Goal: Task Accomplishment & Management: Manage account settings

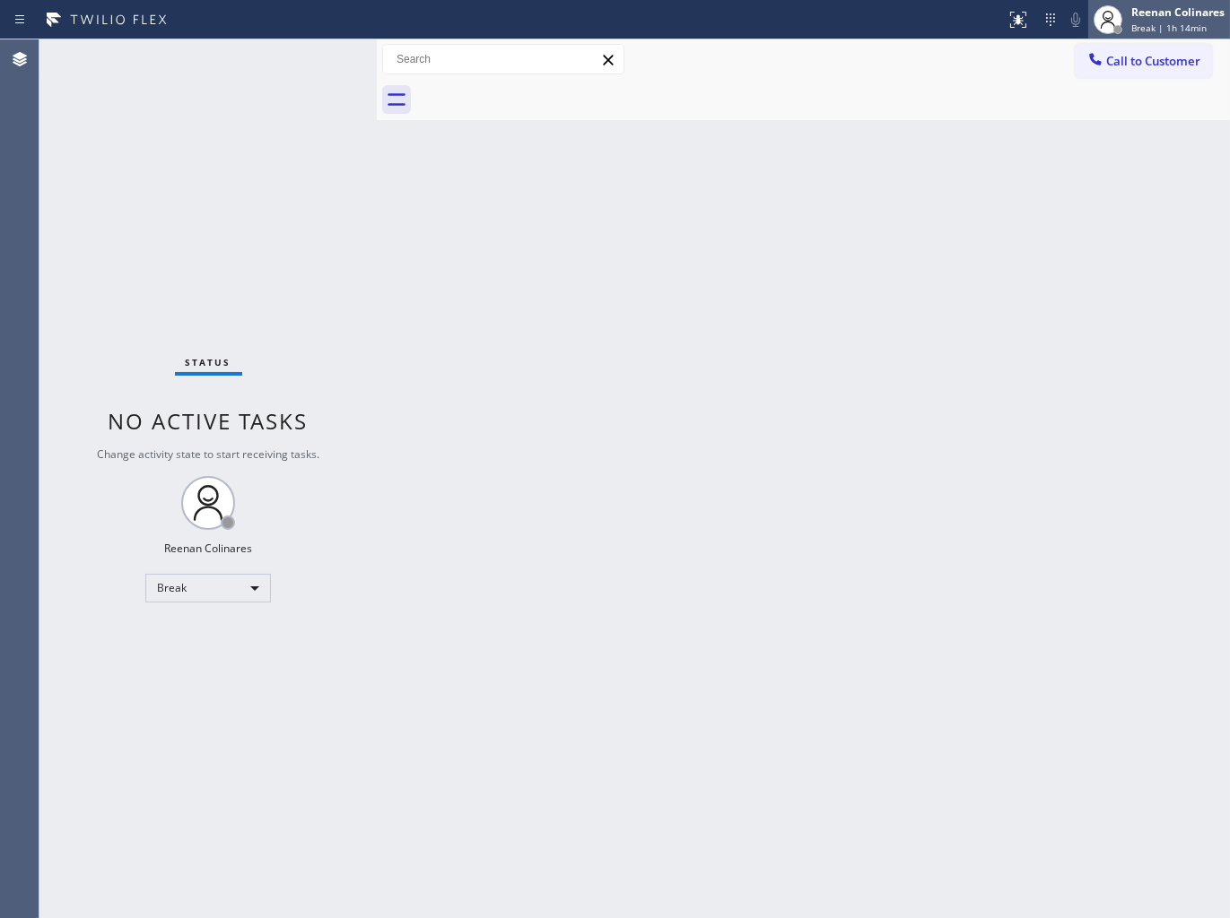
click at [1172, 11] on div "Reenan Colinares" at bounding box center [1177, 11] width 93 height 15
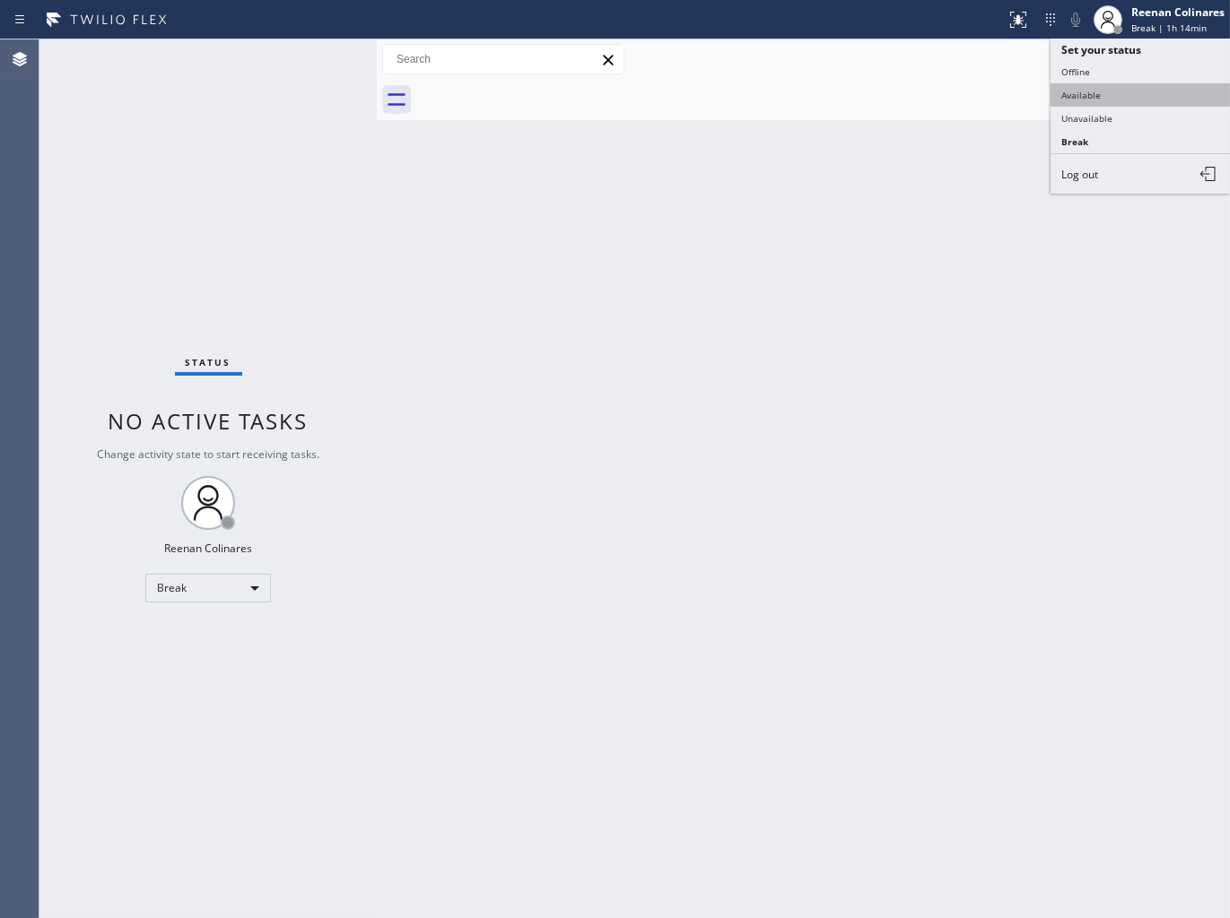
click at [1090, 85] on button "Available" at bounding box center [1139, 94] width 179 height 23
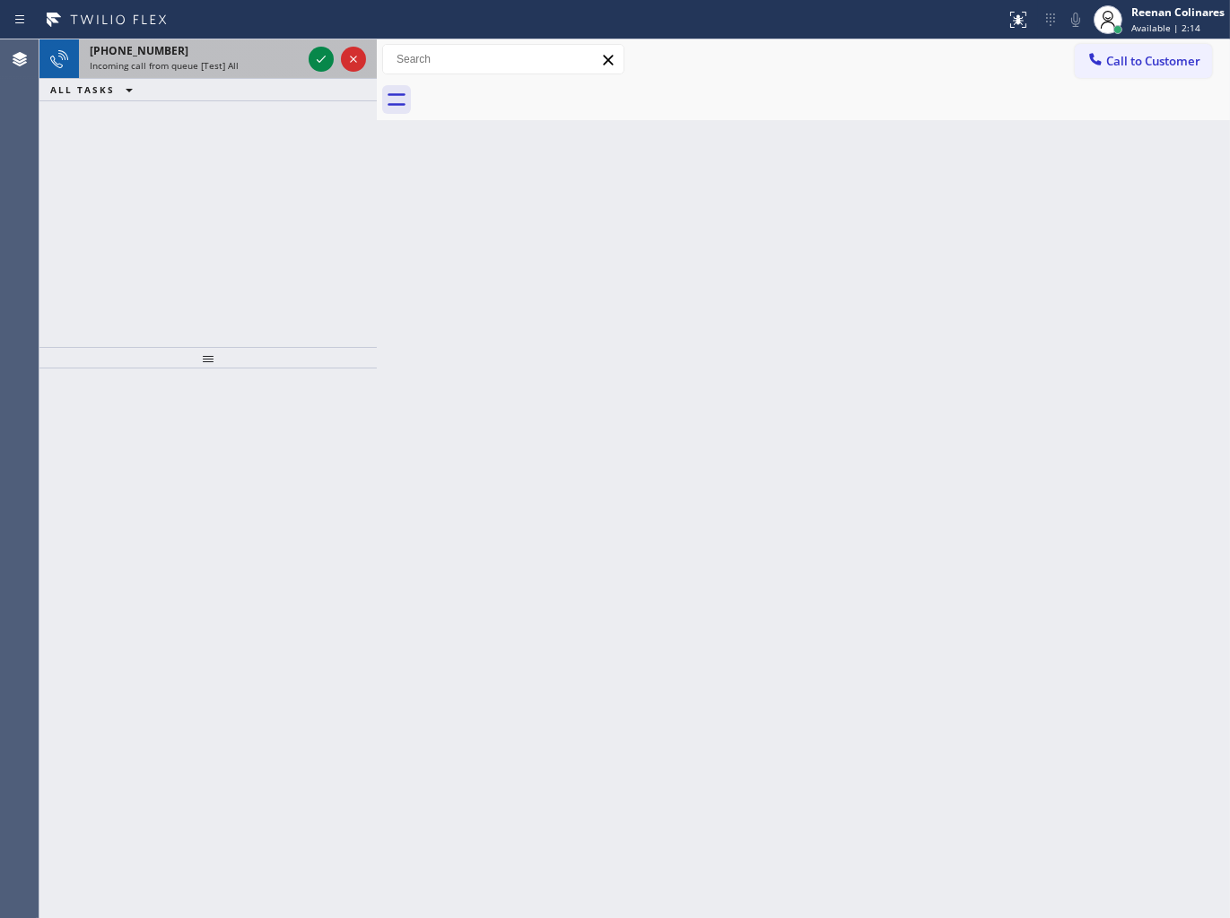
click at [246, 50] on div "[PHONE_NUMBER]" at bounding box center [196, 50] width 212 height 15
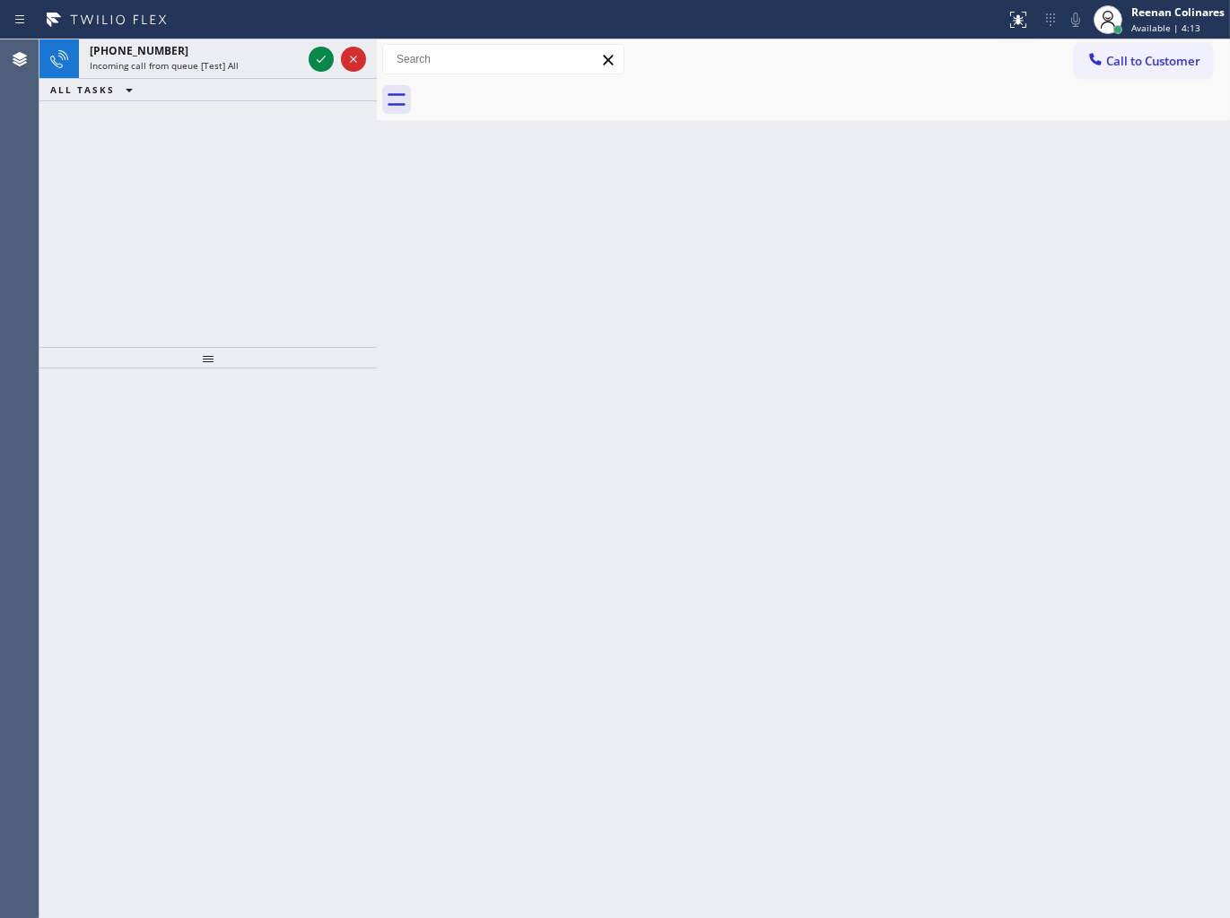
click at [144, 56] on span "[PHONE_NUMBER]" at bounding box center [139, 50] width 99 height 15
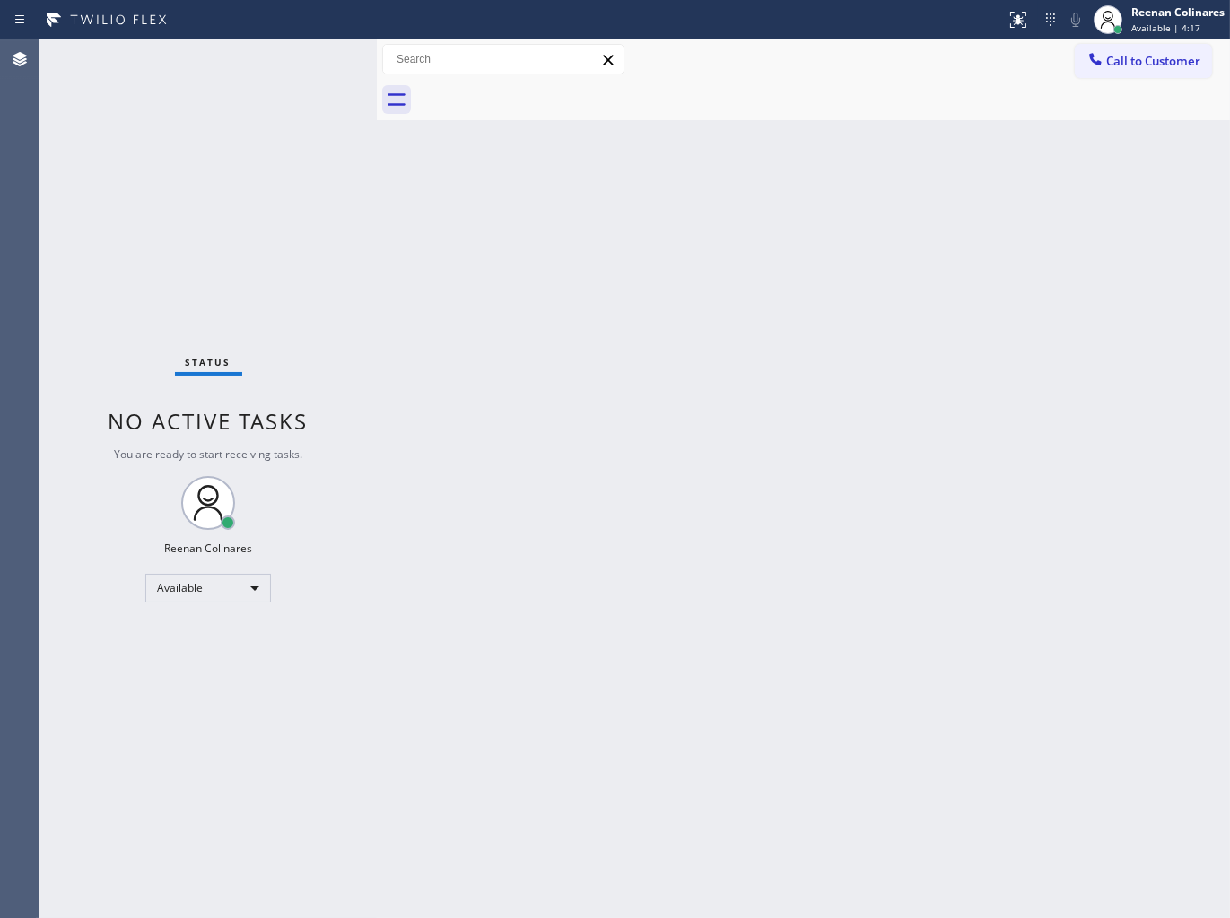
click at [256, 60] on div "Status No active tasks You are ready to start receiving tasks. Reenan Colinares…" at bounding box center [207, 478] width 337 height 879
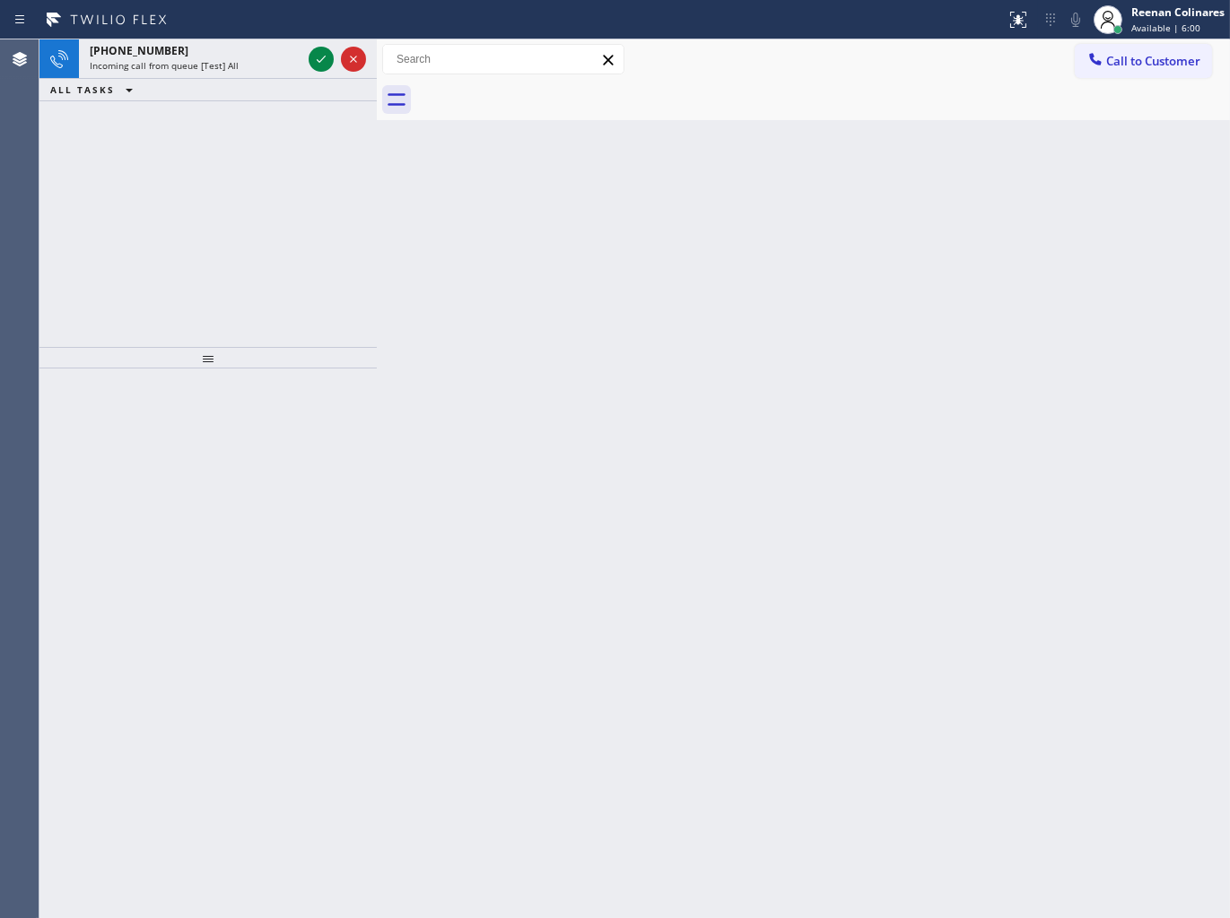
click at [256, 60] on div "Incoming call from queue [Test] All" at bounding box center [196, 65] width 212 height 13
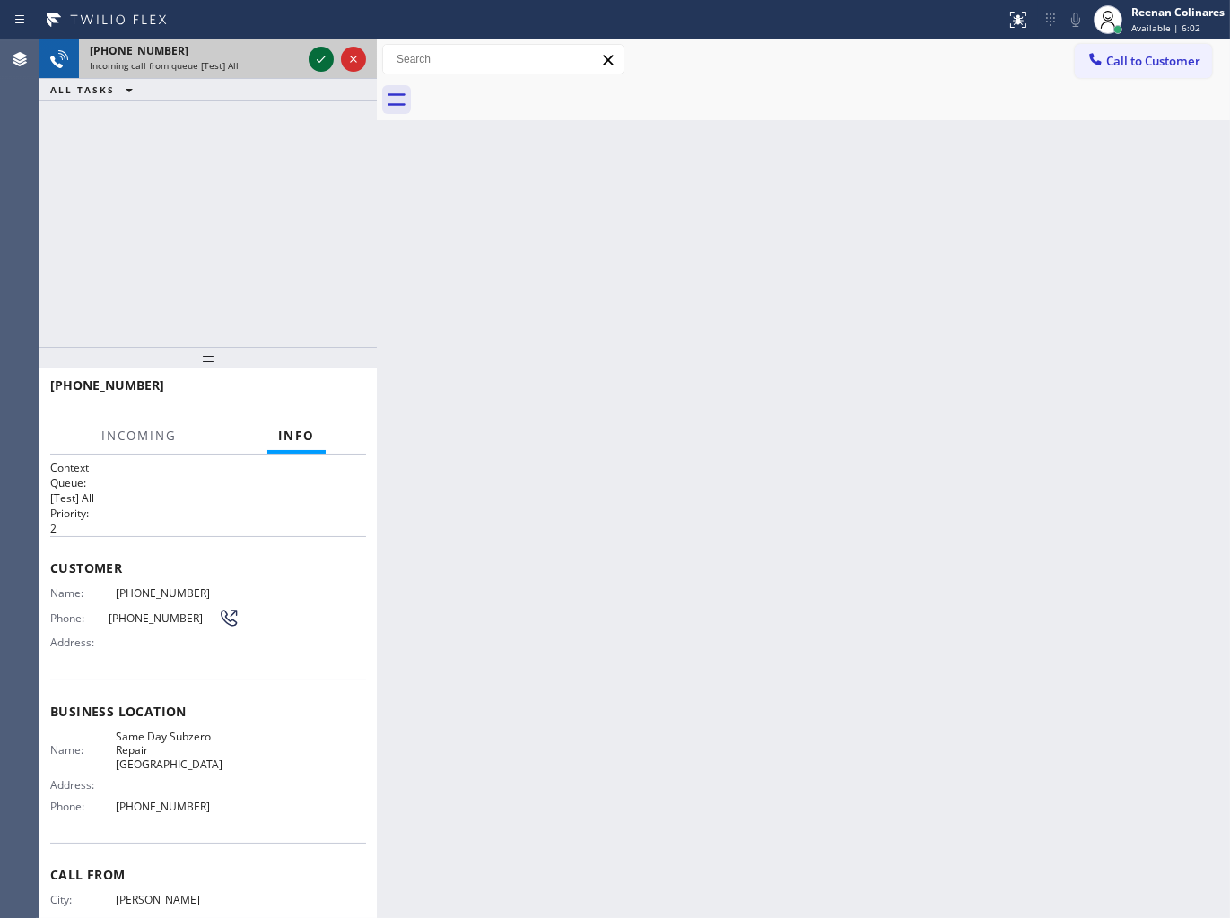
click at [316, 58] on icon at bounding box center [321, 59] width 22 height 22
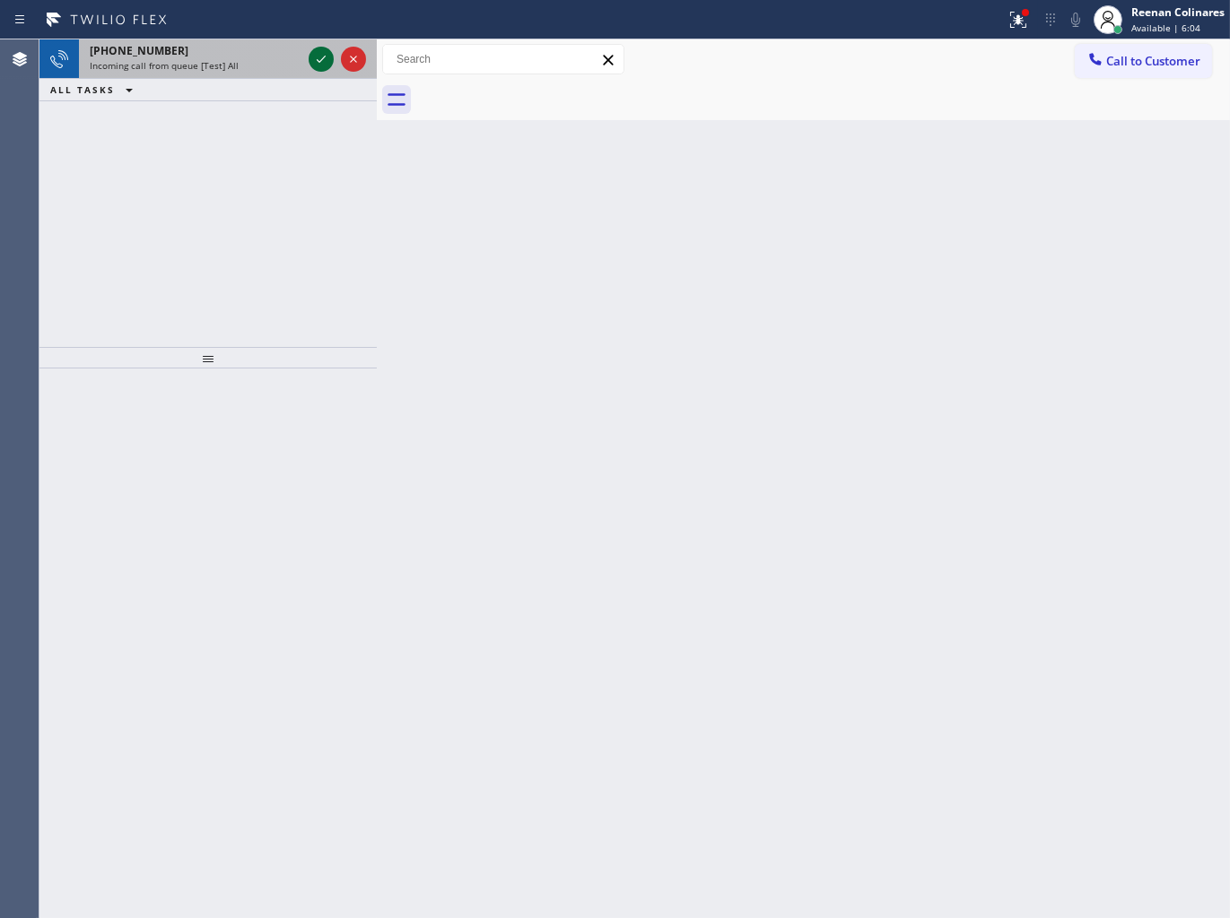
click at [256, 56] on div "[PHONE_NUMBER]" at bounding box center [196, 50] width 212 height 15
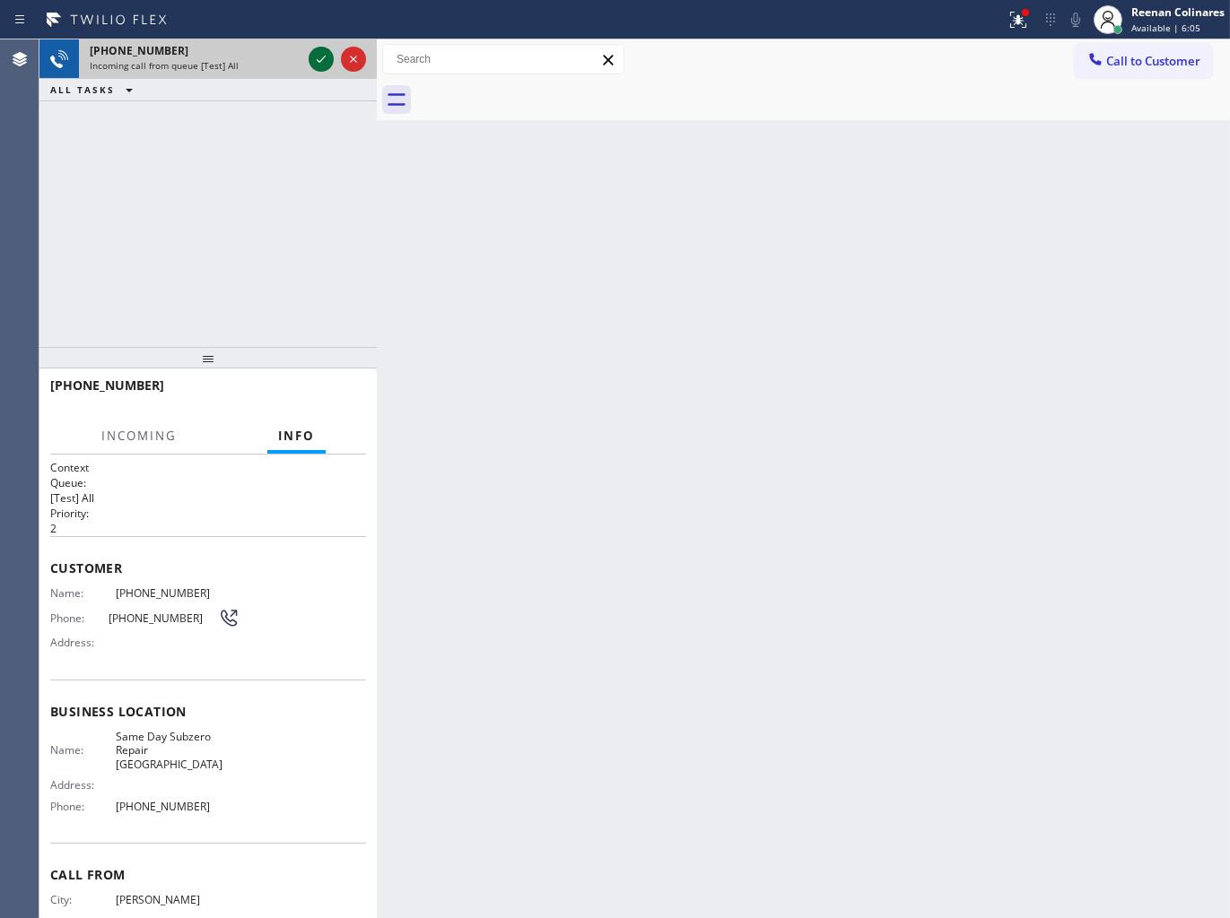
click at [311, 52] on icon at bounding box center [321, 59] width 22 height 22
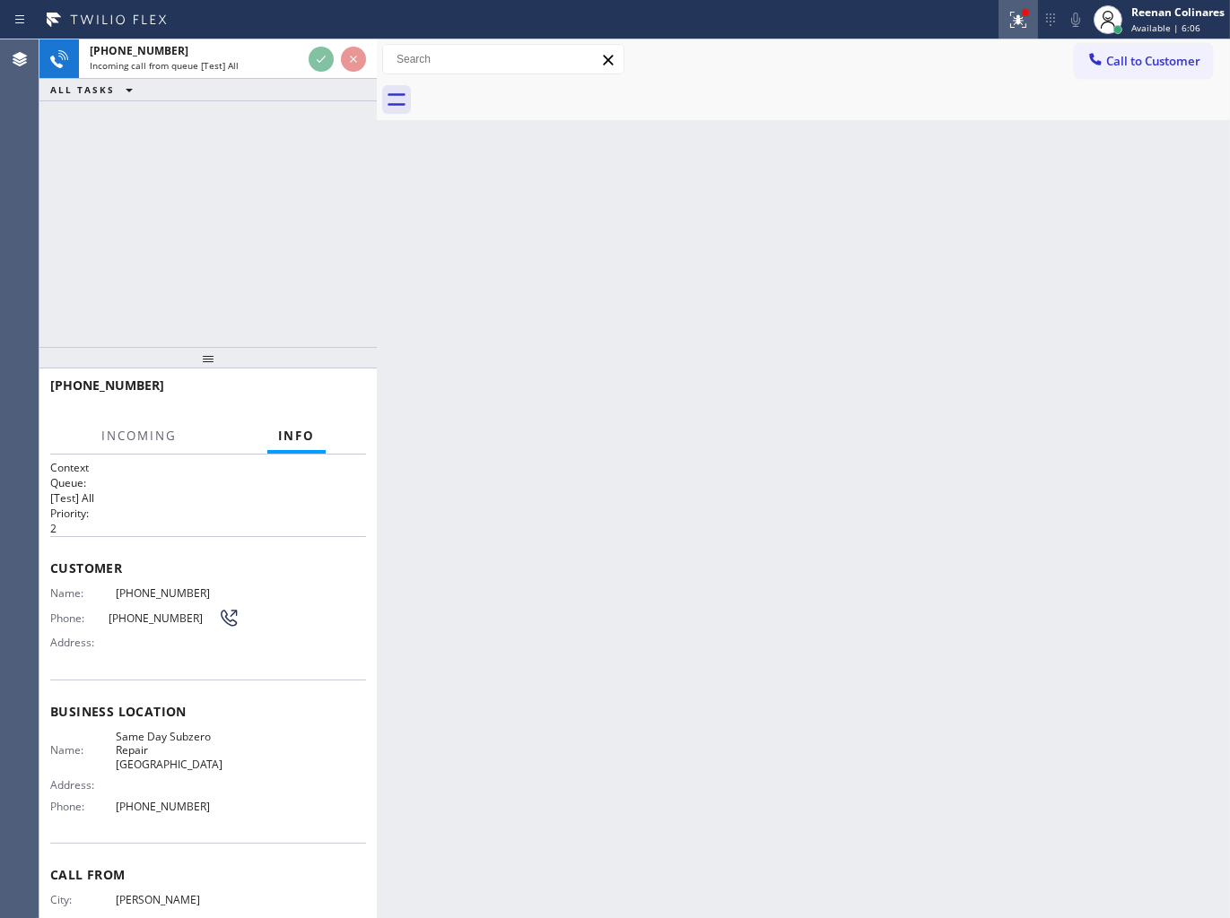
click at [1008, 21] on icon at bounding box center [1018, 20] width 22 height 22
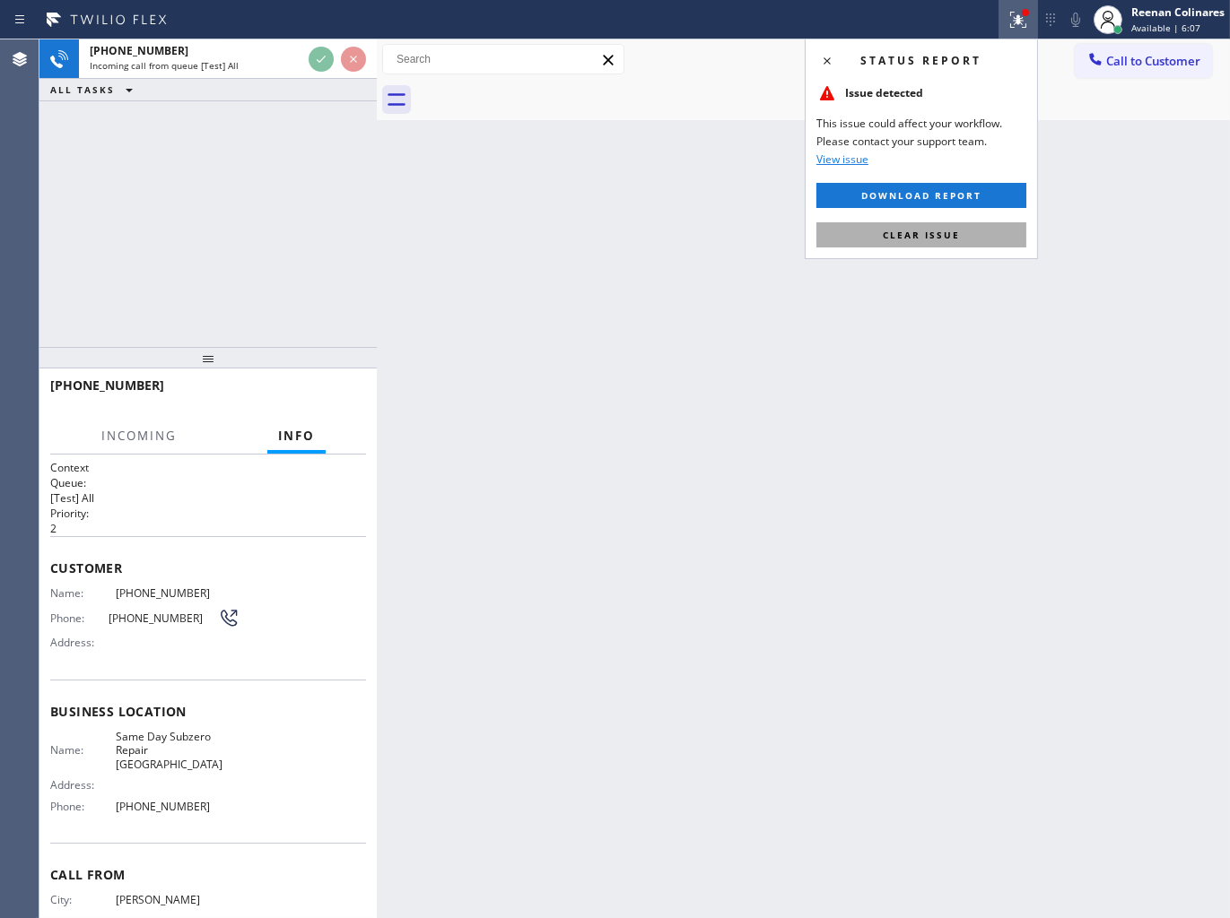
click at [926, 229] on span "Clear issue" at bounding box center [920, 235] width 77 height 13
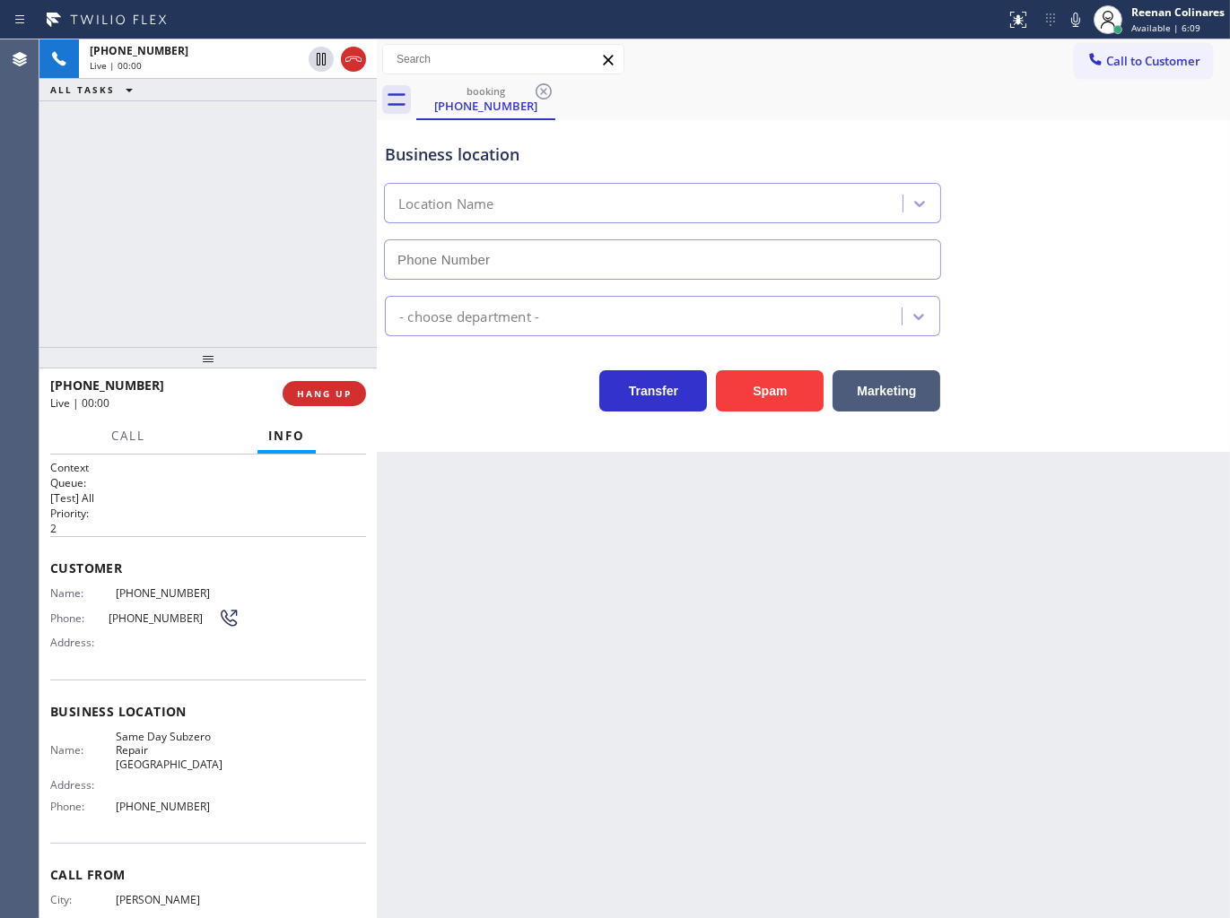
type input "[PHONE_NUMBER]"
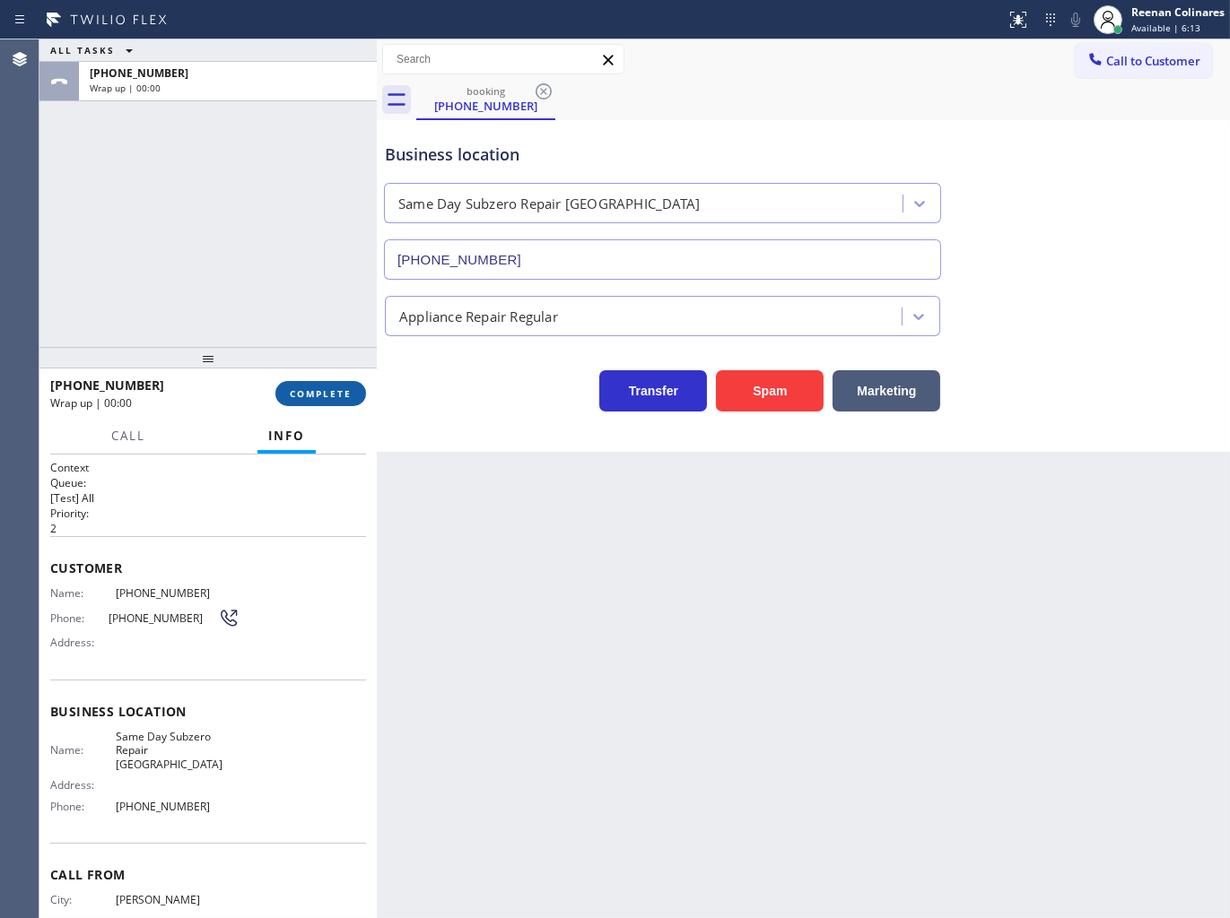
click at [324, 399] on span "COMPLETE" at bounding box center [321, 393] width 62 height 13
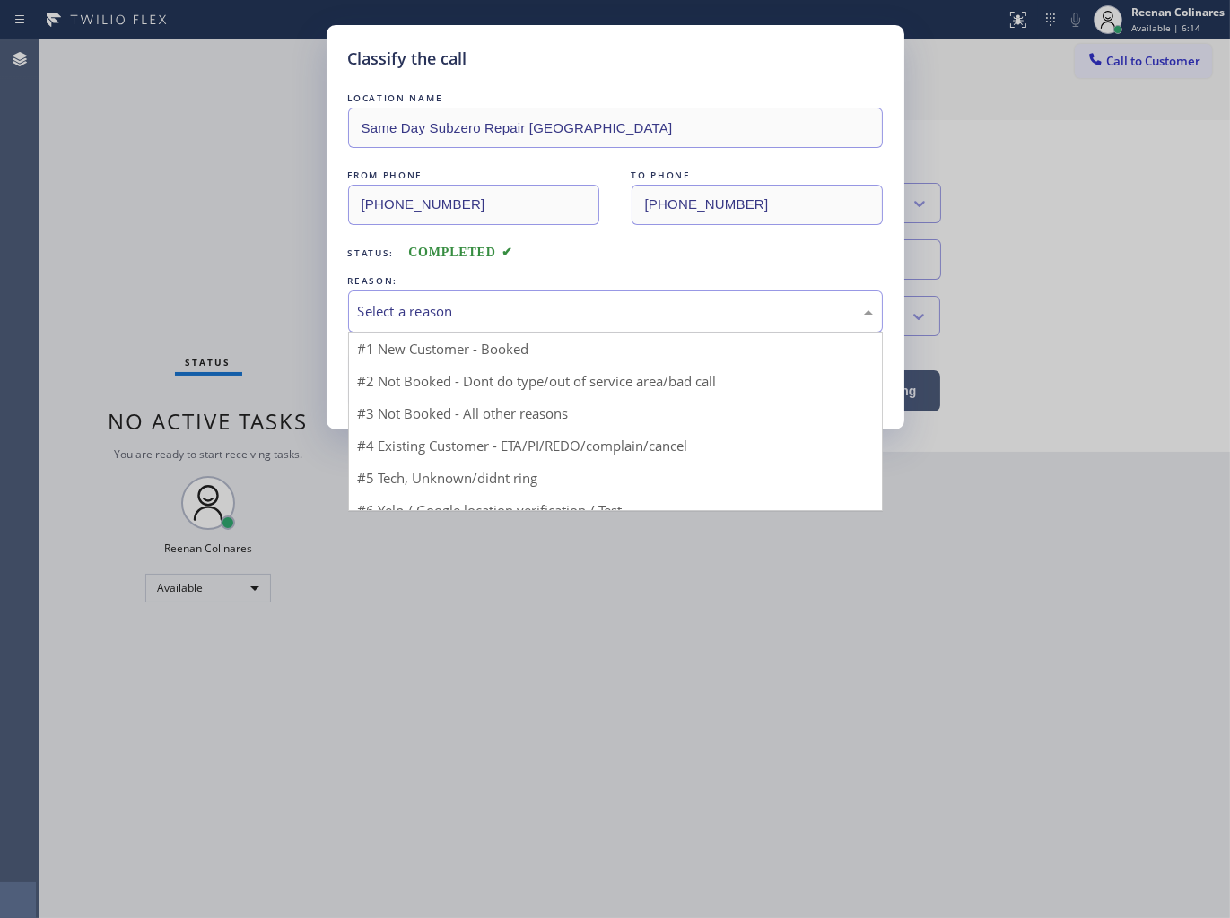
click at [463, 293] on div "Select a reason" at bounding box center [615, 312] width 534 height 42
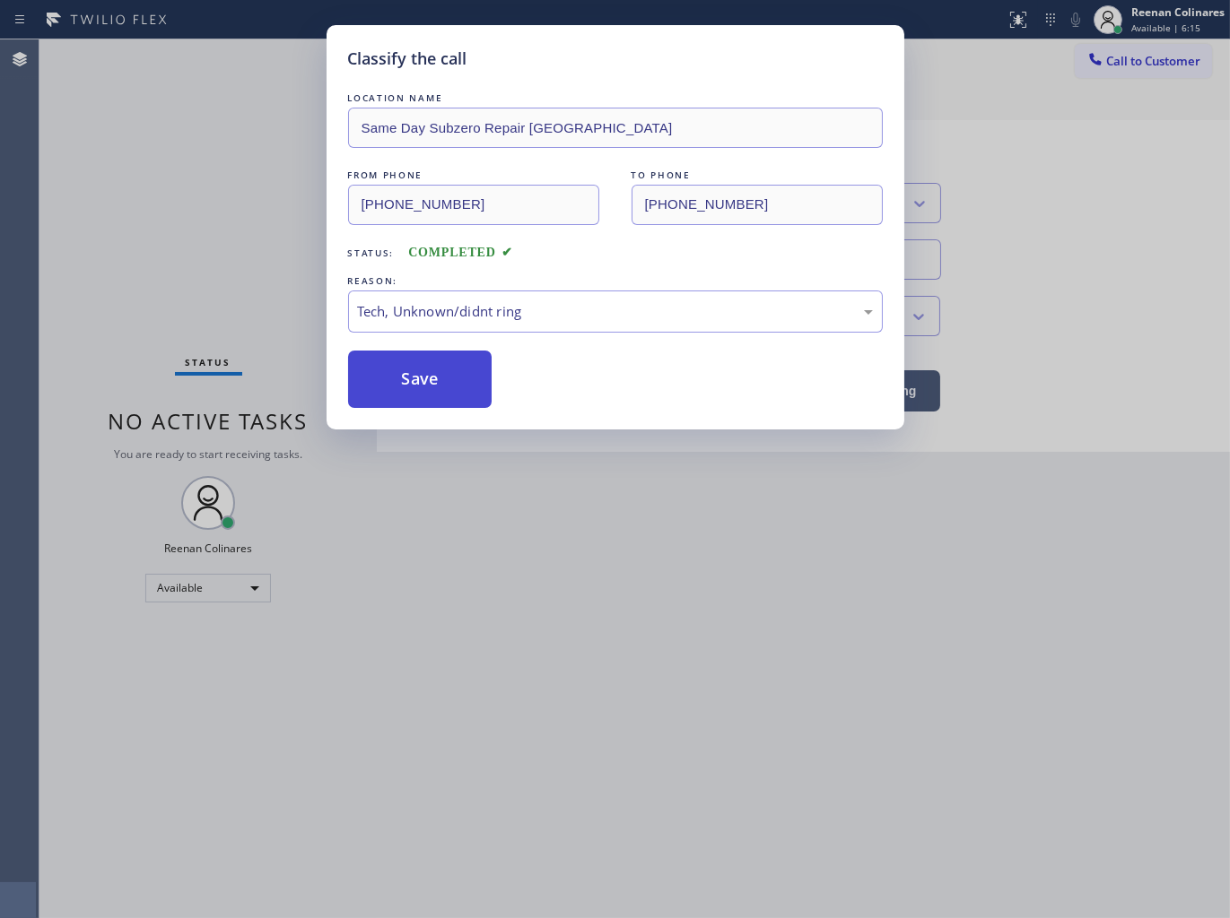
drag, startPoint x: 402, startPoint y: 377, endPoint x: 816, endPoint y: 161, distance: 466.9
click at [402, 375] on button "Save" at bounding box center [420, 379] width 144 height 57
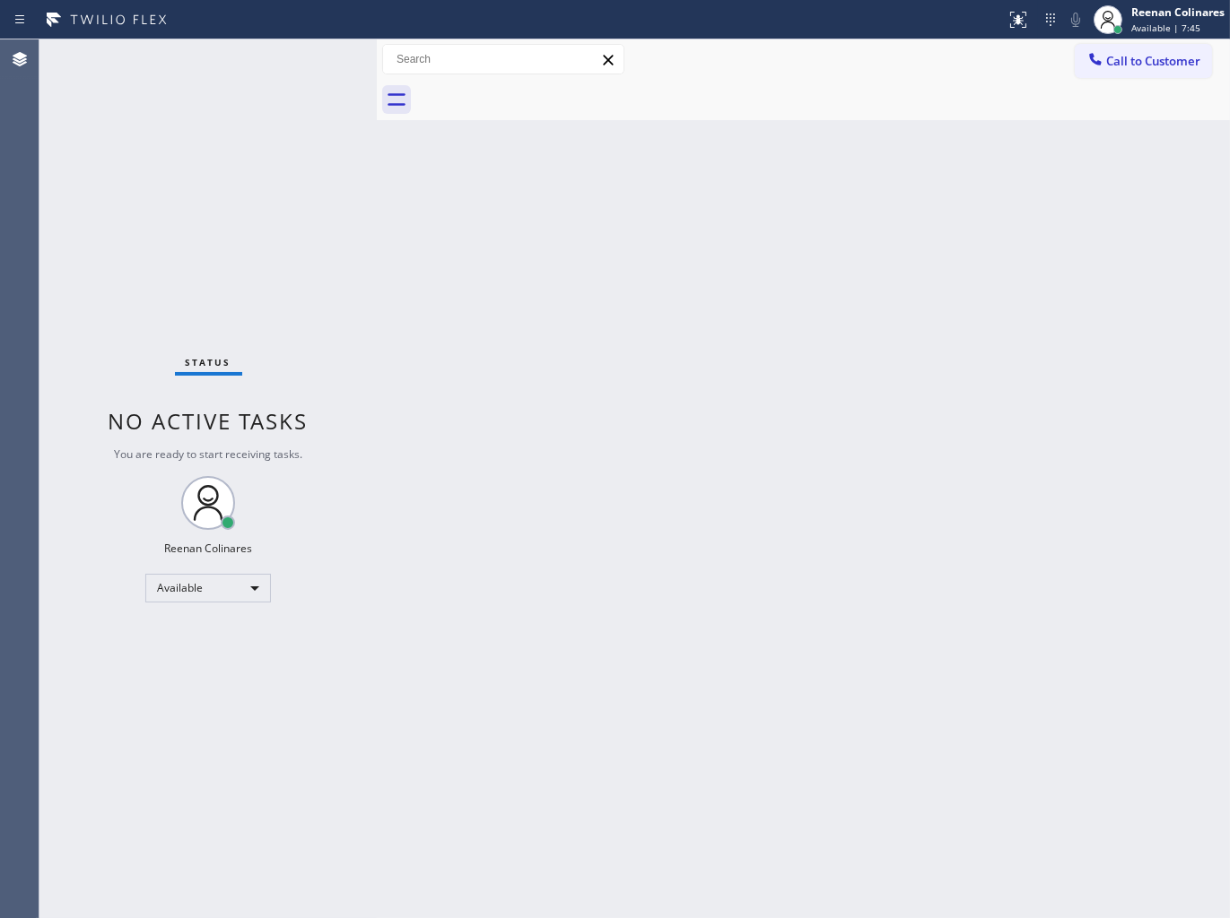
click at [230, 75] on div "Status No active tasks You are ready to start receiving tasks. Reenan Colinares…" at bounding box center [207, 478] width 337 height 879
click at [253, 52] on div "Status No active tasks You are ready to start receiving tasks. Reenan Colinares…" at bounding box center [207, 478] width 337 height 879
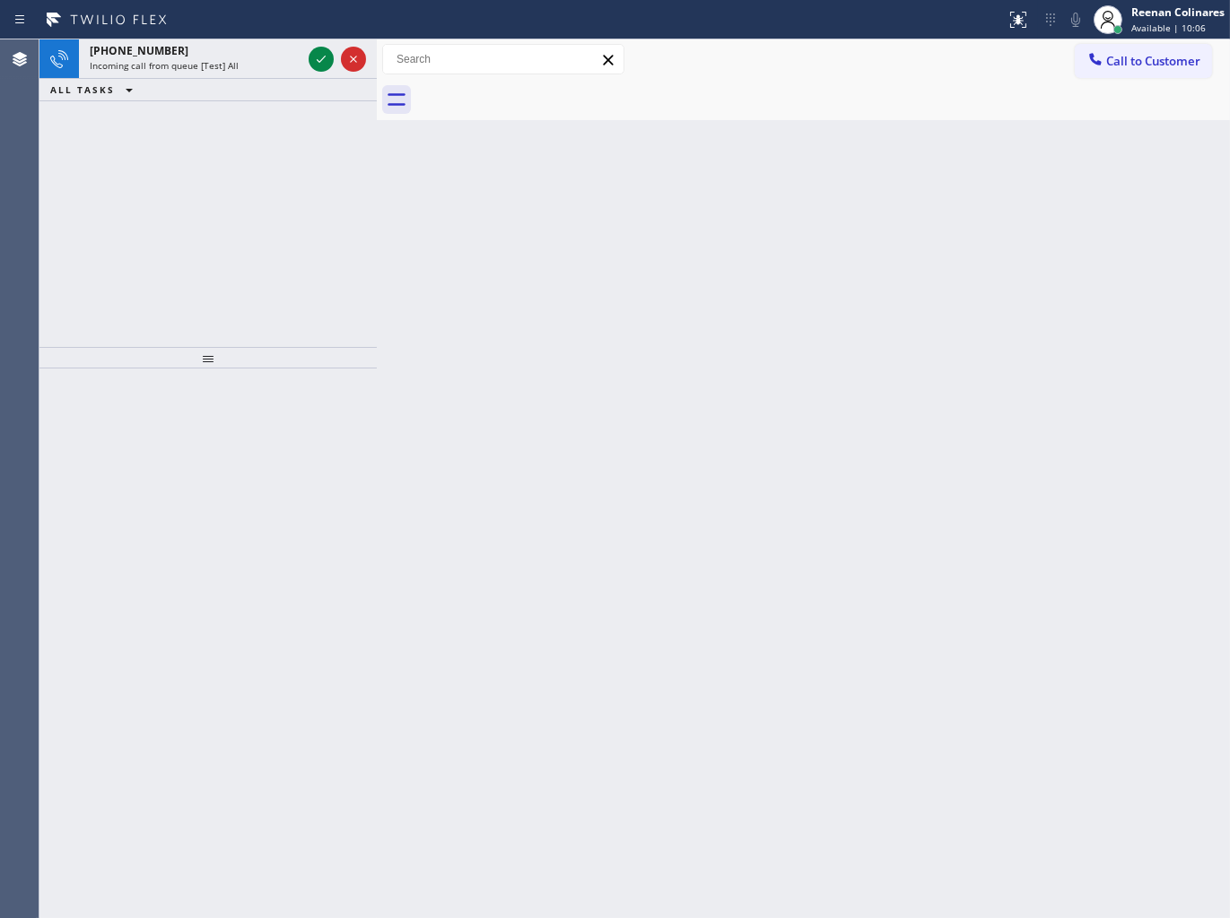
click at [178, 28] on div at bounding box center [502, 19] width 991 height 29
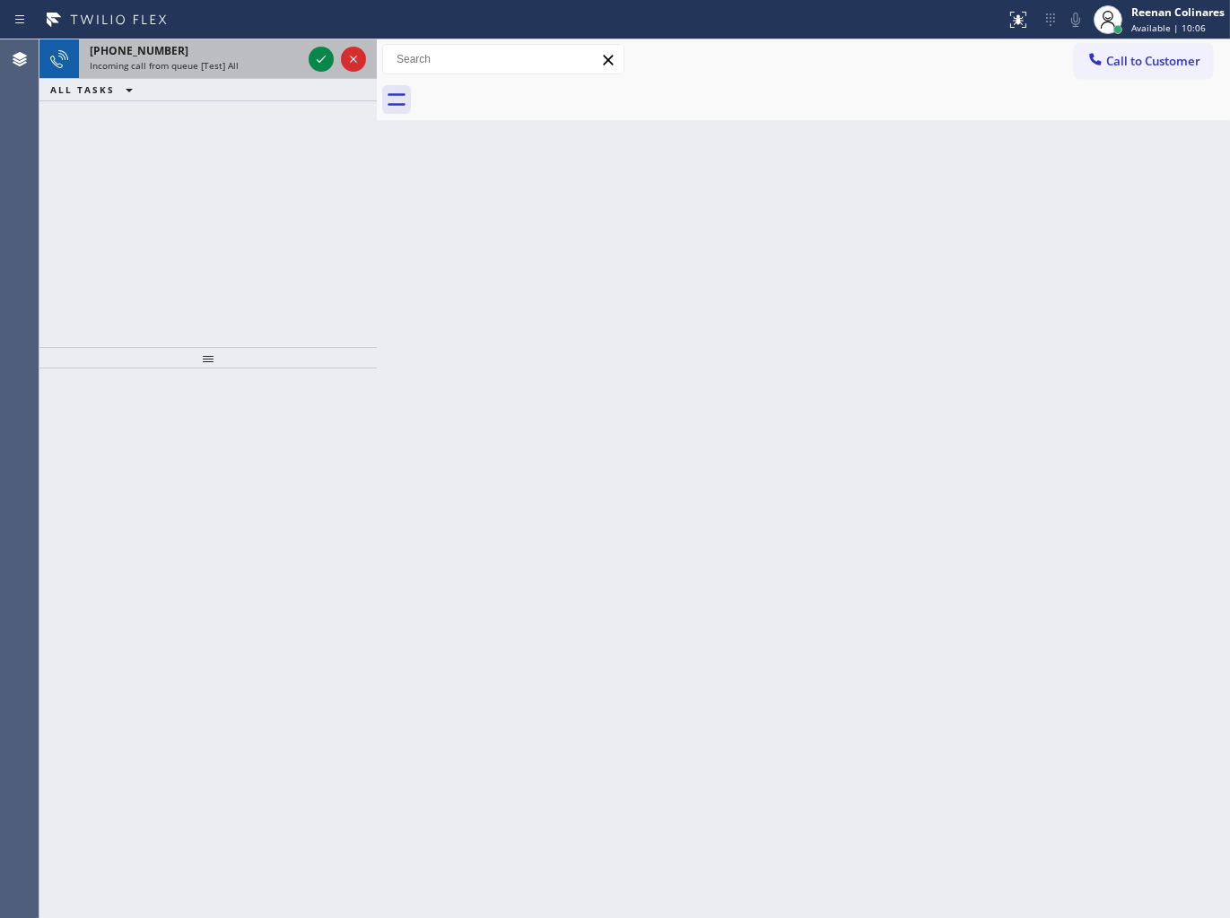
click at [187, 54] on div "[PHONE_NUMBER]" at bounding box center [196, 50] width 212 height 15
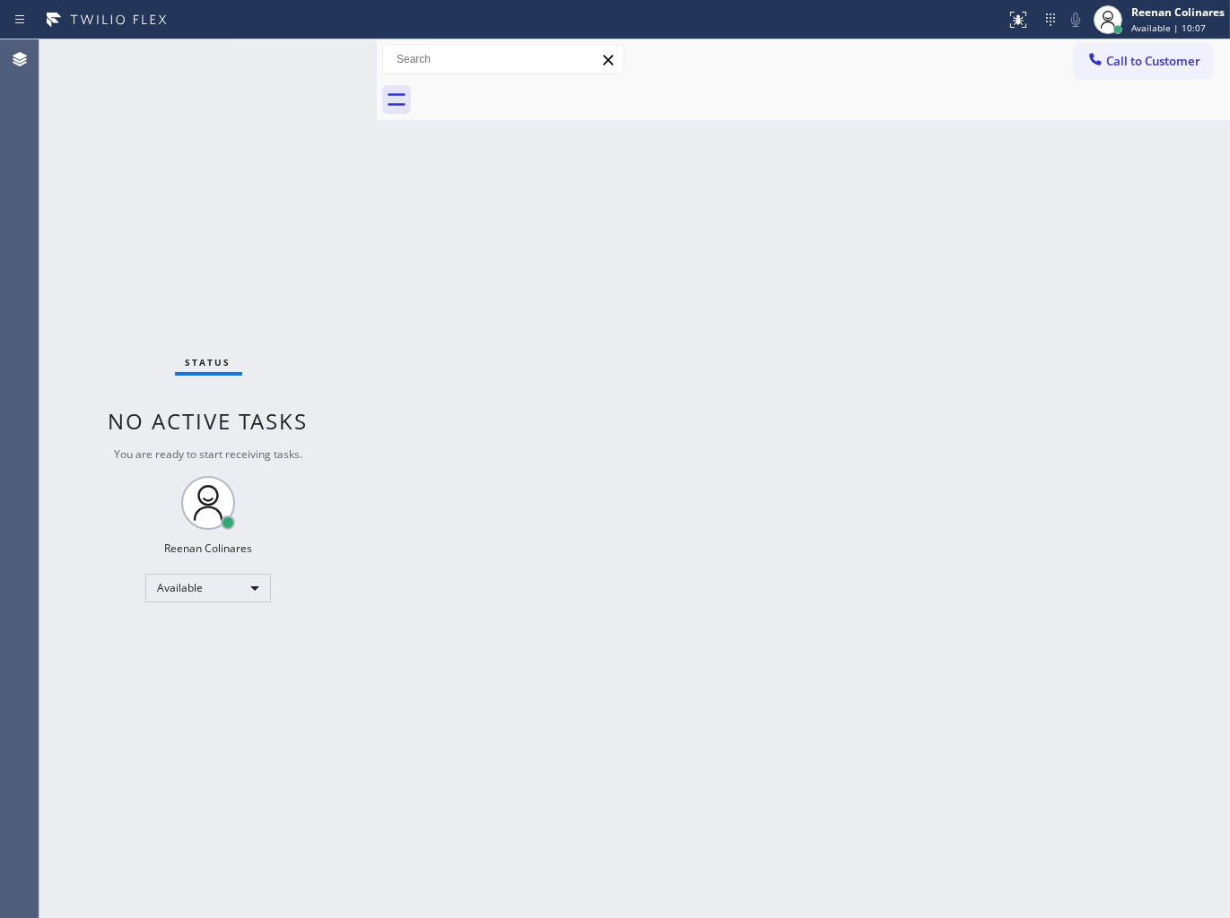
click at [187, 54] on div "Status No active tasks You are ready to start receiving tasks. Reenan Colinares…" at bounding box center [207, 478] width 337 height 879
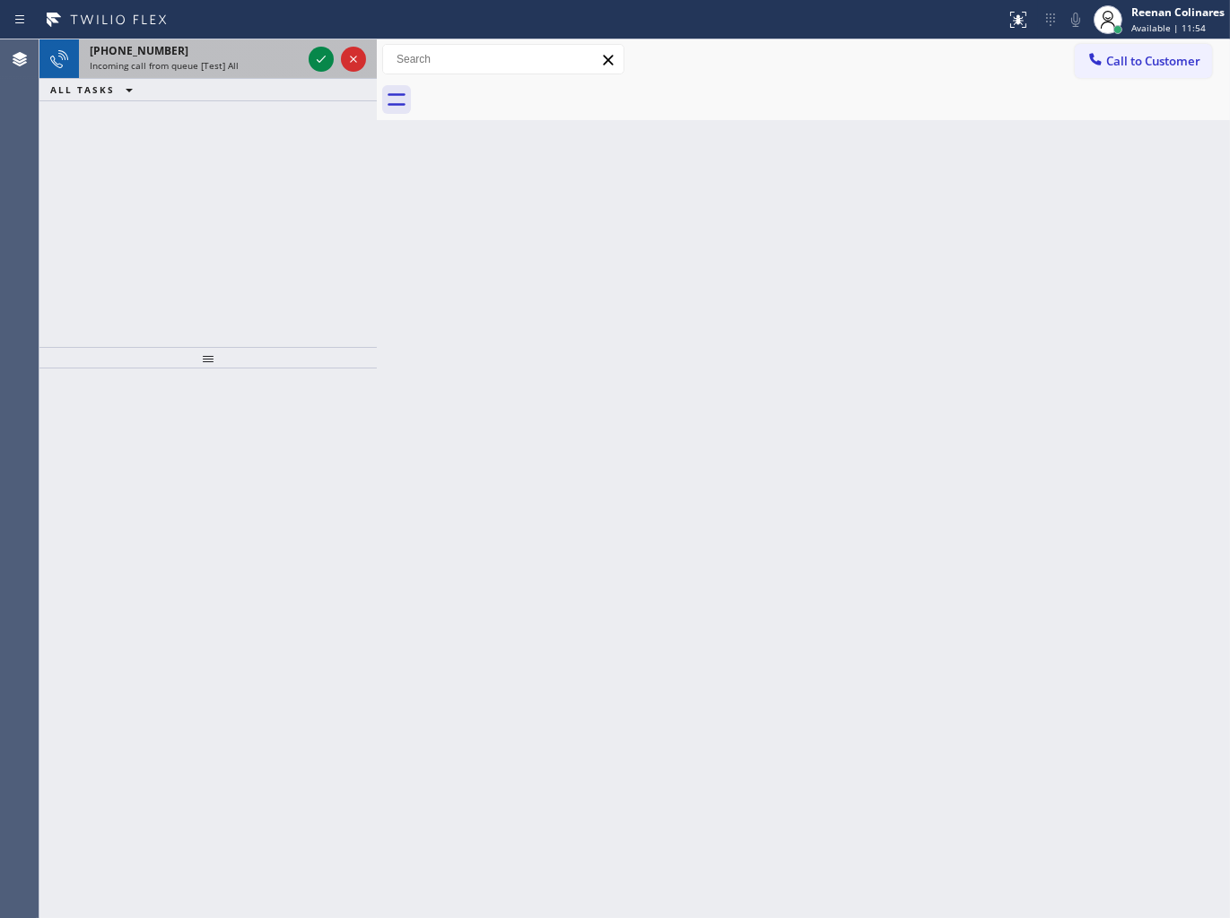
click at [247, 65] on div "Incoming call from queue [Test] All" at bounding box center [196, 65] width 212 height 13
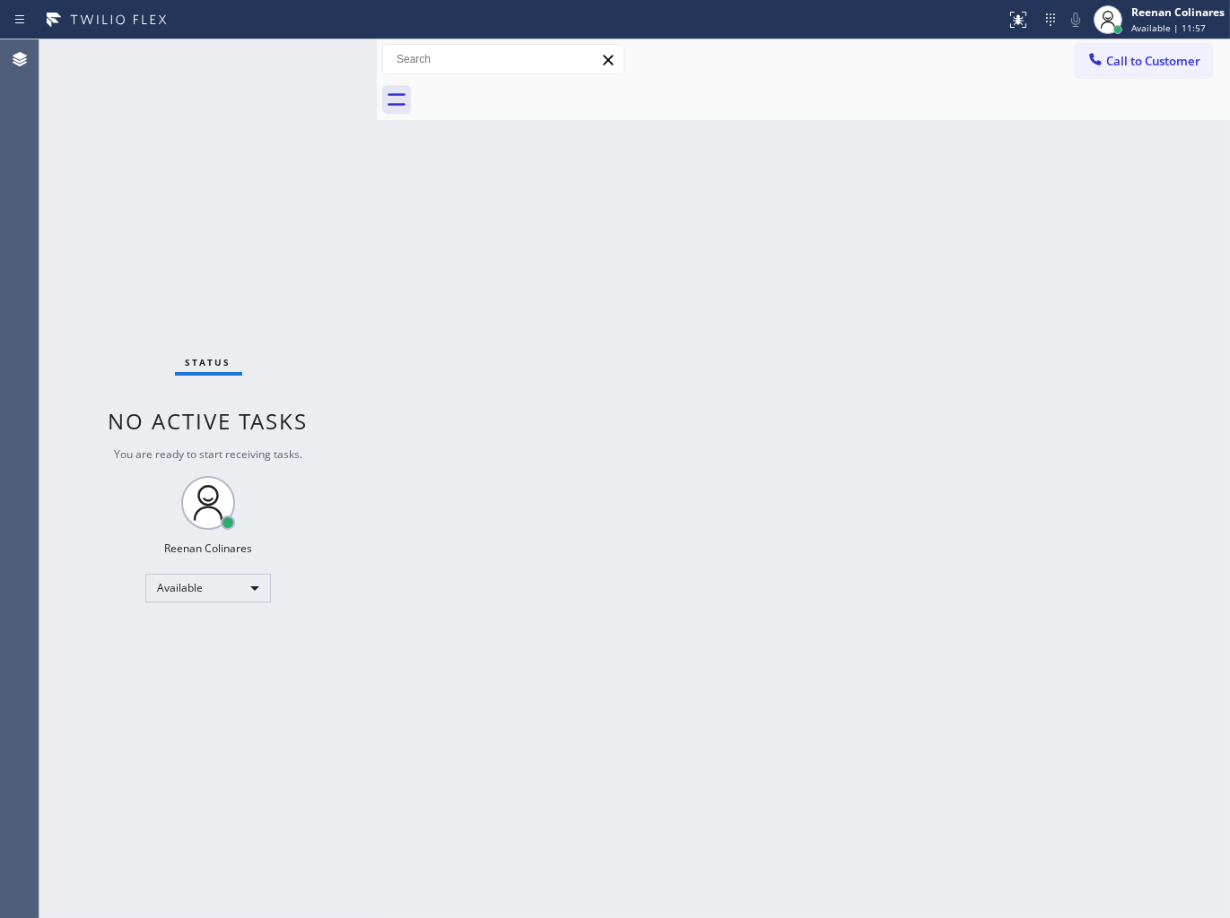
click at [273, 60] on div "Status No active tasks You are ready to start receiving tasks. Reenan Colinares…" at bounding box center [207, 478] width 337 height 879
click at [281, 58] on div "Status No active tasks You are ready to start receiving tasks. Reenan Colinares…" at bounding box center [207, 478] width 337 height 879
click at [279, 56] on div "Status No active tasks You are ready to start receiving tasks. Reenan Colinares…" at bounding box center [207, 478] width 337 height 879
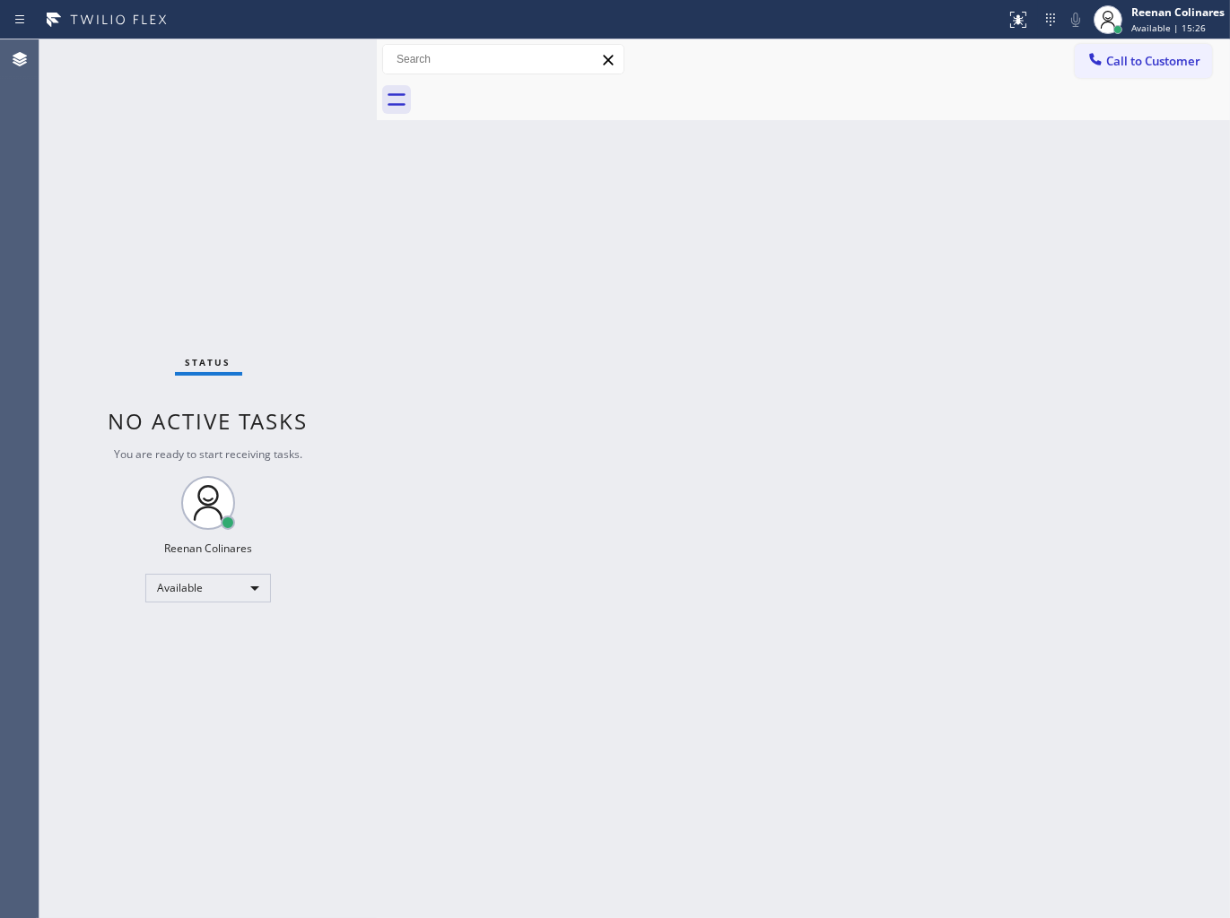
click at [219, 160] on div "Status No active tasks You are ready to start receiving tasks. Reenan Colinares…" at bounding box center [207, 478] width 337 height 879
click at [886, 204] on div "Back to Dashboard Change Sender ID Customers Technicians Select a contact Outbo…" at bounding box center [803, 478] width 853 height 879
click at [580, 239] on div "Back to Dashboard Change Sender ID Customers Technicians Select a contact Outbo…" at bounding box center [803, 478] width 853 height 879
click at [309, 96] on div "Status No active tasks You are ready to start receiving tasks. Reenan Colinares…" at bounding box center [207, 478] width 337 height 879
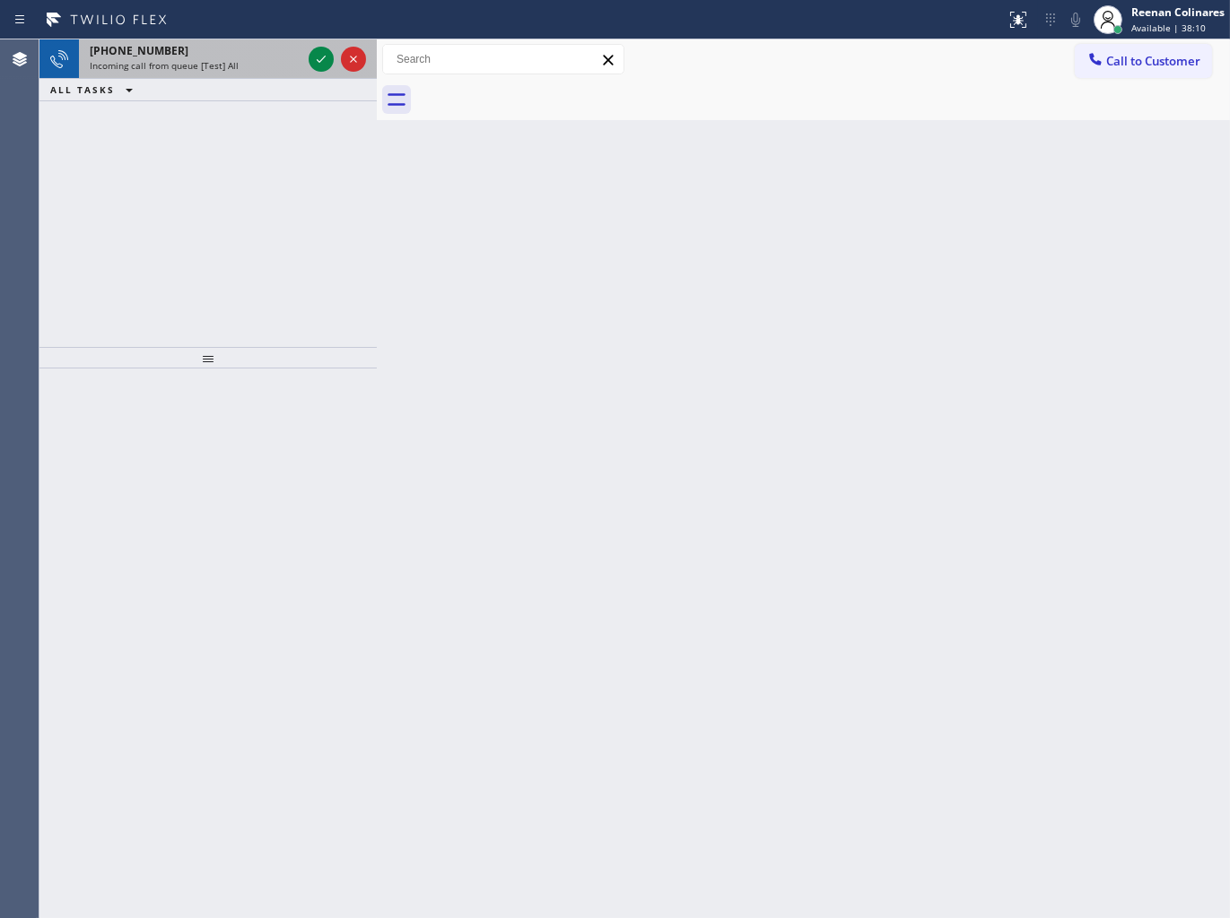
click at [216, 59] on span "Incoming call from queue [Test] All" at bounding box center [164, 65] width 149 height 13
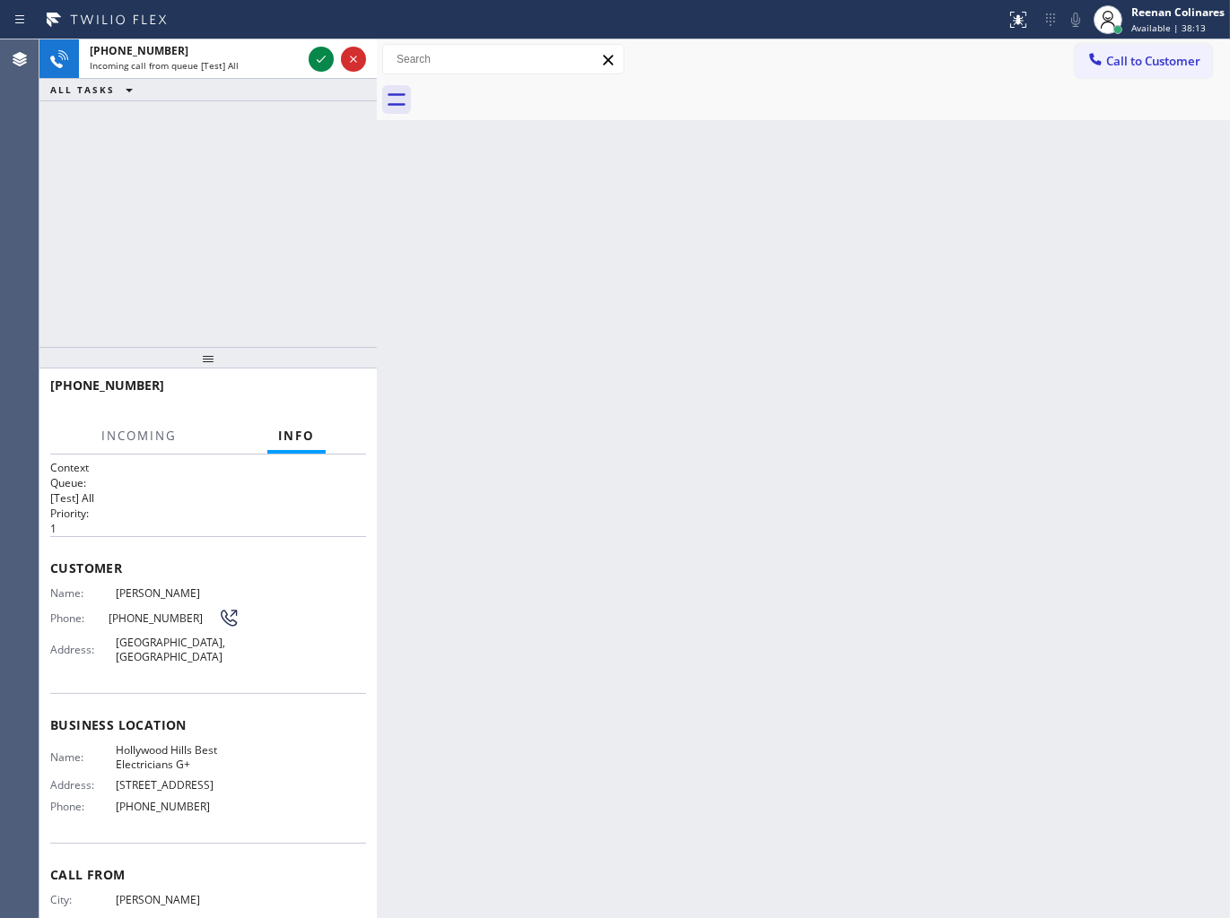
click at [500, 147] on div "Back to Dashboard Change Sender ID Customers Technicians Select a contact Outbo…" at bounding box center [803, 478] width 853 height 879
click at [502, 147] on div "Back to Dashboard Change Sender ID Customers Technicians Select a contact Outbo…" at bounding box center [803, 478] width 853 height 879
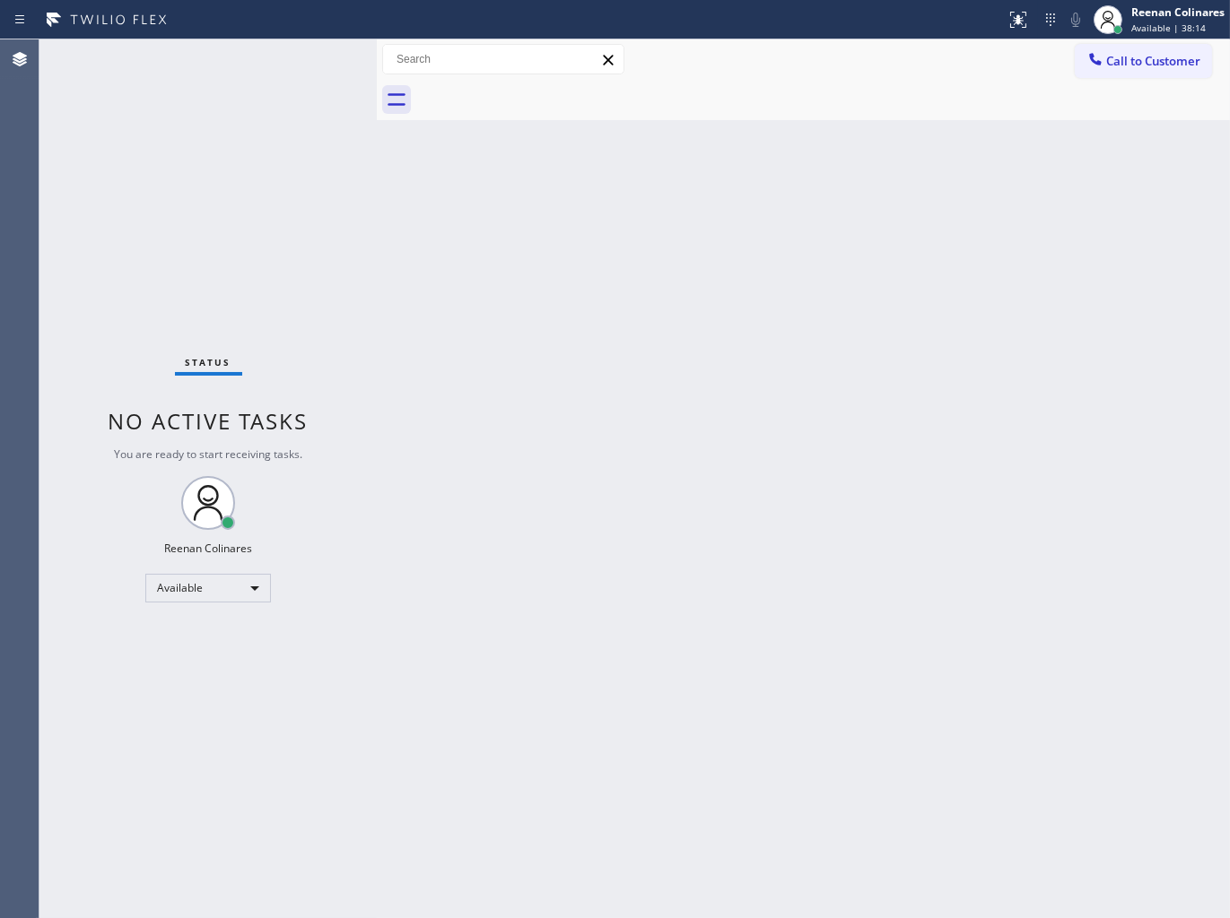
click at [242, 66] on div "Status No active tasks You are ready to start receiving tasks. Reenan Colinares…" at bounding box center [207, 478] width 337 height 879
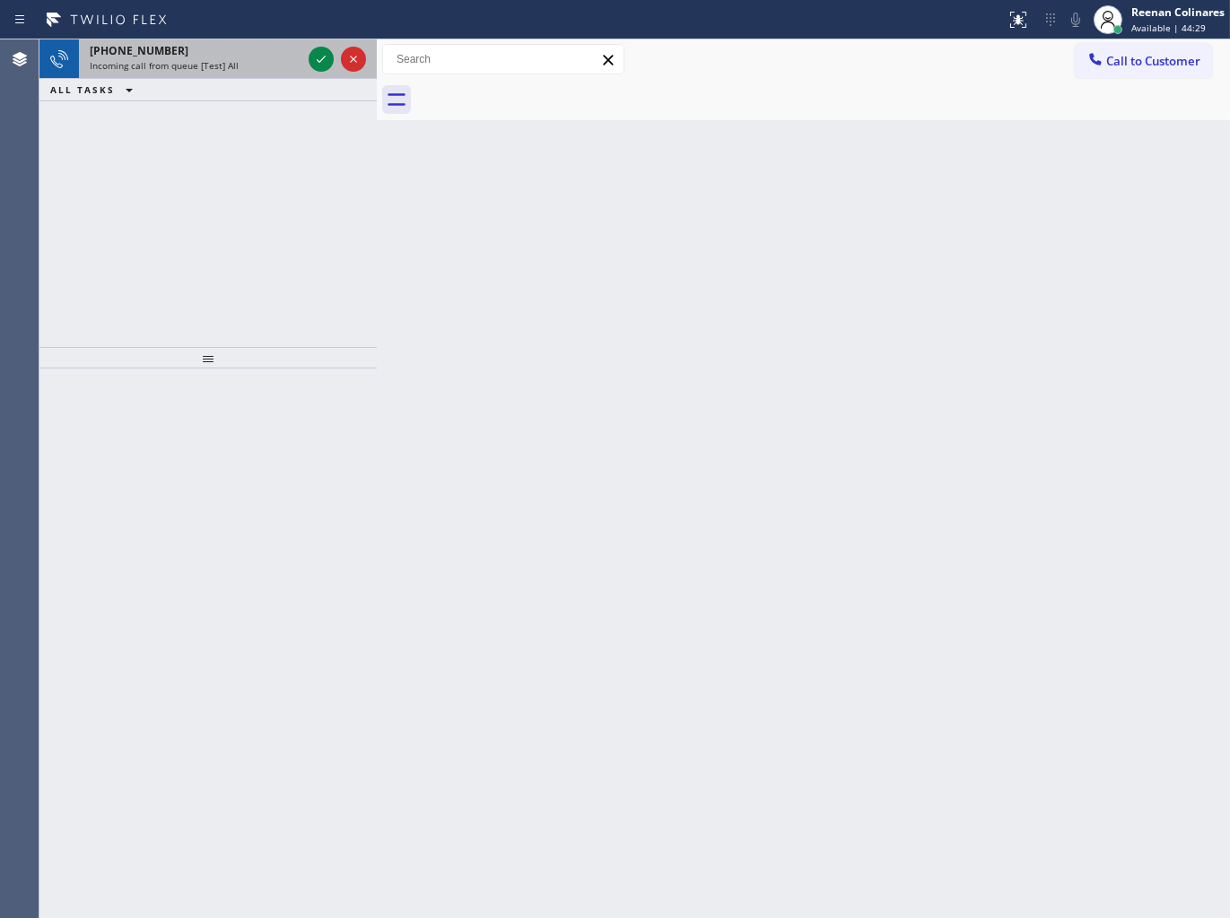
click at [167, 48] on div "[PHONE_NUMBER]" at bounding box center [196, 50] width 212 height 15
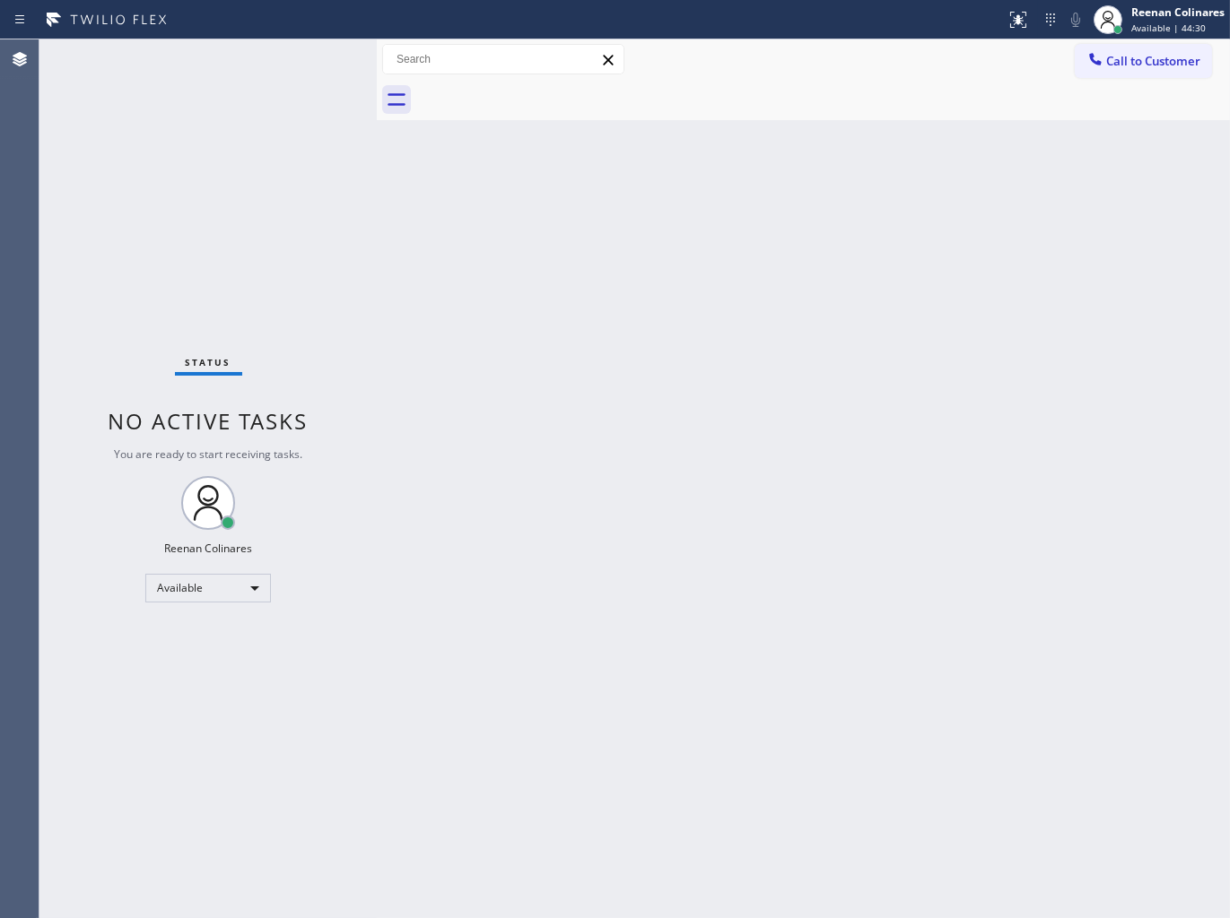
drag, startPoint x: 191, startPoint y: 133, endPoint x: 184, endPoint y: 140, distance: 10.1
click at [191, 138] on div "Status No active tasks You are ready to start receiving tasks. Reenan Colinares…" at bounding box center [207, 478] width 337 height 879
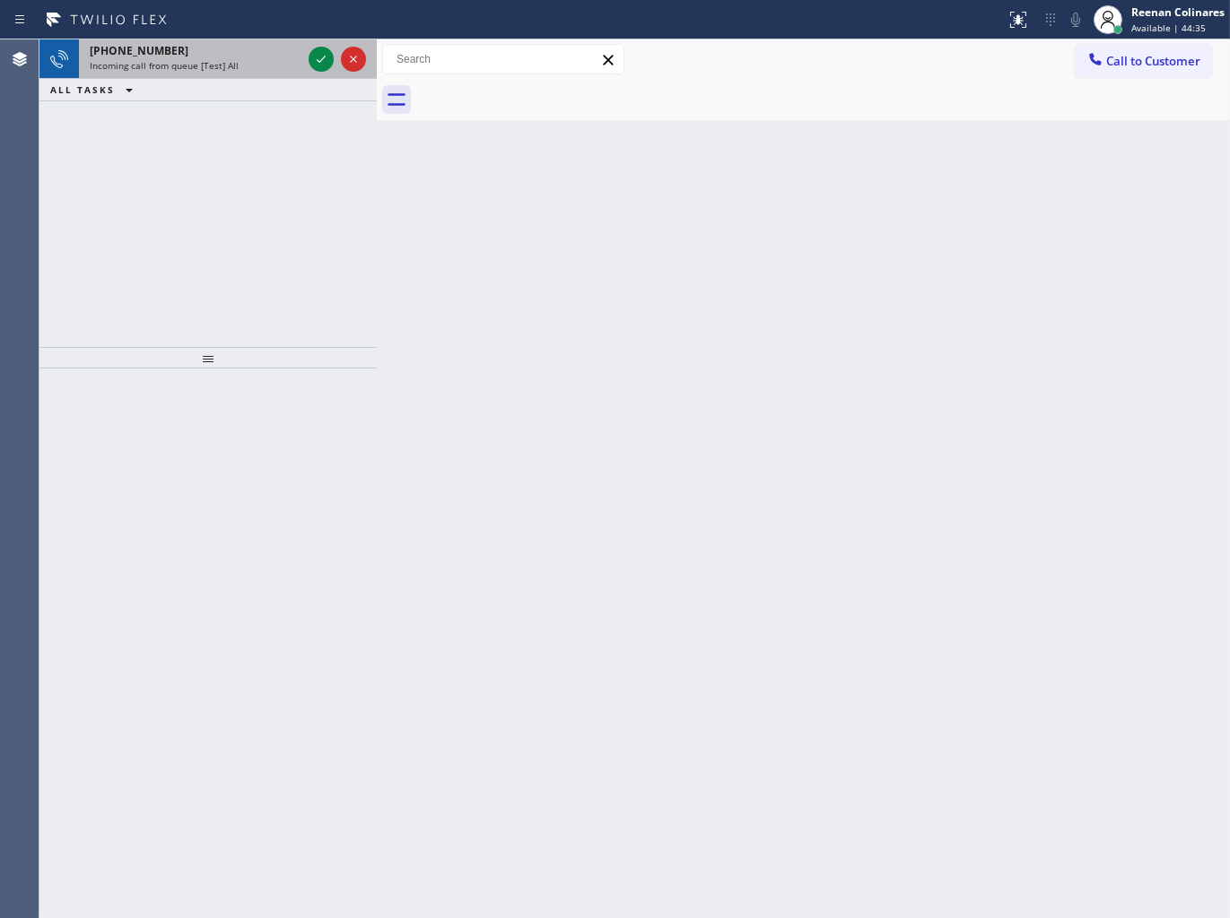
click at [183, 47] on div "[PHONE_NUMBER]" at bounding box center [196, 50] width 212 height 15
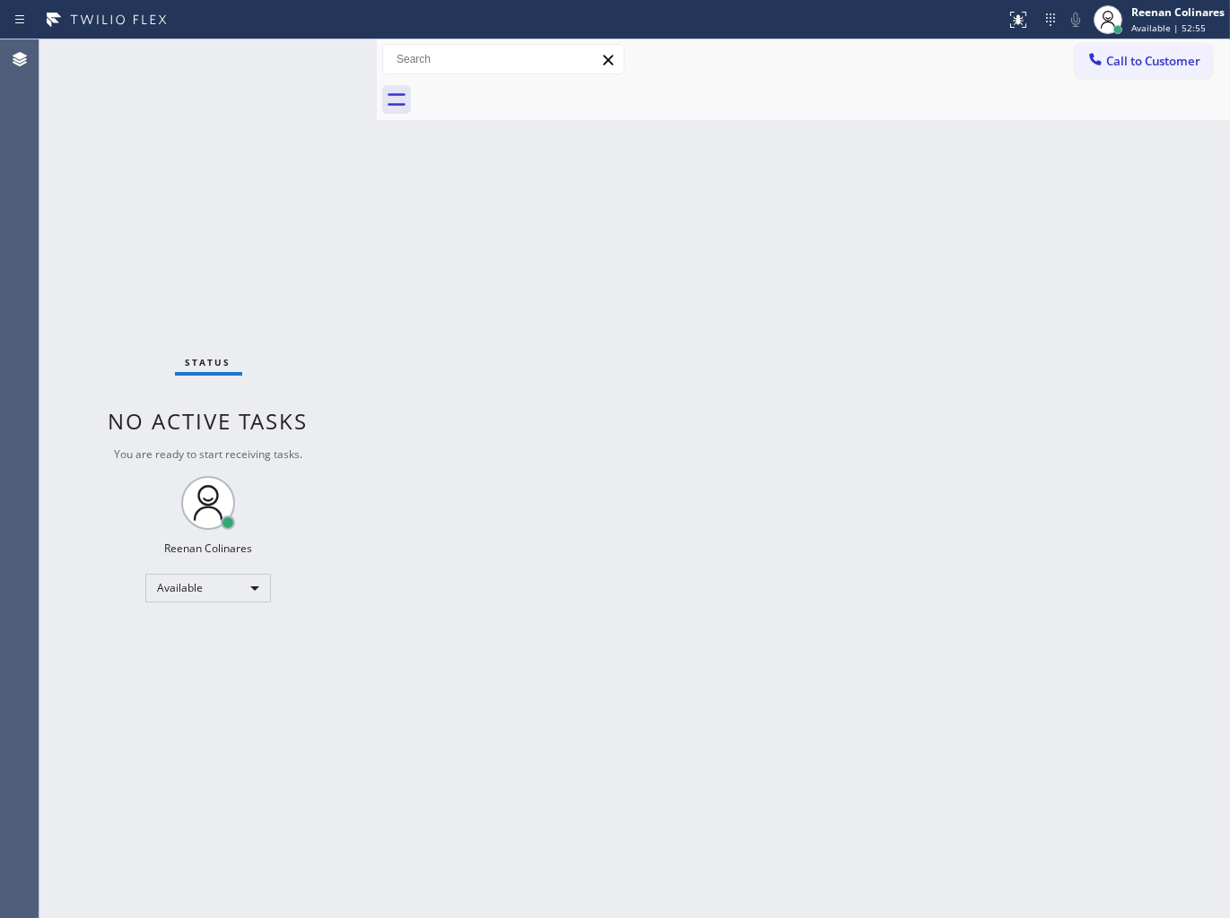
drag, startPoint x: 255, startPoint y: 63, endPoint x: 208, endPoint y: 63, distance: 46.6
click at [213, 64] on div "Status No active tasks You are ready to start receiving tasks. Reenan Colinares…" at bounding box center [207, 478] width 337 height 879
click at [185, 39] on div "Status No active tasks You are ready to start receiving tasks. Reenan Colinares…" at bounding box center [207, 478] width 337 height 879
click at [813, 225] on div "Back to Dashboard Change Sender ID Customers Technicians Select a contact Outbo…" at bounding box center [803, 478] width 853 height 879
click at [756, 261] on div "Back to Dashboard Change Sender ID Customers Technicians Select a contact Outbo…" at bounding box center [803, 478] width 853 height 879
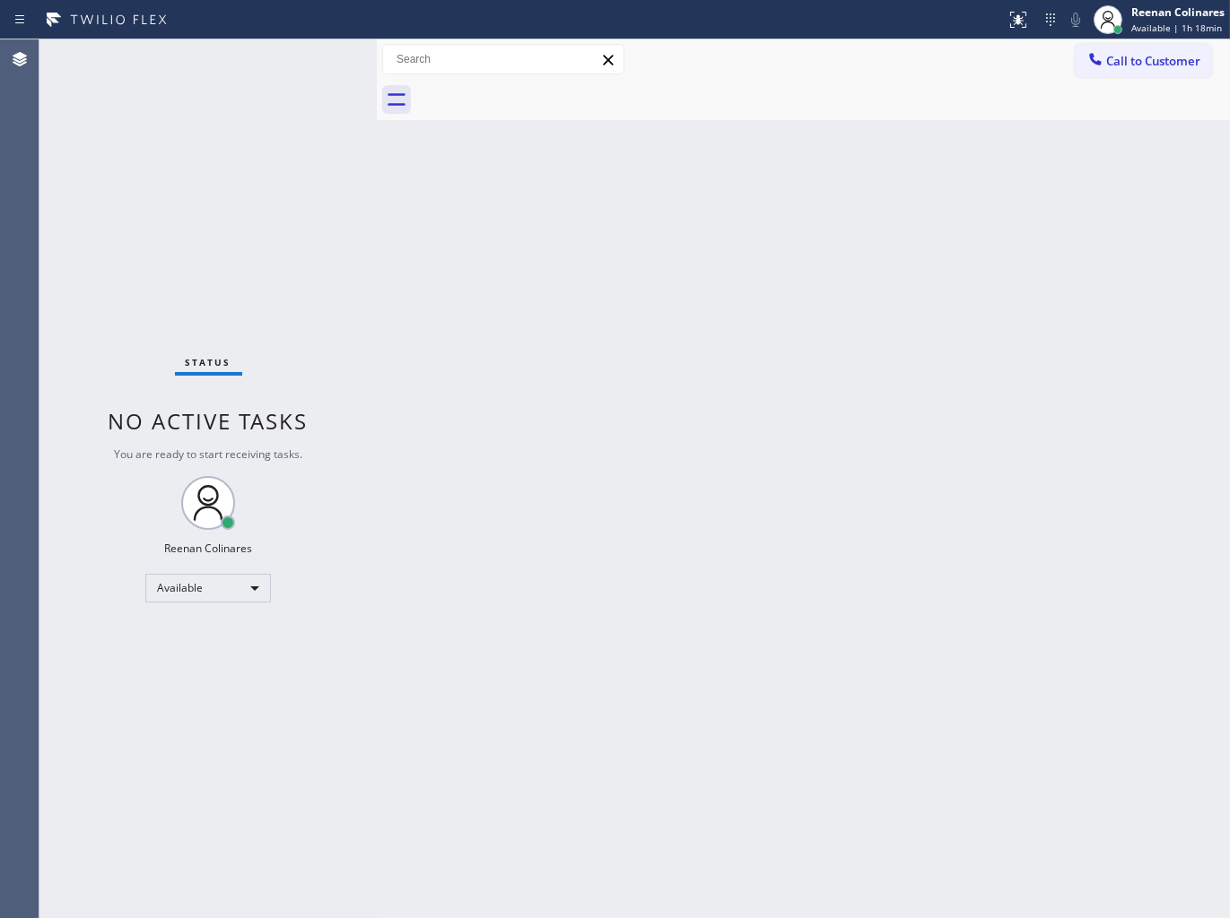
click at [643, 434] on div "Back to Dashboard Change Sender ID Customers Technicians Select a contact Outbo…" at bounding box center [803, 478] width 853 height 879
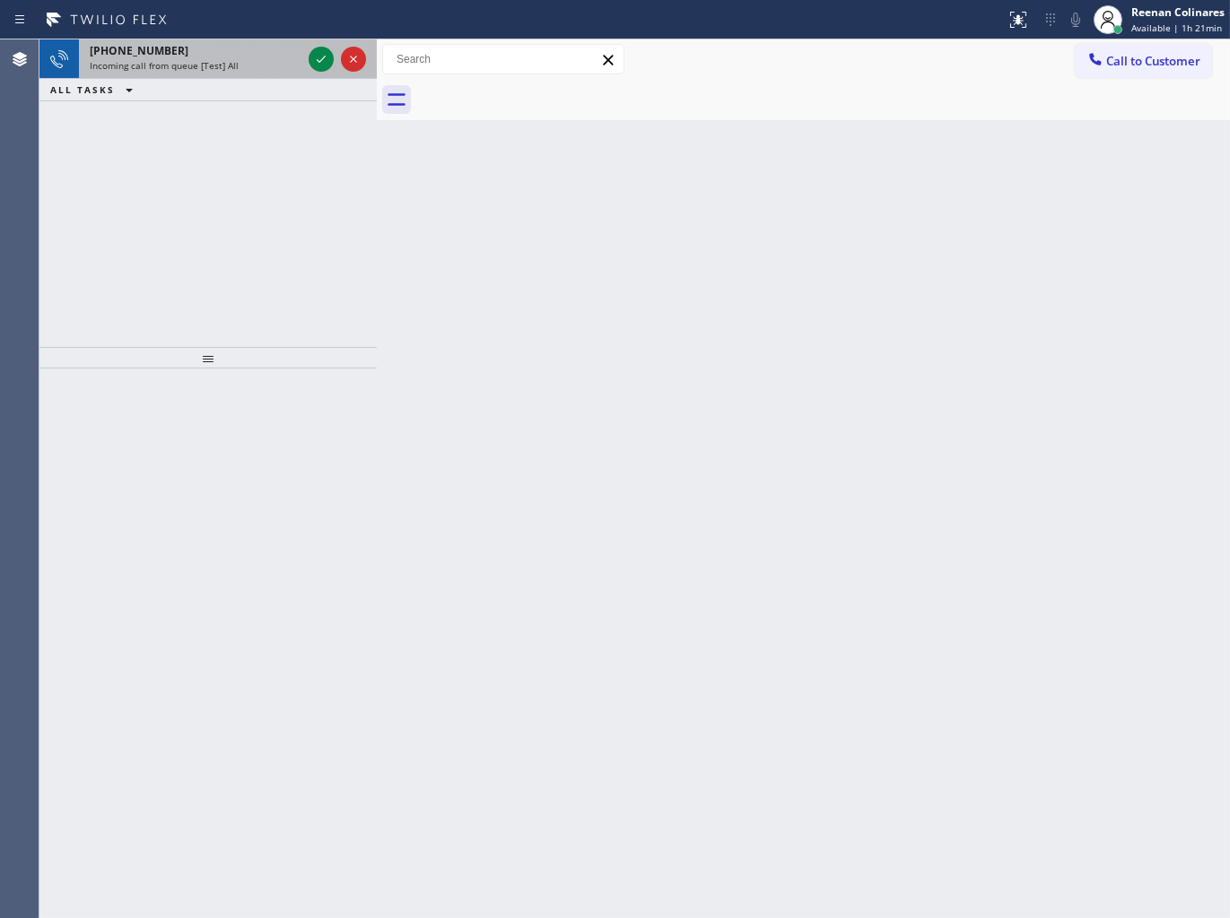
click at [247, 70] on div "Incoming call from queue [Test] All" at bounding box center [196, 65] width 212 height 13
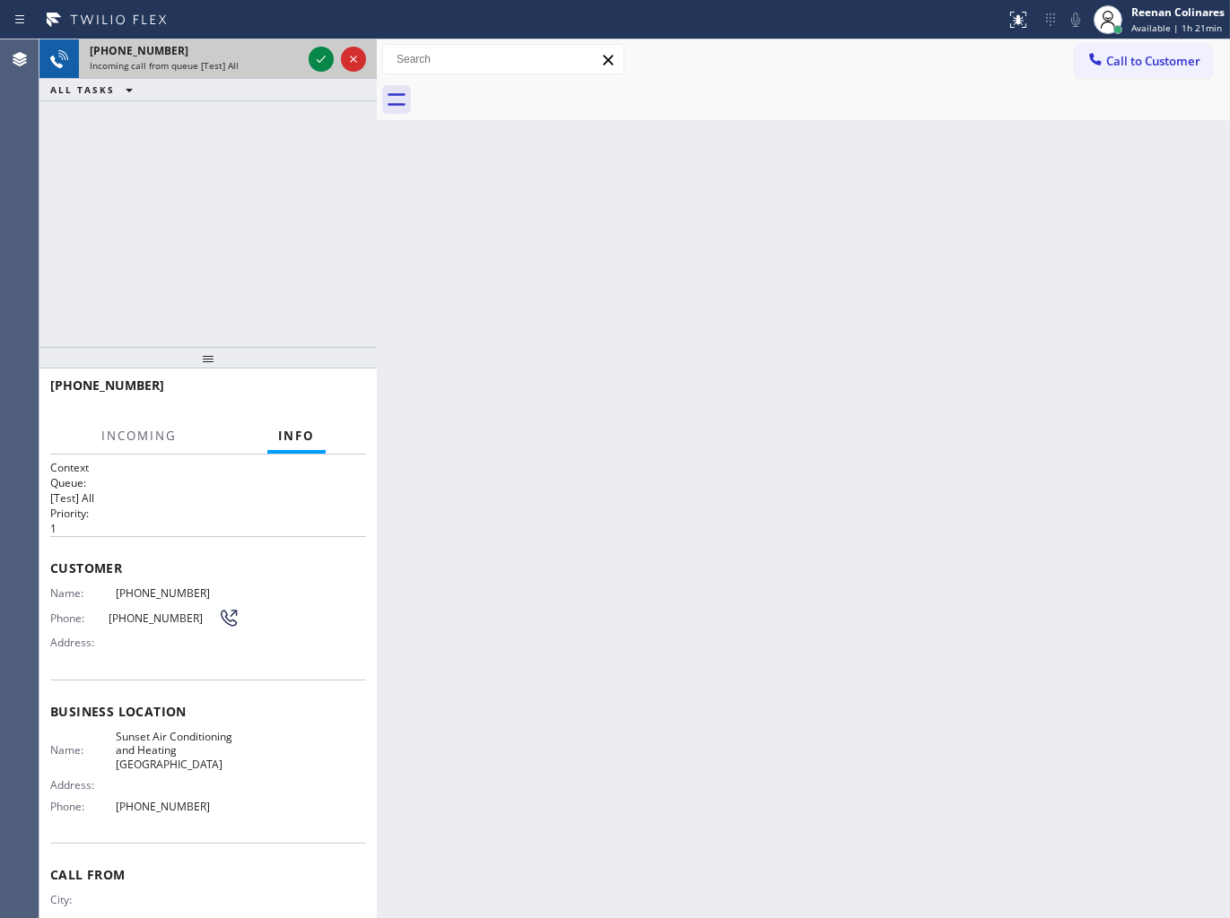
click at [247, 69] on div "Incoming call from queue [Test] All" at bounding box center [196, 65] width 212 height 13
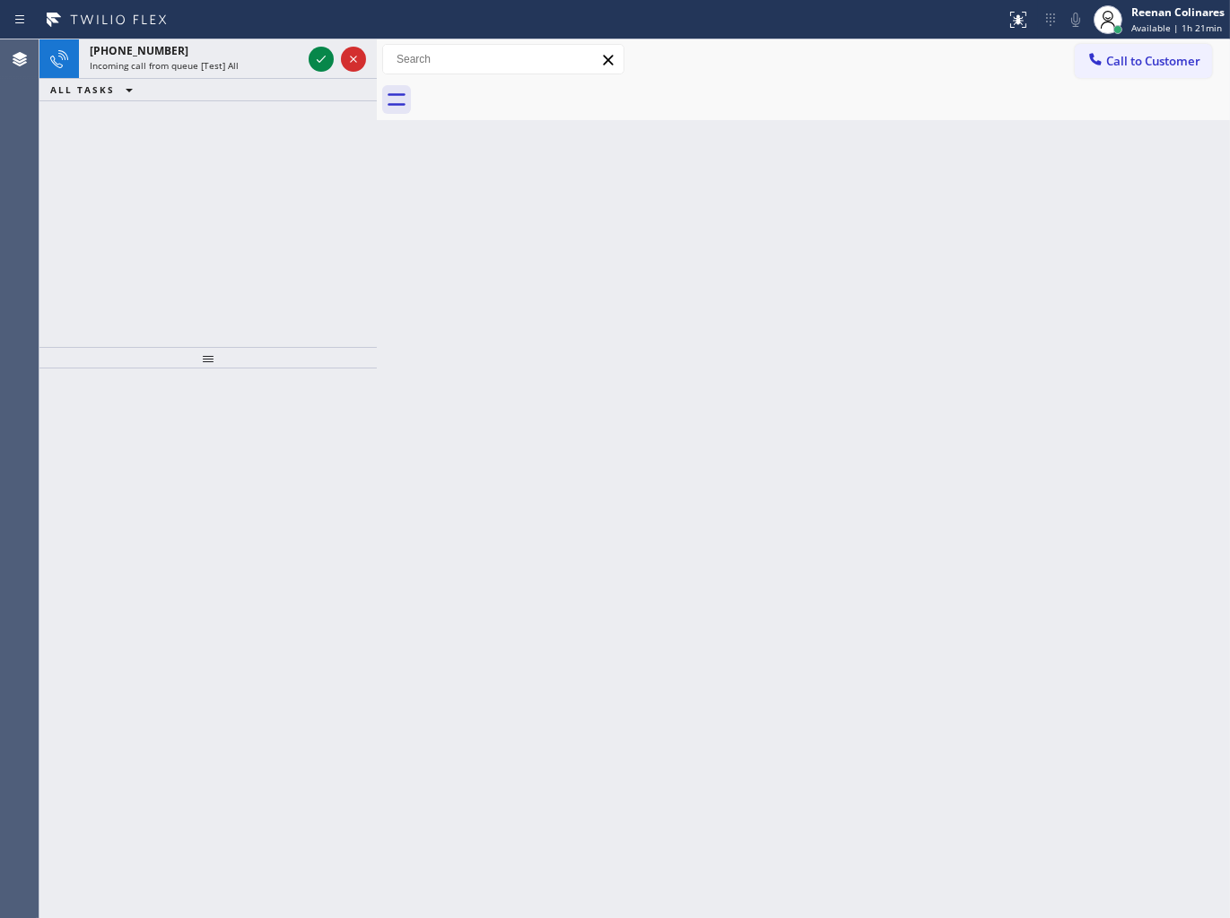
click at [267, 63] on div "Incoming call from queue [Test] All" at bounding box center [196, 65] width 212 height 13
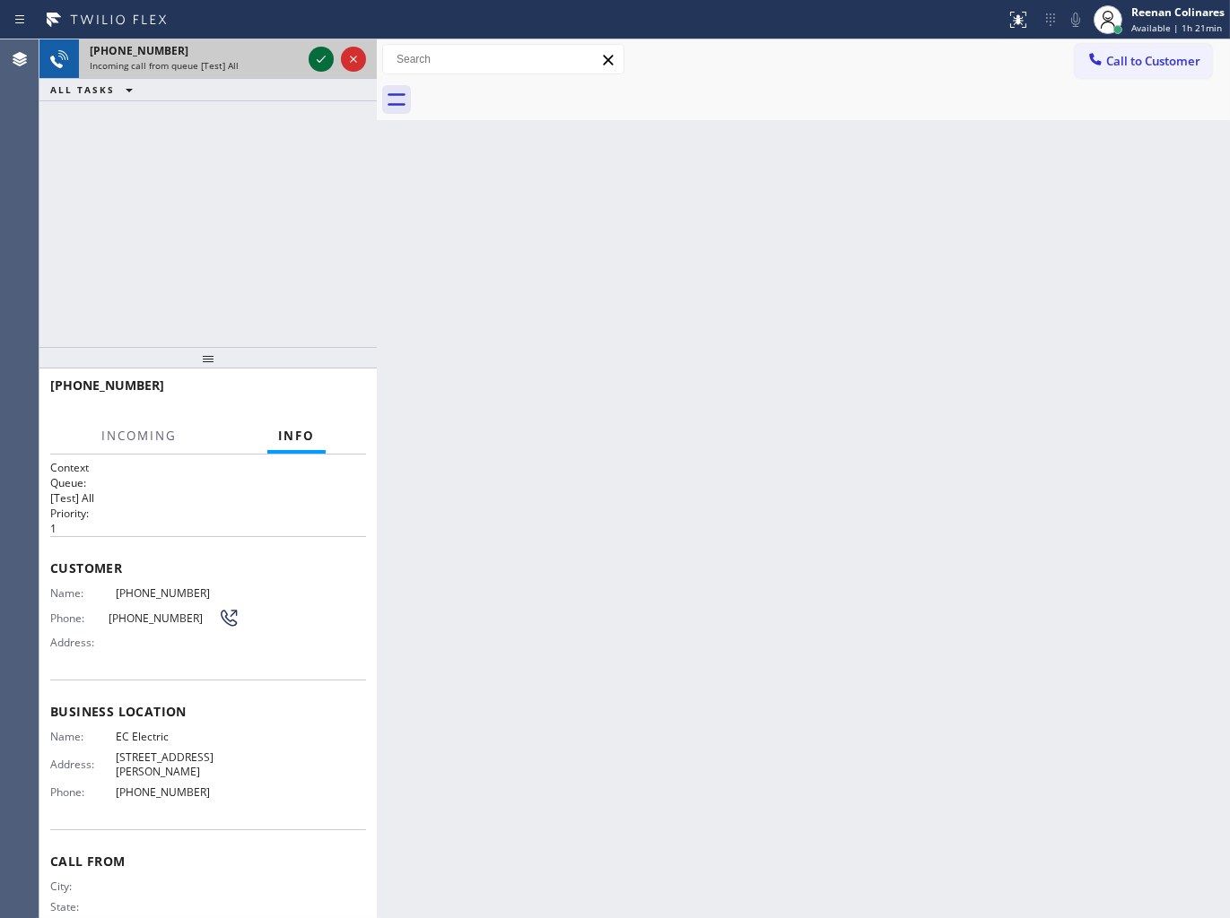
click at [320, 61] on icon at bounding box center [321, 59] width 22 height 22
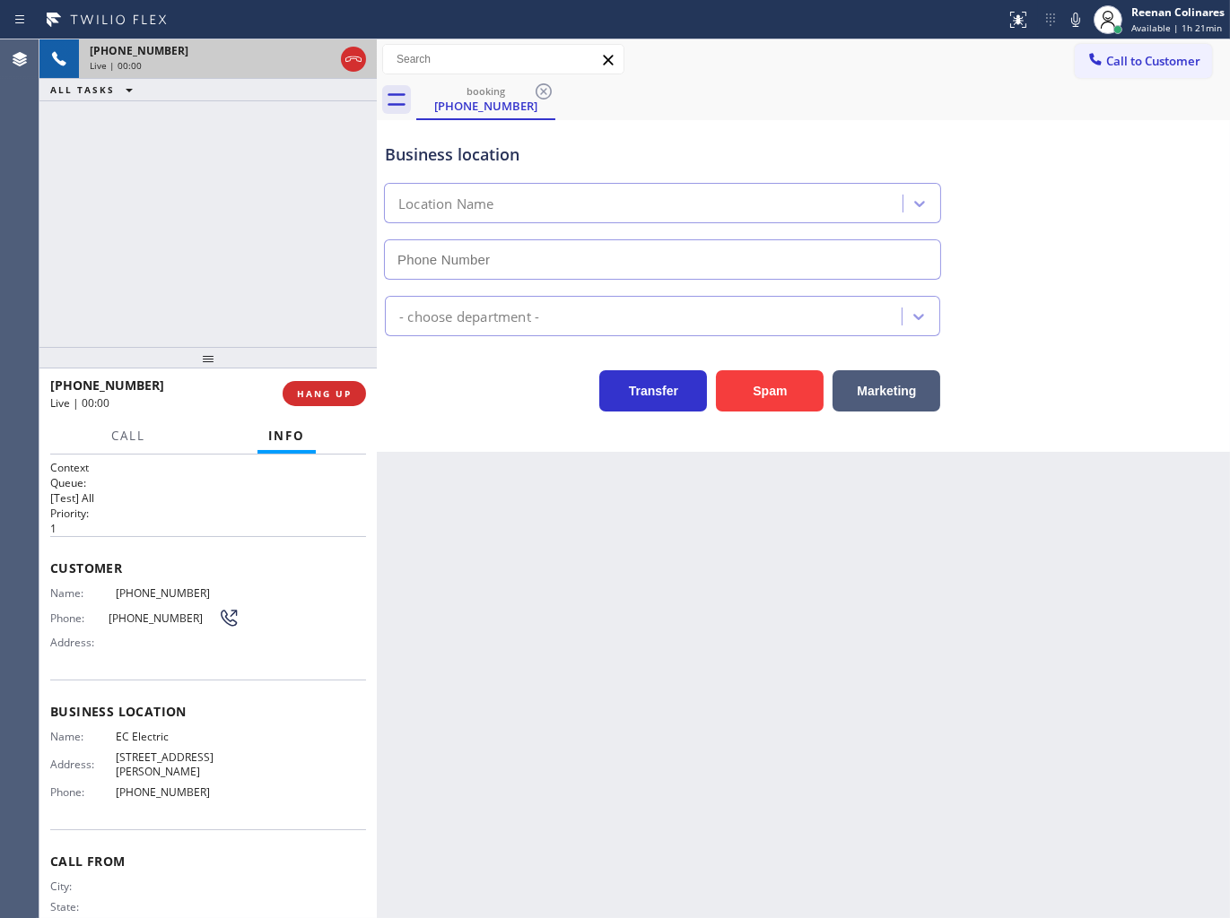
type input "[PHONE_NUMBER]"
click at [1073, 20] on icon at bounding box center [1075, 20] width 9 height 14
click at [781, 386] on button "Spam" at bounding box center [770, 390] width 108 height 41
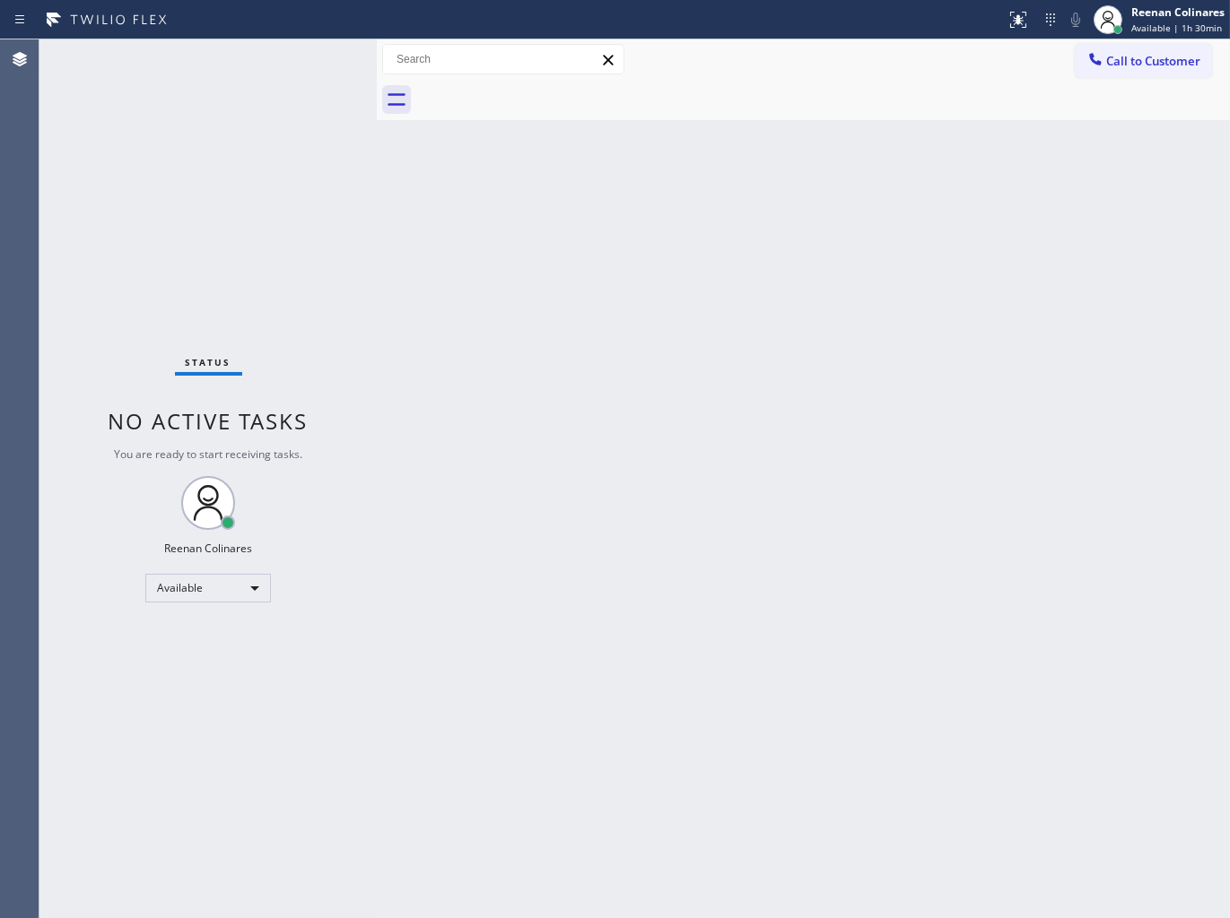
click at [692, 165] on div "Back to Dashboard Change Sender ID Customers Technicians Select a contact Outbo…" at bounding box center [803, 478] width 853 height 879
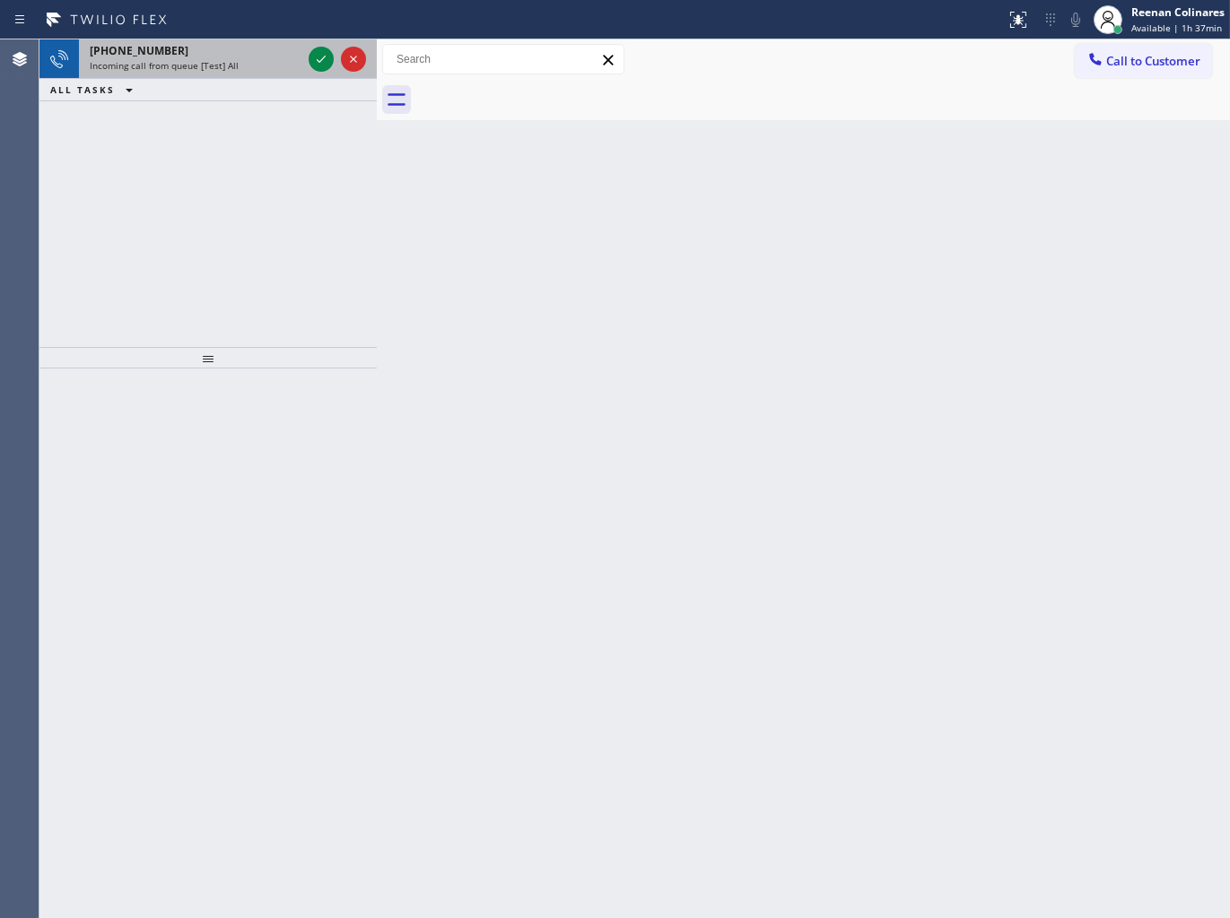
click at [226, 76] on div "[PHONE_NUMBER] Incoming call from queue [Test] All" at bounding box center [192, 58] width 226 height 39
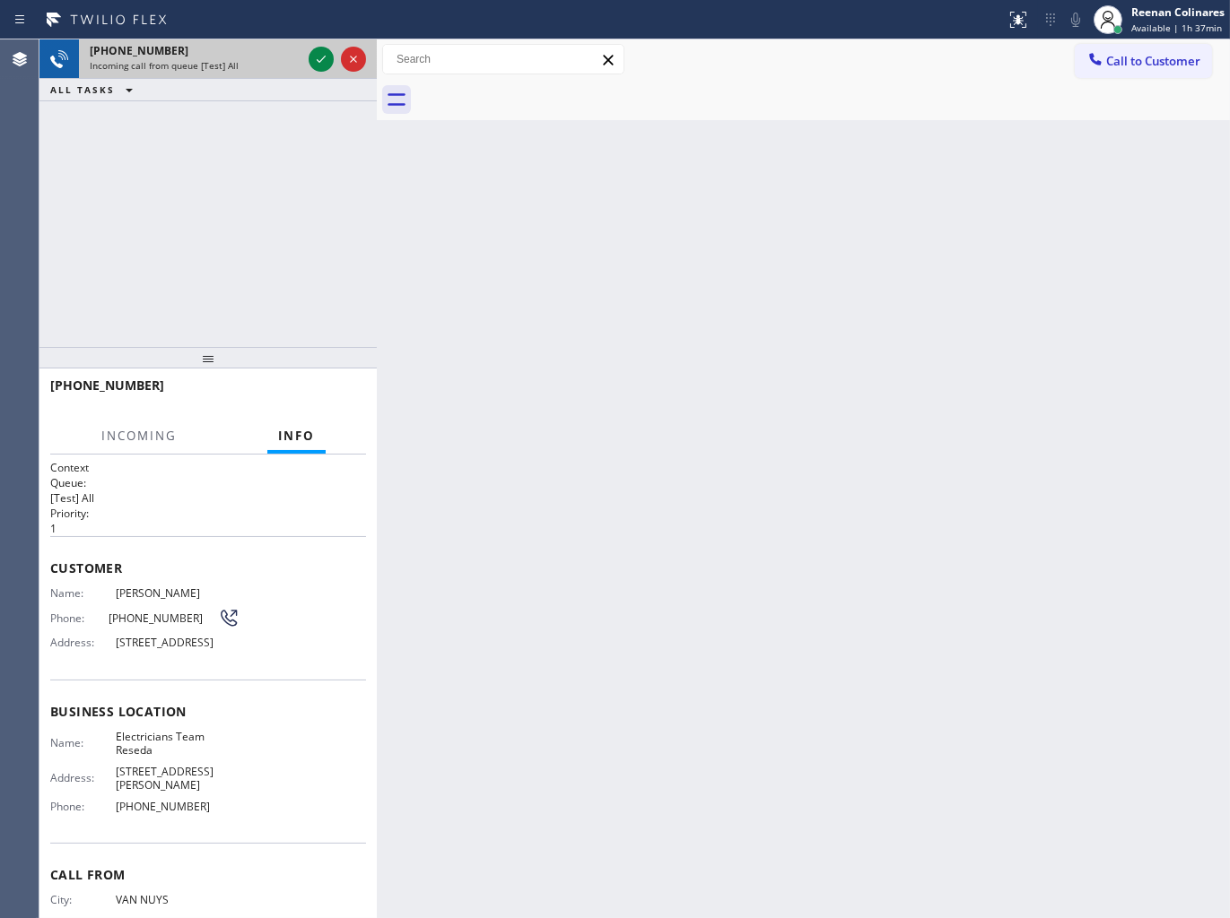
click at [264, 43] on div "[PHONE_NUMBER]" at bounding box center [196, 50] width 212 height 15
click at [264, 47] on div "[PHONE_NUMBER]" at bounding box center [196, 50] width 212 height 15
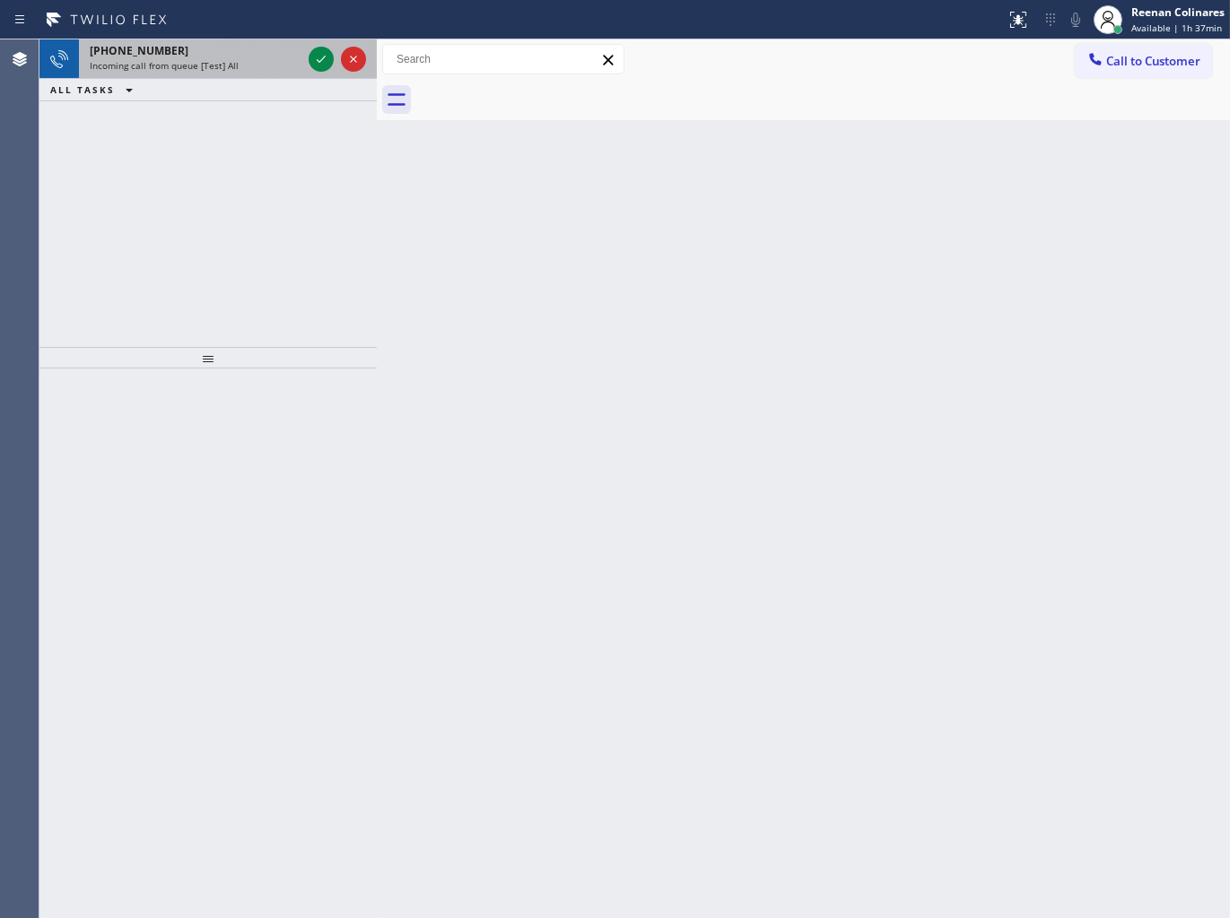
click at [202, 55] on div "[PHONE_NUMBER]" at bounding box center [196, 50] width 212 height 15
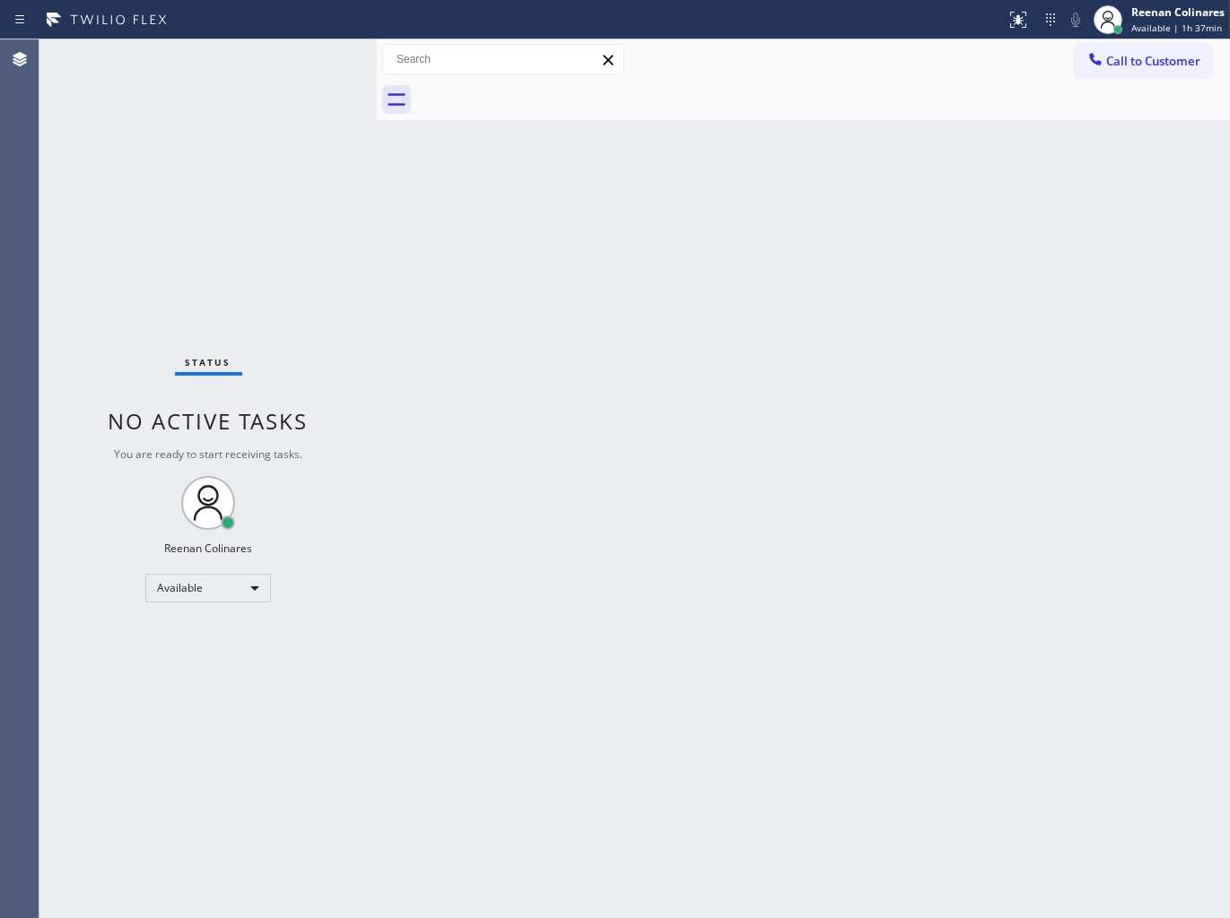
click at [237, 56] on div "Status No active tasks You are ready to start receiving tasks. Reenan Colinares…" at bounding box center [207, 478] width 337 height 879
click at [832, 106] on div at bounding box center [822, 100] width 813 height 40
click at [1148, 29] on span "Available | 1h 44min" at bounding box center [1176, 28] width 91 height 13
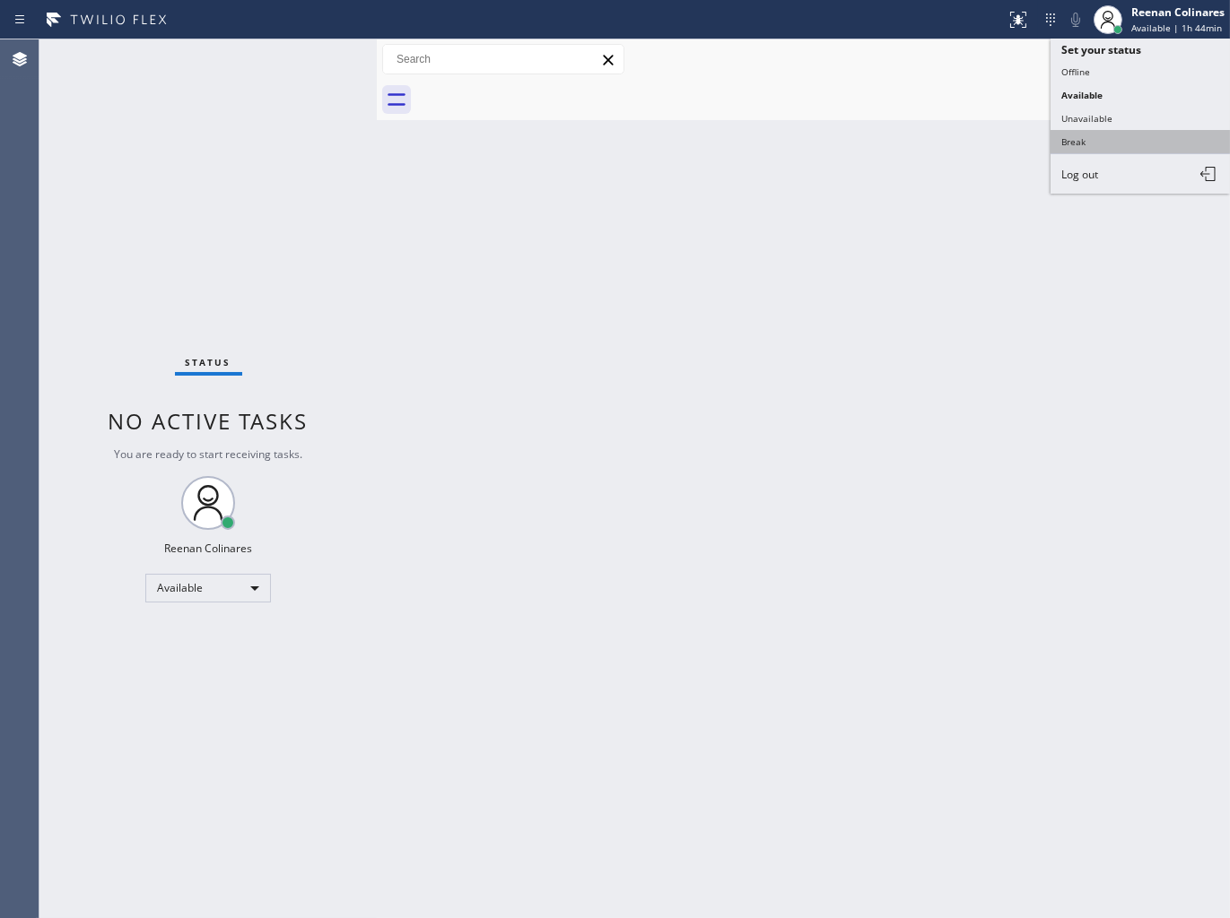
click at [1073, 143] on button "Break" at bounding box center [1139, 141] width 179 height 23
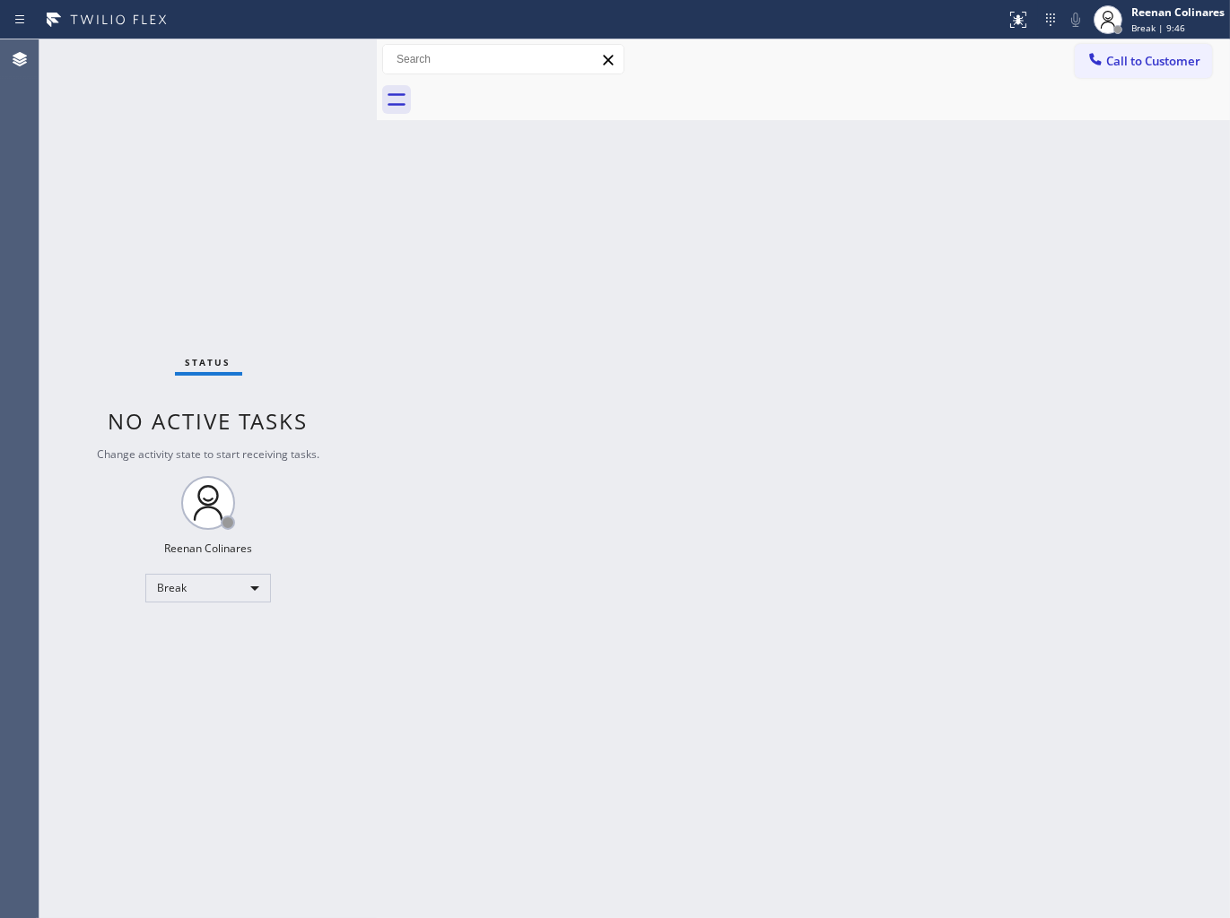
click at [865, 75] on div "Call to Customer Outbound call Location Search location Your caller id phone nu…" at bounding box center [803, 59] width 853 height 40
click at [1196, 25] on div "Break | 15:31" at bounding box center [1177, 28] width 93 height 13
click at [1065, 88] on button "Available" at bounding box center [1139, 94] width 179 height 23
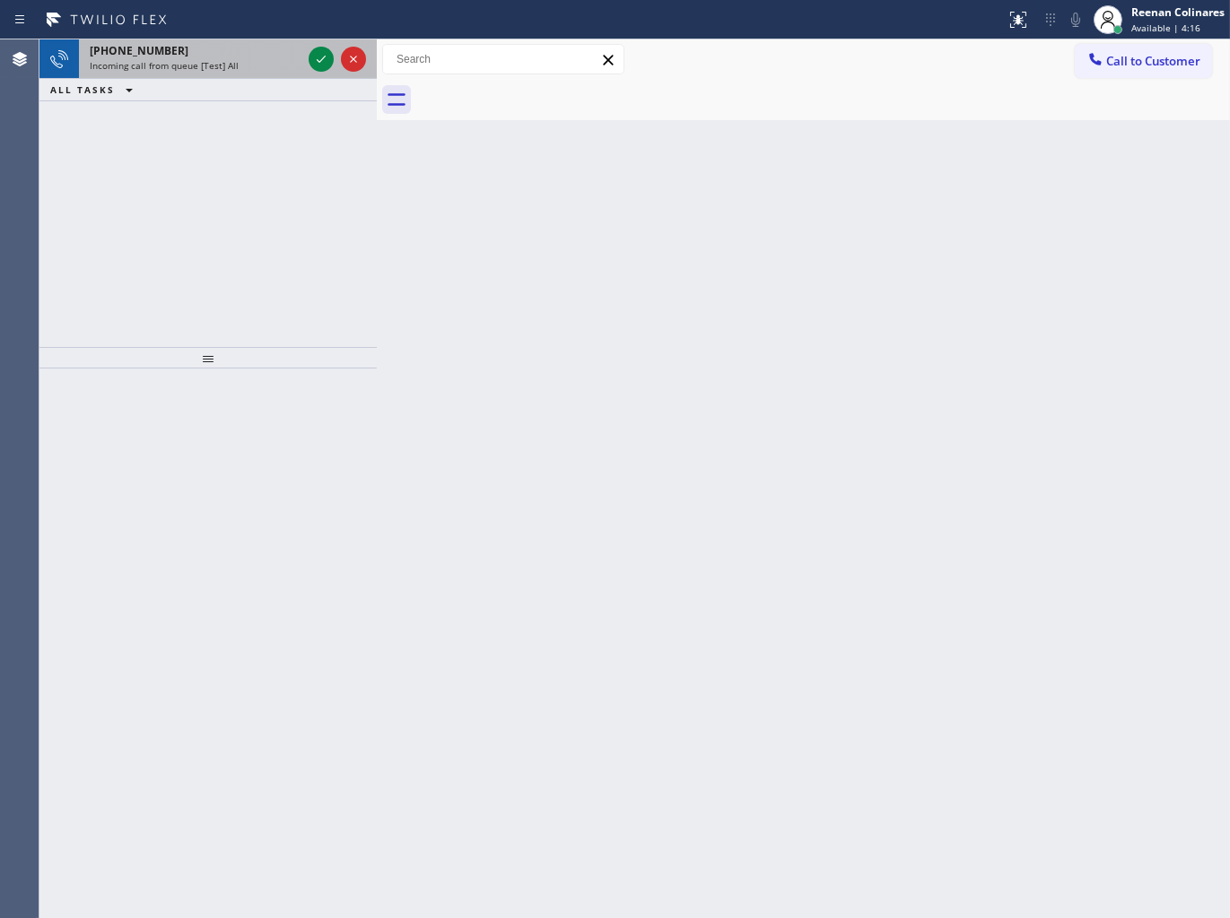
click at [243, 40] on div "[PHONE_NUMBER] Incoming call from queue [Test] All" at bounding box center [192, 58] width 226 height 39
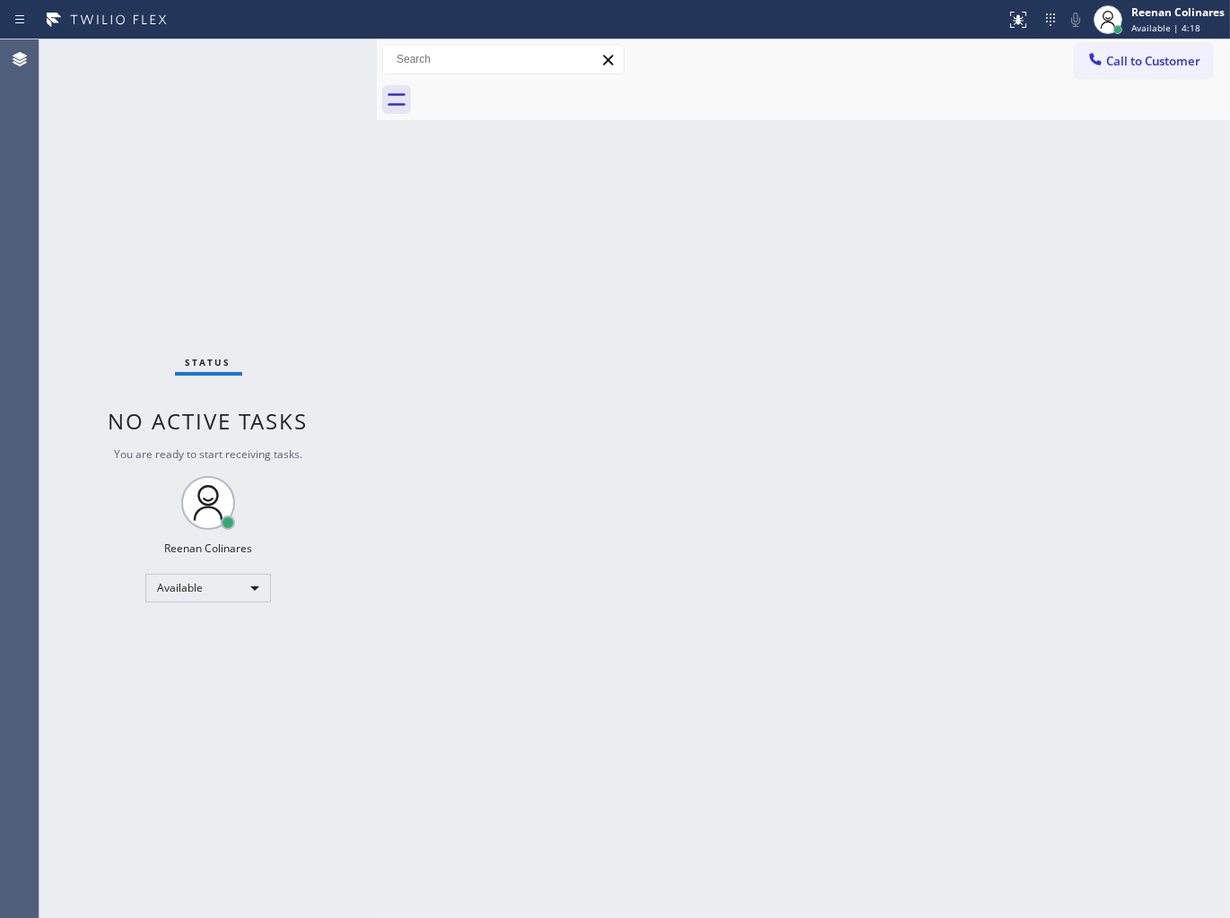
click at [203, 67] on div "Status No active tasks You are ready to start receiving tasks. Reenan Colinares…" at bounding box center [207, 478] width 337 height 879
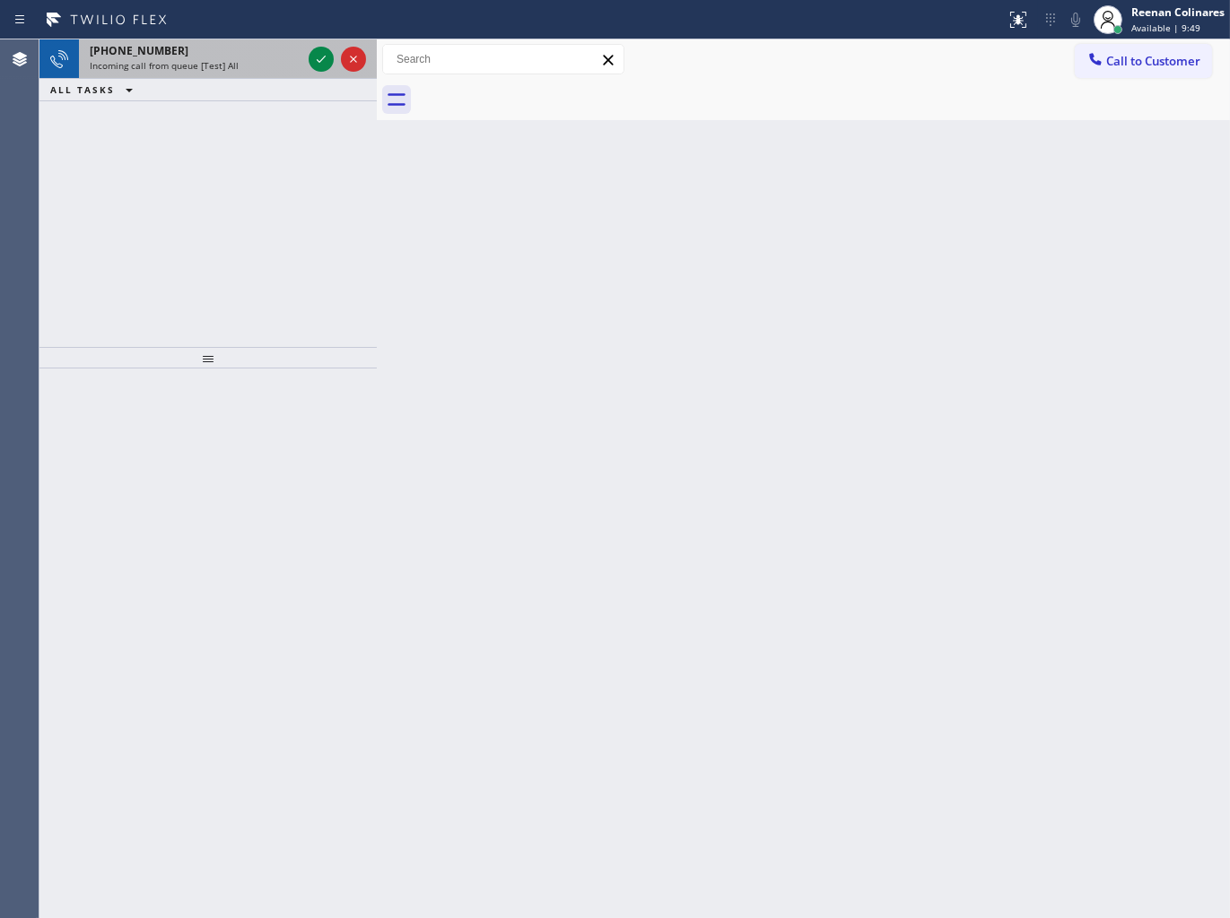
click at [180, 45] on div "[PHONE_NUMBER]" at bounding box center [196, 50] width 212 height 15
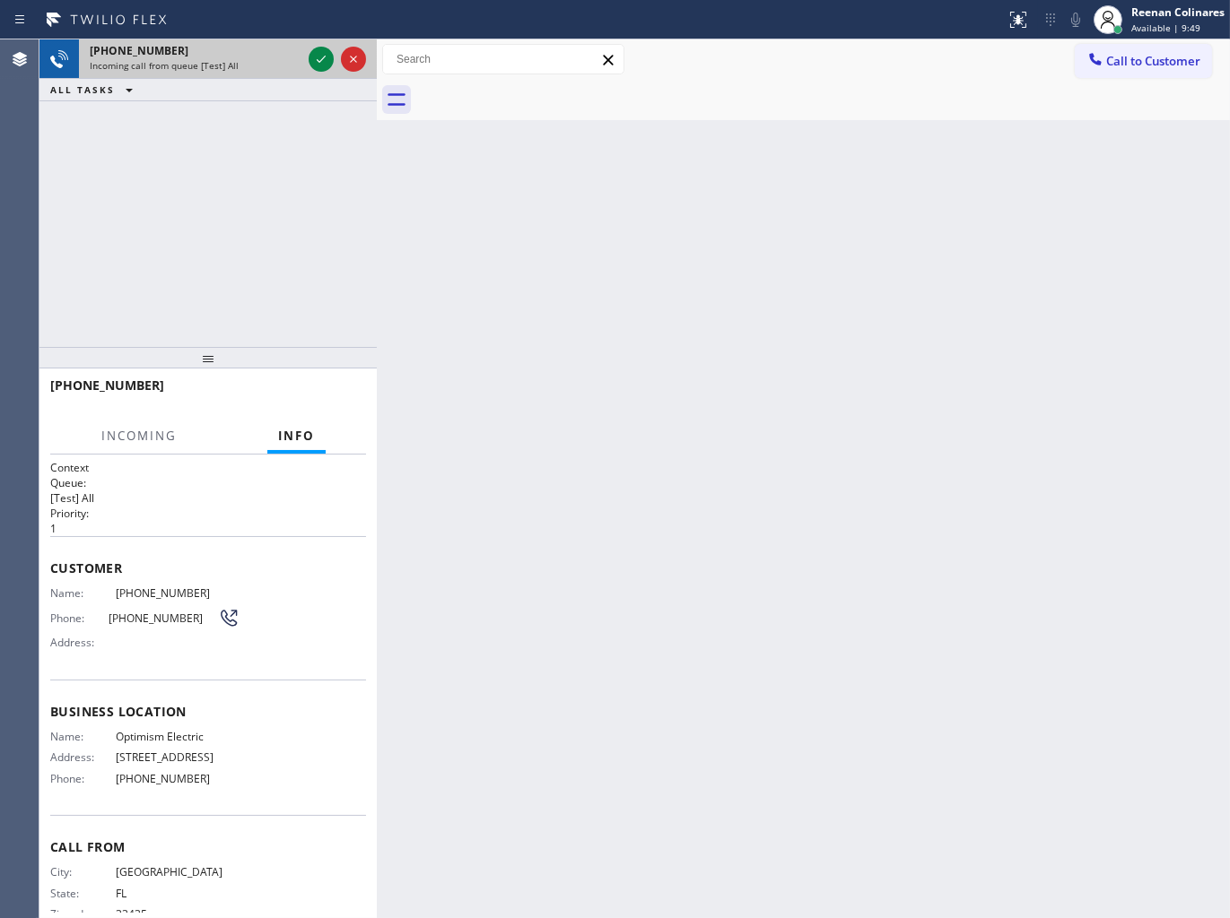
click at [187, 47] on div "[PHONE_NUMBER]" at bounding box center [196, 50] width 212 height 15
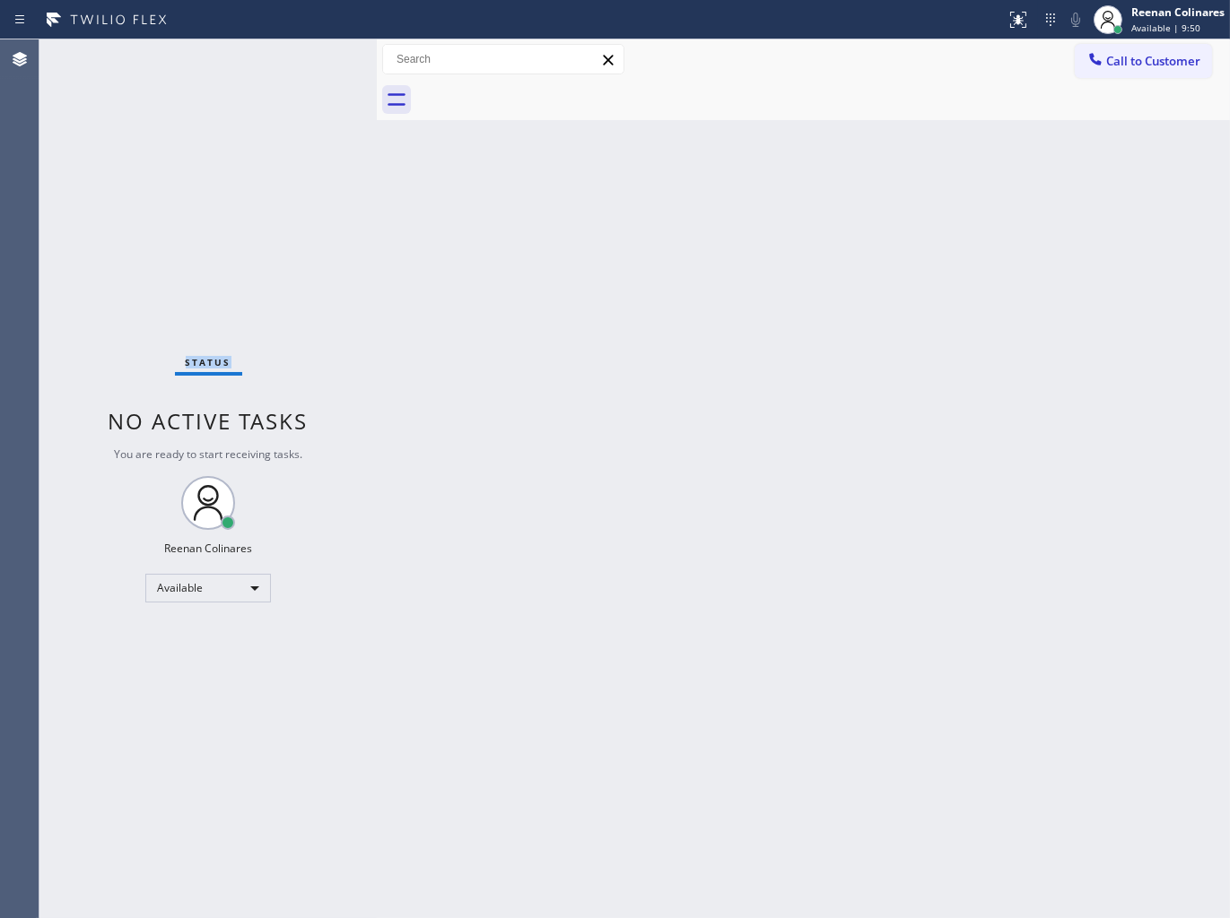
click at [187, 47] on div "Status No active tasks You are ready to start receiving tasks. Reenan Colinares…" at bounding box center [207, 478] width 337 height 879
click at [284, 136] on div "Status No active tasks You are ready to start receiving tasks. Reenan Colinares…" at bounding box center [207, 478] width 337 height 879
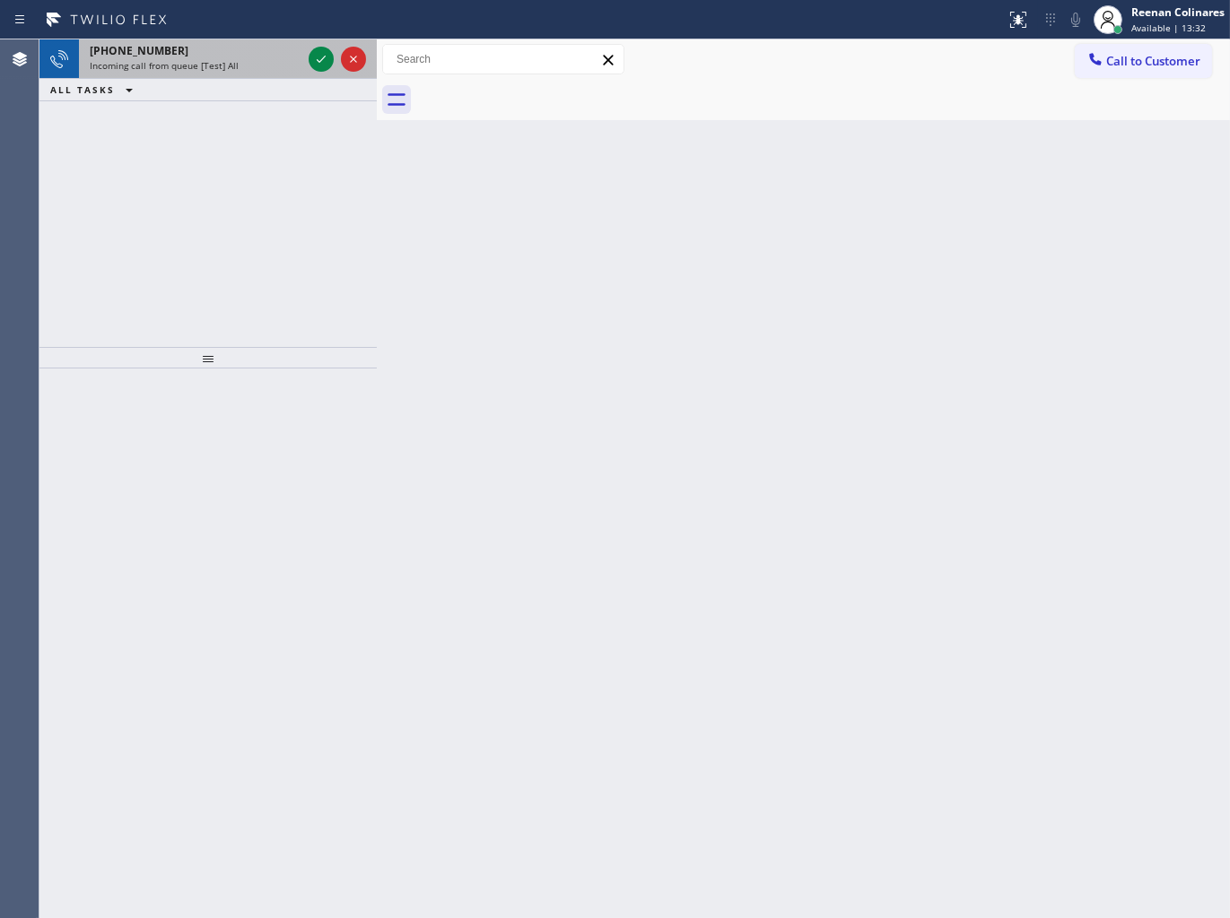
click at [258, 56] on div "[PHONE_NUMBER]" at bounding box center [196, 50] width 212 height 15
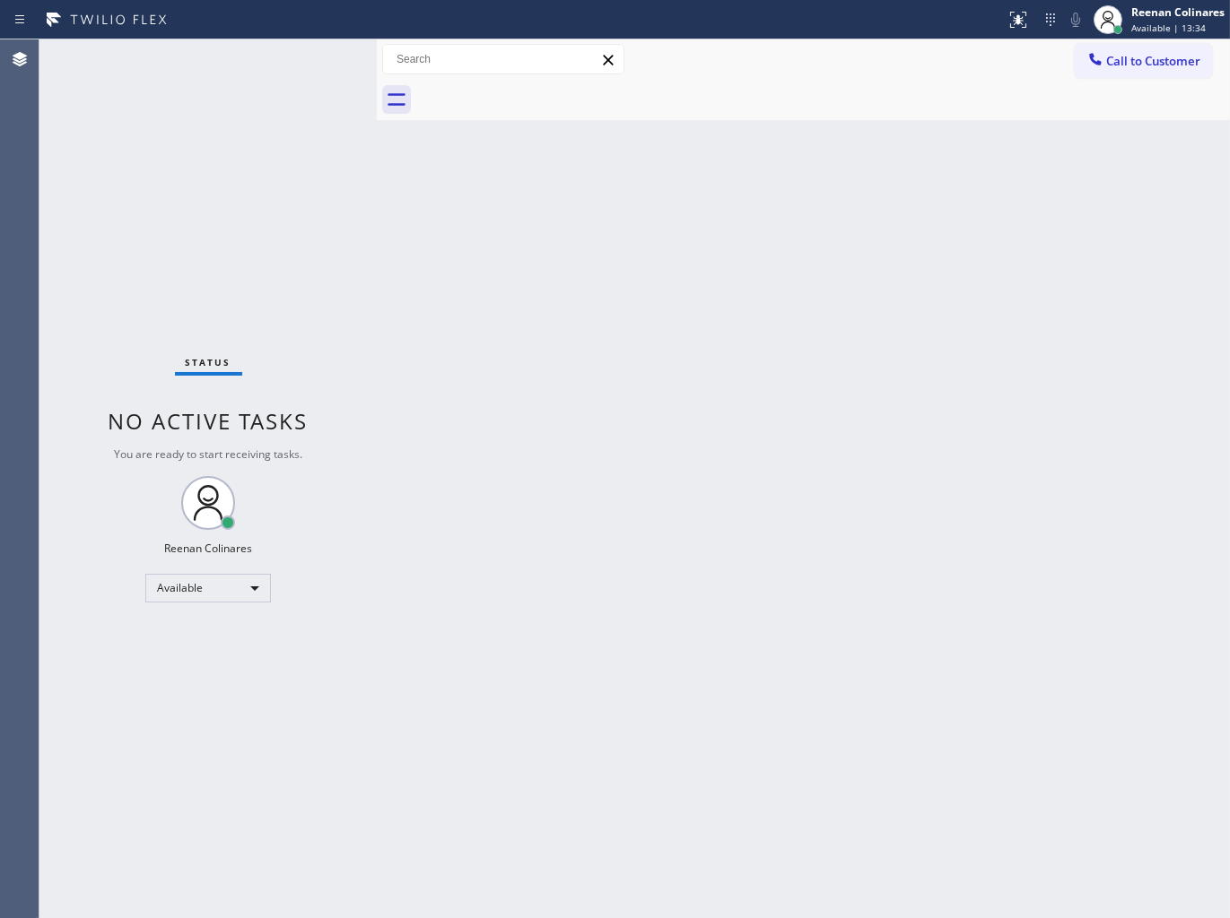
click at [237, 140] on div "Status No active tasks You are ready to start receiving tasks. Reenan Colinares…" at bounding box center [207, 478] width 337 height 879
click at [231, 139] on div "Status No active tasks You are ready to start receiving tasks. Reenan Colinares…" at bounding box center [207, 478] width 337 height 879
click at [224, 138] on div "Status No active tasks You are ready to start receiving tasks. Reenan Colinares…" at bounding box center [207, 478] width 337 height 879
click at [188, 129] on div "Status No active tasks You are ready to start receiving tasks. Reenan Colinares…" at bounding box center [207, 478] width 337 height 879
click at [763, 230] on div "Back to Dashboard Change Sender ID Customers Technicians Select a contact Outbo…" at bounding box center [803, 478] width 853 height 879
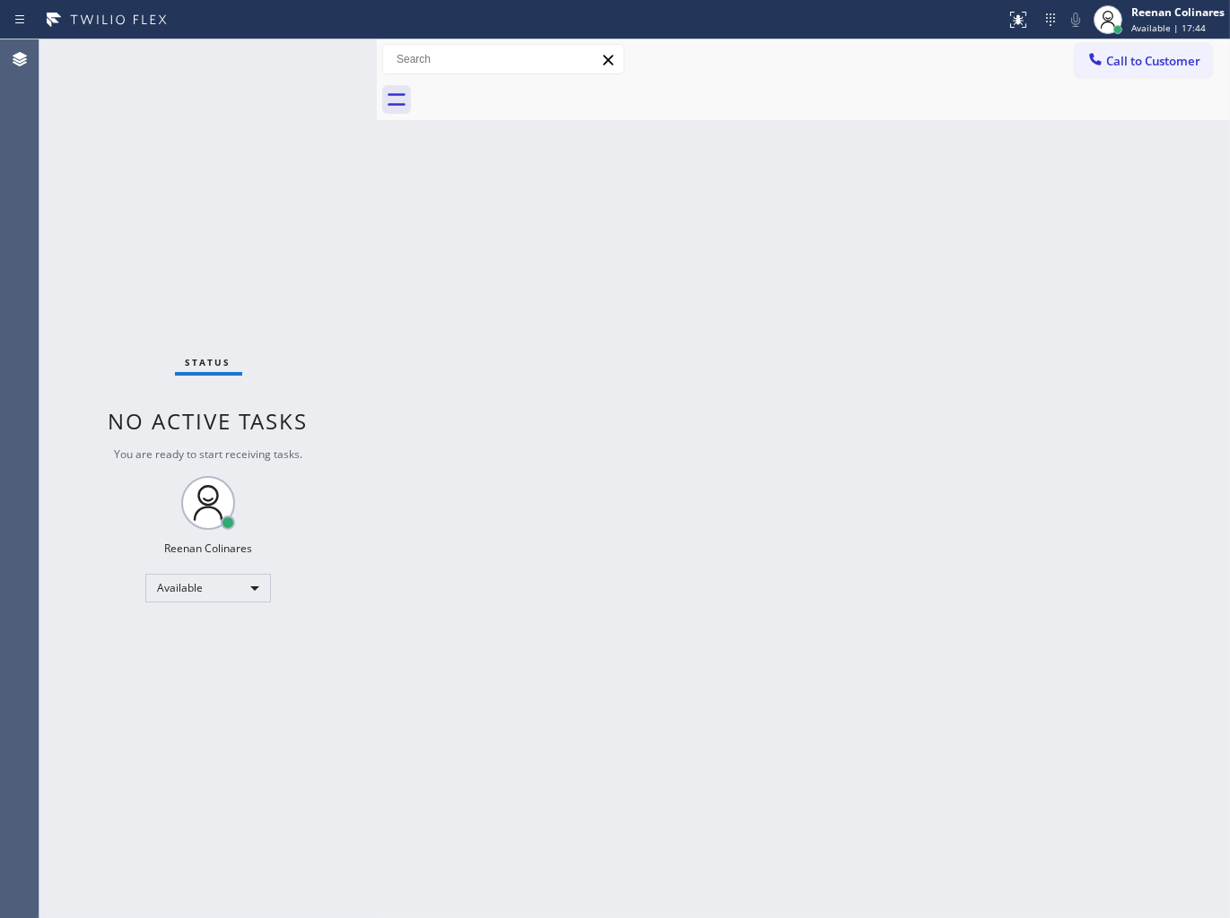
click at [634, 359] on div "Back to Dashboard Change Sender ID Customers Technicians Select a contact Outbo…" at bounding box center [803, 478] width 853 height 879
click at [810, 169] on div "Back to Dashboard Change Sender ID Customers Technicians Select a contact Outbo…" at bounding box center [803, 478] width 853 height 879
click at [511, 396] on div "Back to Dashboard Change Sender ID Customers Technicians Select a contact Outbo…" at bounding box center [803, 478] width 853 height 879
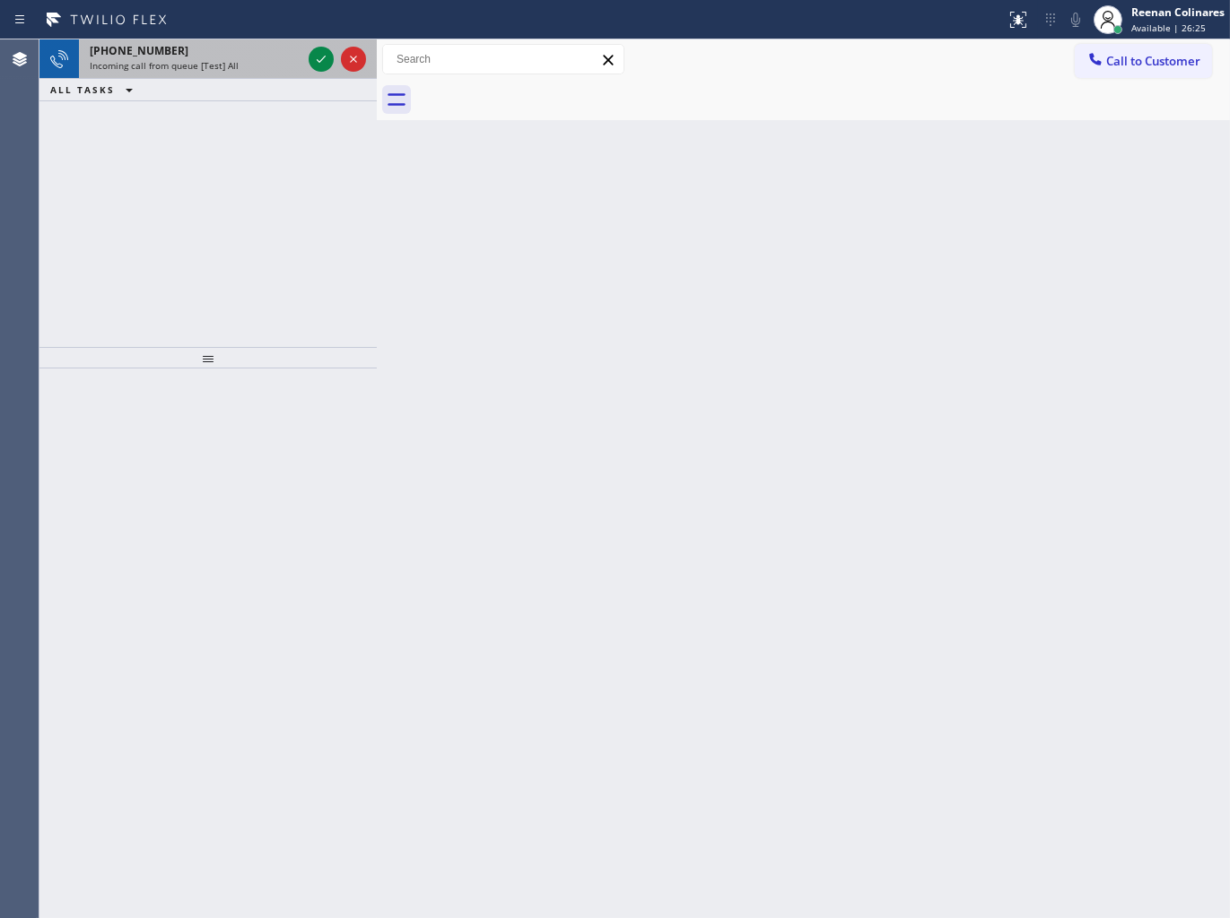
click at [248, 72] on div "Incoming call from queue [Test] All" at bounding box center [196, 65] width 212 height 13
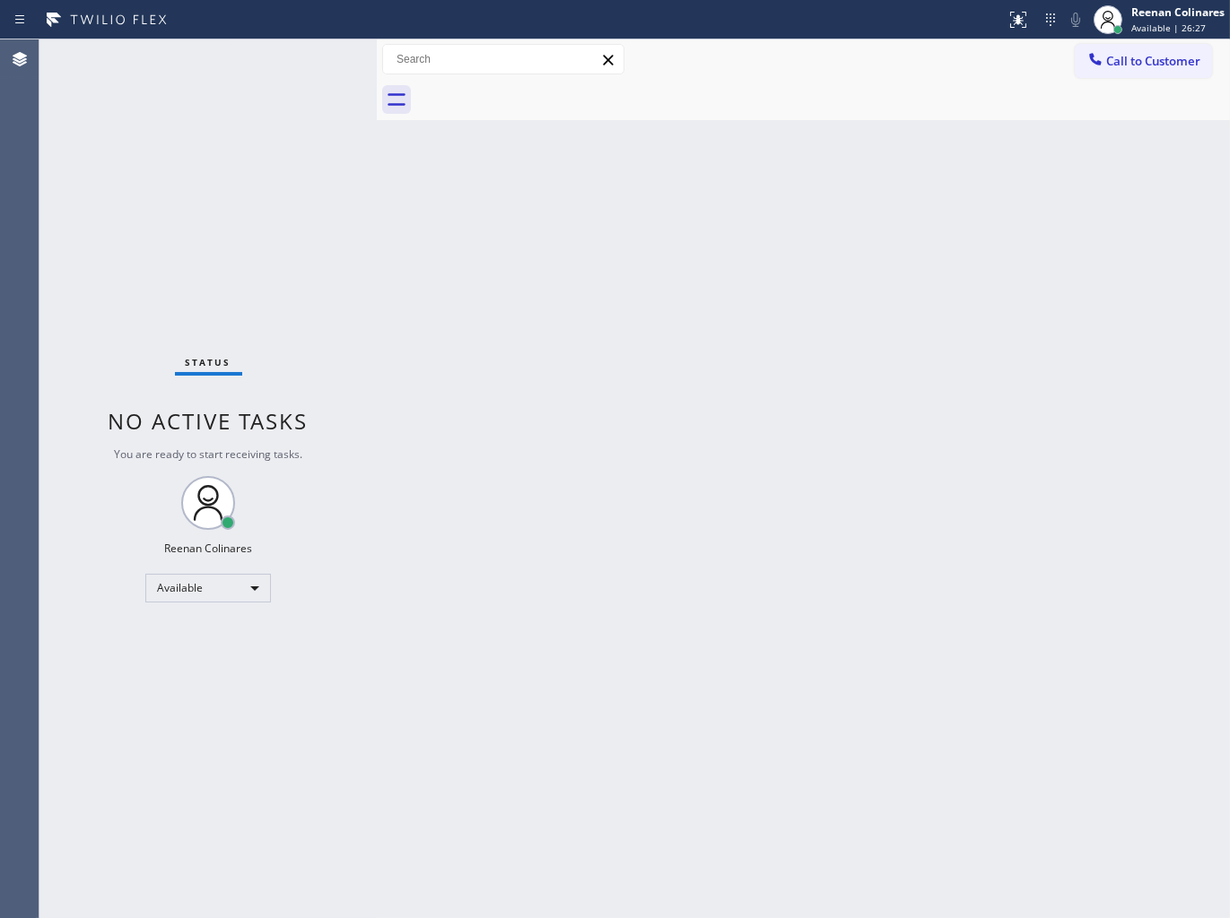
click at [288, 135] on div "Status No active tasks You are ready to start receiving tasks. Reenan Colinares…" at bounding box center [207, 478] width 337 height 879
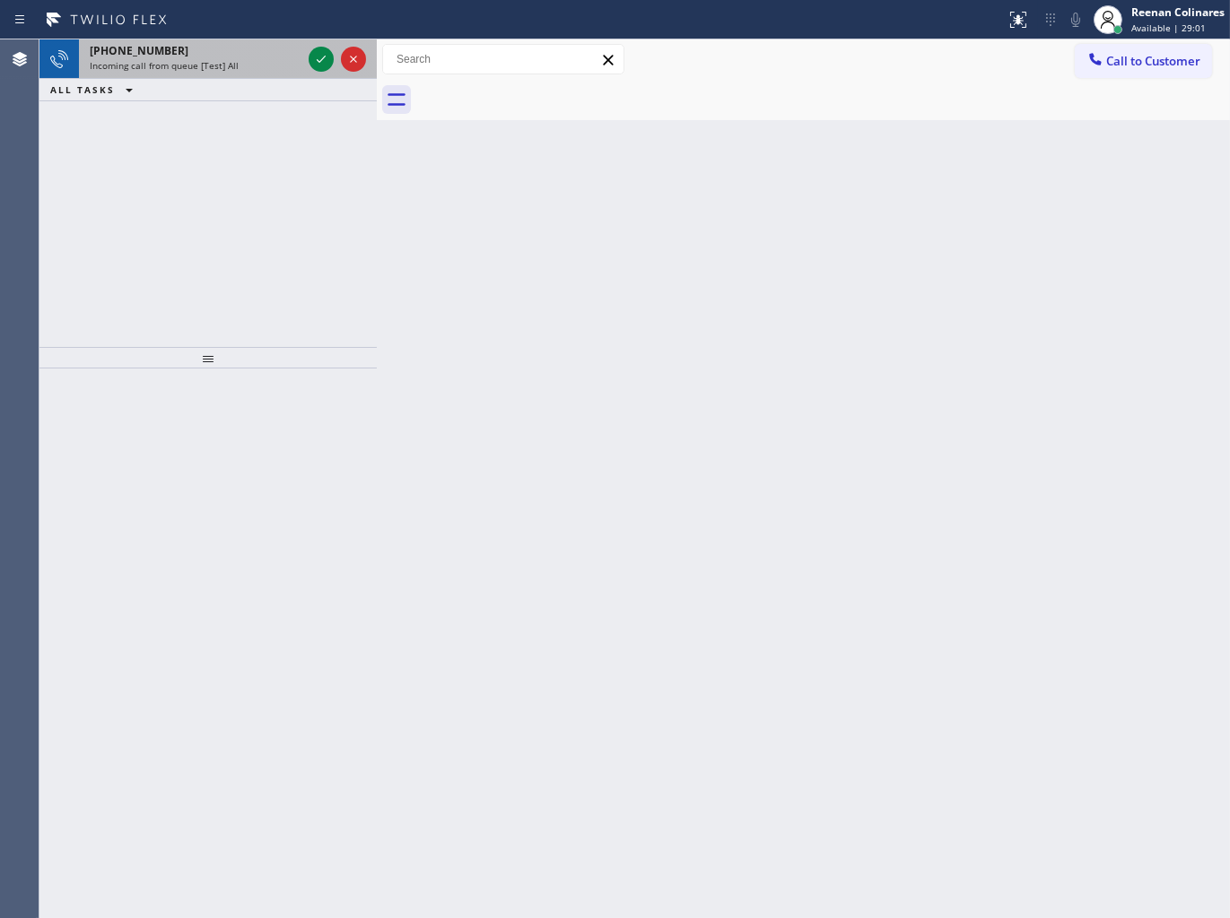
click at [237, 57] on div "[PHONE_NUMBER]" at bounding box center [196, 50] width 212 height 15
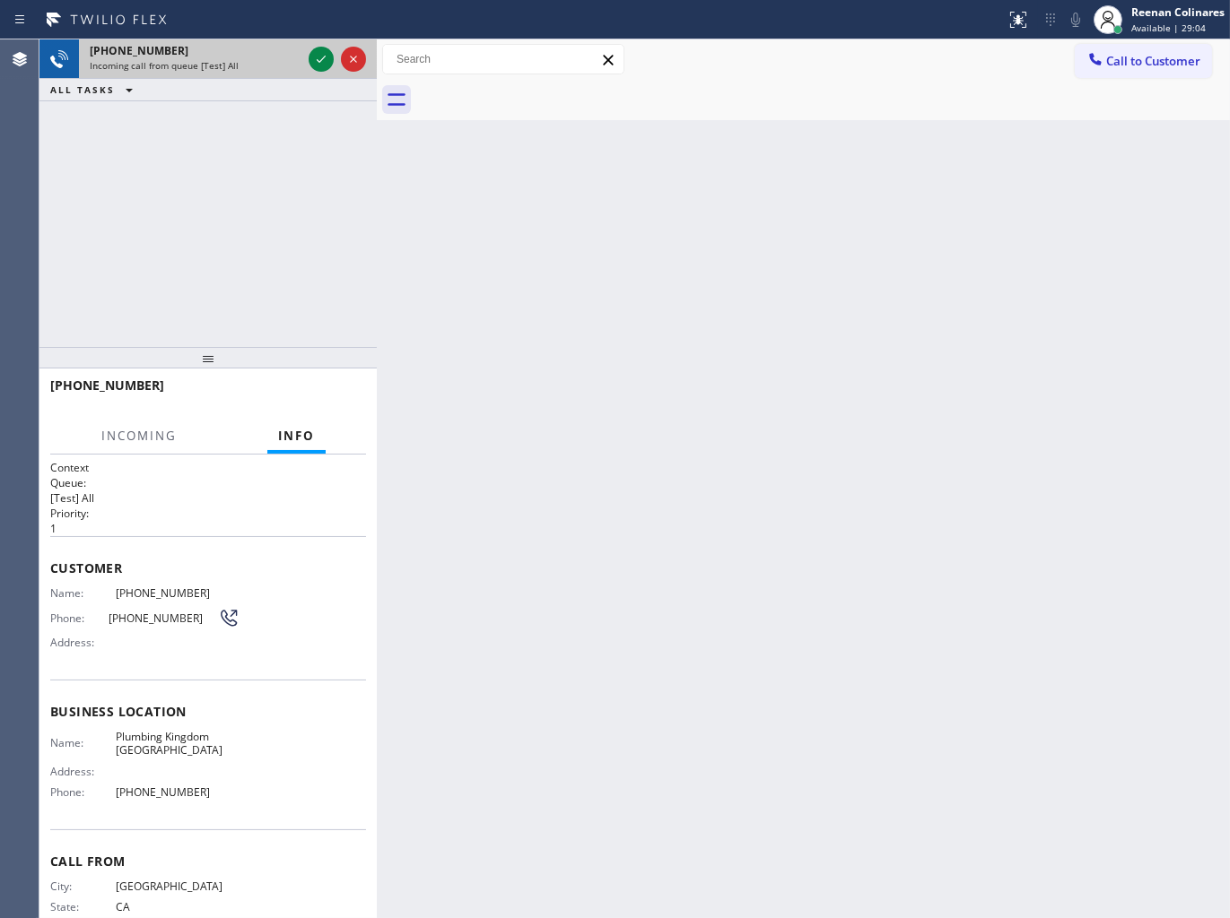
drag, startPoint x: 235, startPoint y: 56, endPoint x: 299, endPoint y: 57, distance: 63.7
click at [247, 56] on div "[PHONE_NUMBER]" at bounding box center [196, 50] width 212 height 15
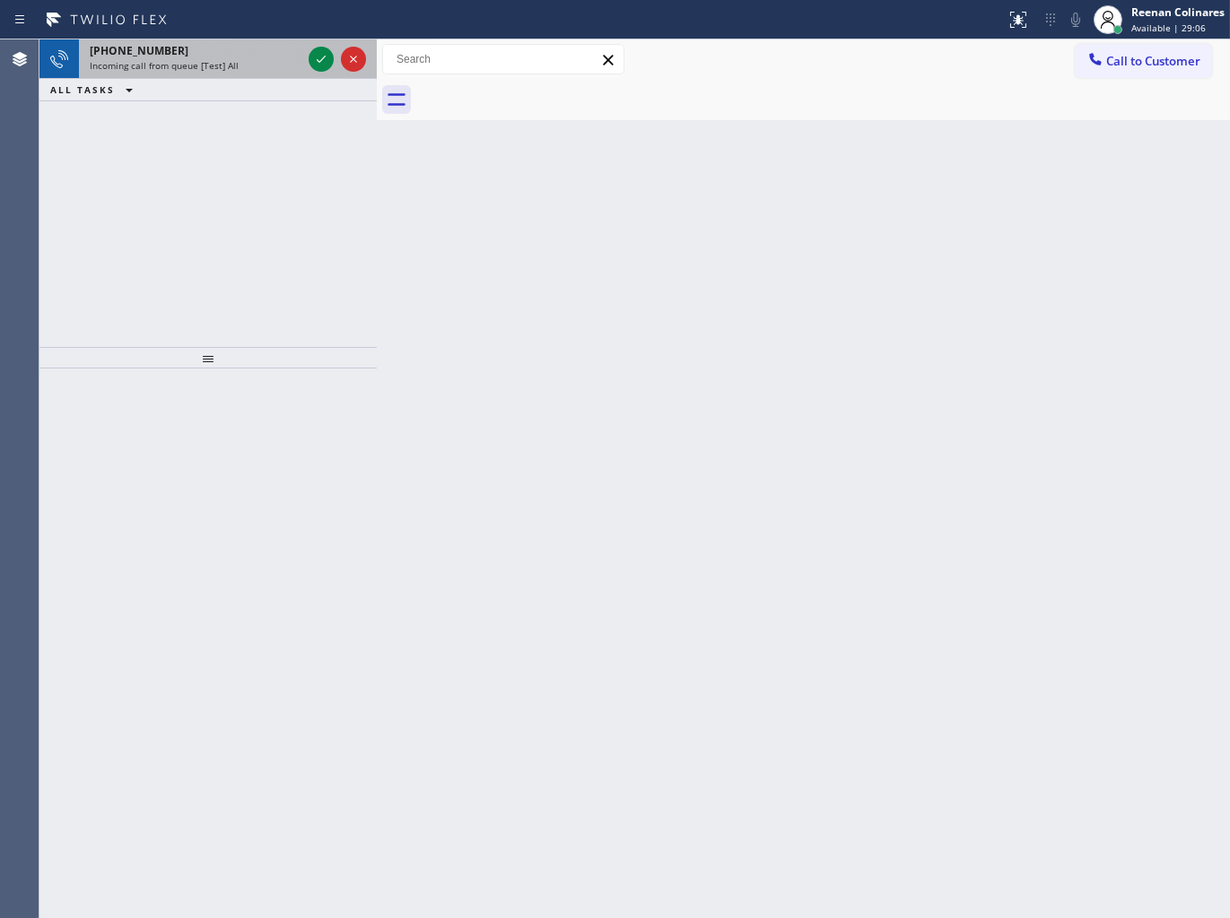
click at [222, 39] on div "[PHONE_NUMBER] Incoming call from queue [Test] All" at bounding box center [192, 58] width 226 height 39
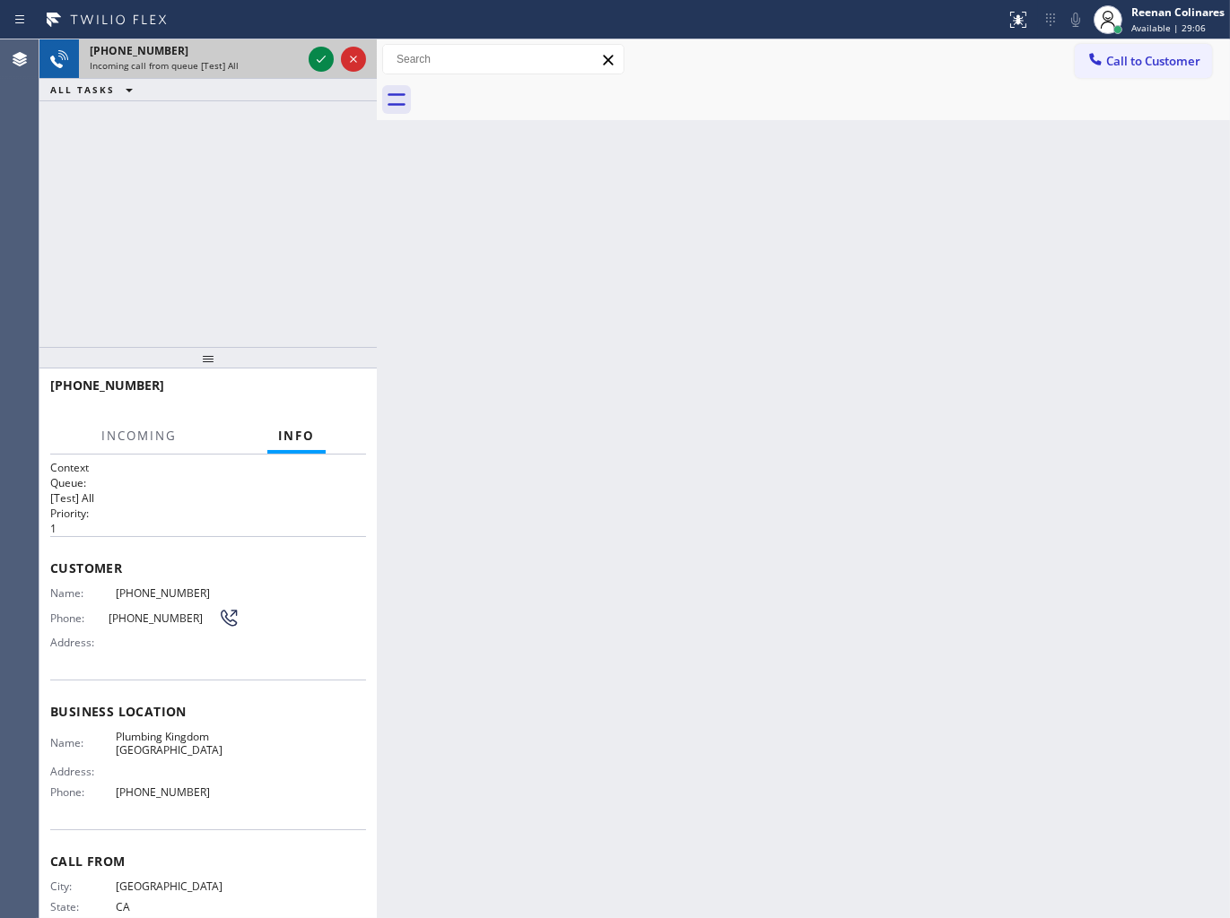
click at [231, 48] on div "[PHONE_NUMBER]" at bounding box center [196, 50] width 212 height 15
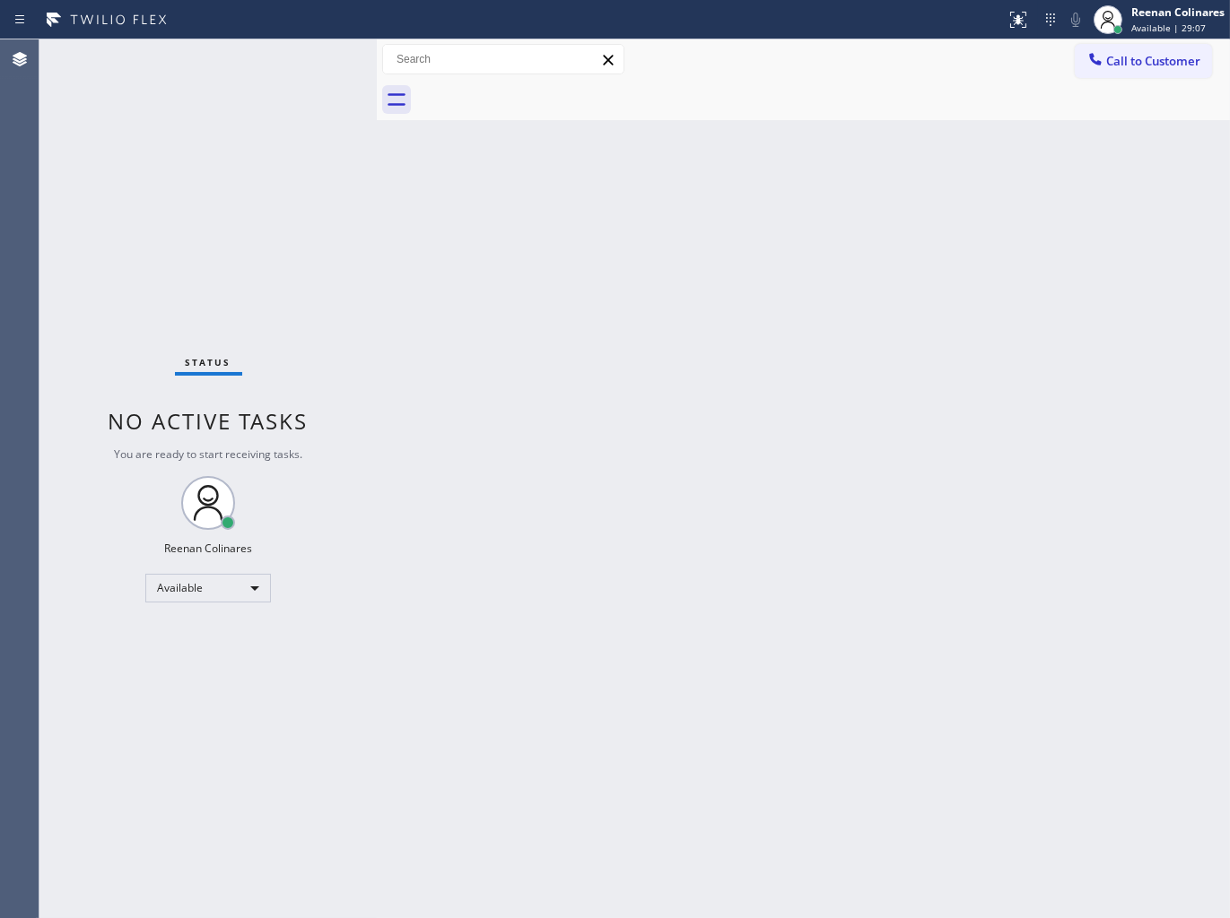
click at [267, 59] on div "Status No active tasks You are ready to start receiving tasks. Reenan Colinares…" at bounding box center [207, 478] width 337 height 879
click at [256, 74] on div "Status No active tasks You are ready to start receiving tasks. Reenan Colinares…" at bounding box center [207, 478] width 337 height 879
click at [563, 285] on div "Back to Dashboard Change Sender ID Customers Technicians Select a contact Outbo…" at bounding box center [803, 478] width 853 height 879
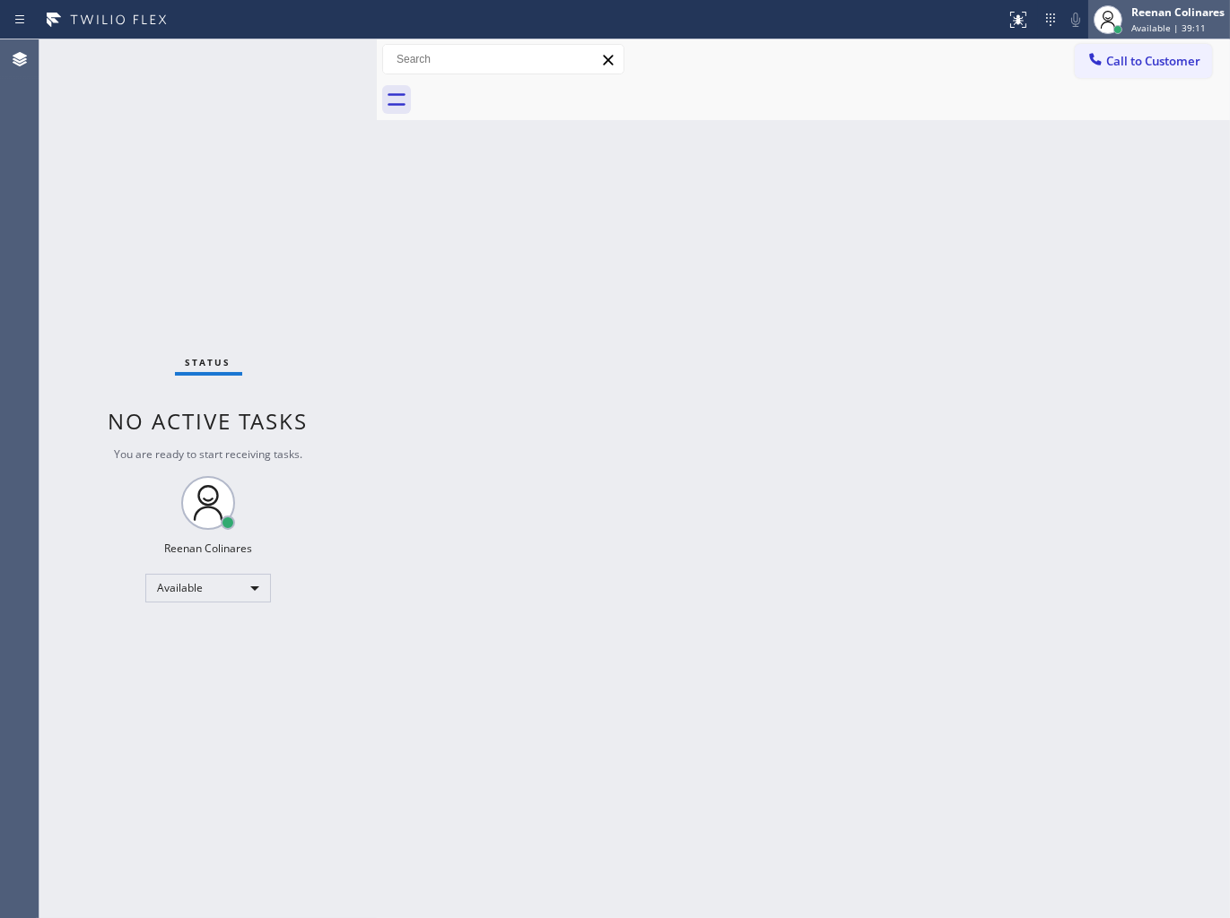
click at [1108, 20] on circle at bounding box center [1108, 16] width 10 height 10
click at [801, 208] on div "Back to Dashboard Change Sender ID Customers Technicians Select a contact Outbo…" at bounding box center [803, 478] width 853 height 879
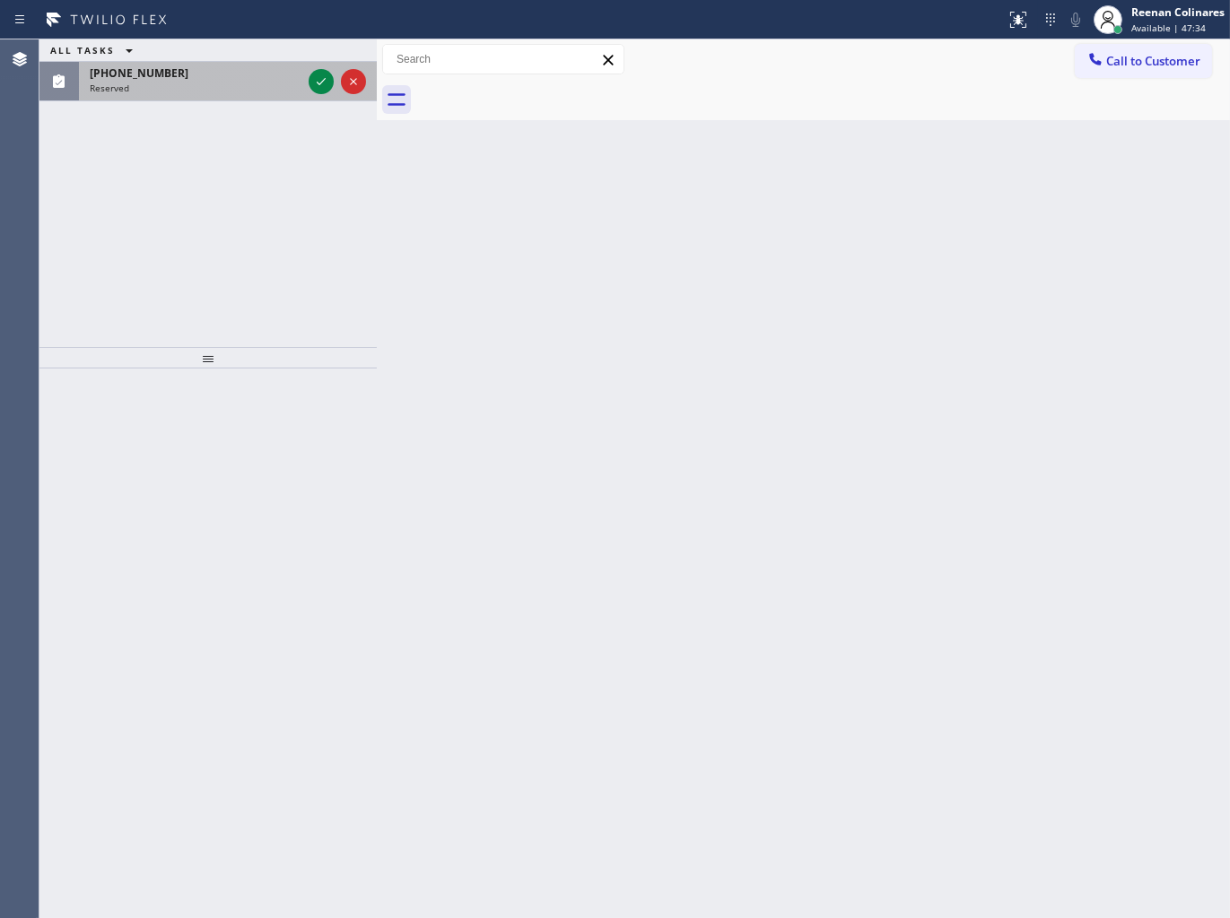
click at [197, 84] on div "Reserved" at bounding box center [196, 88] width 212 height 13
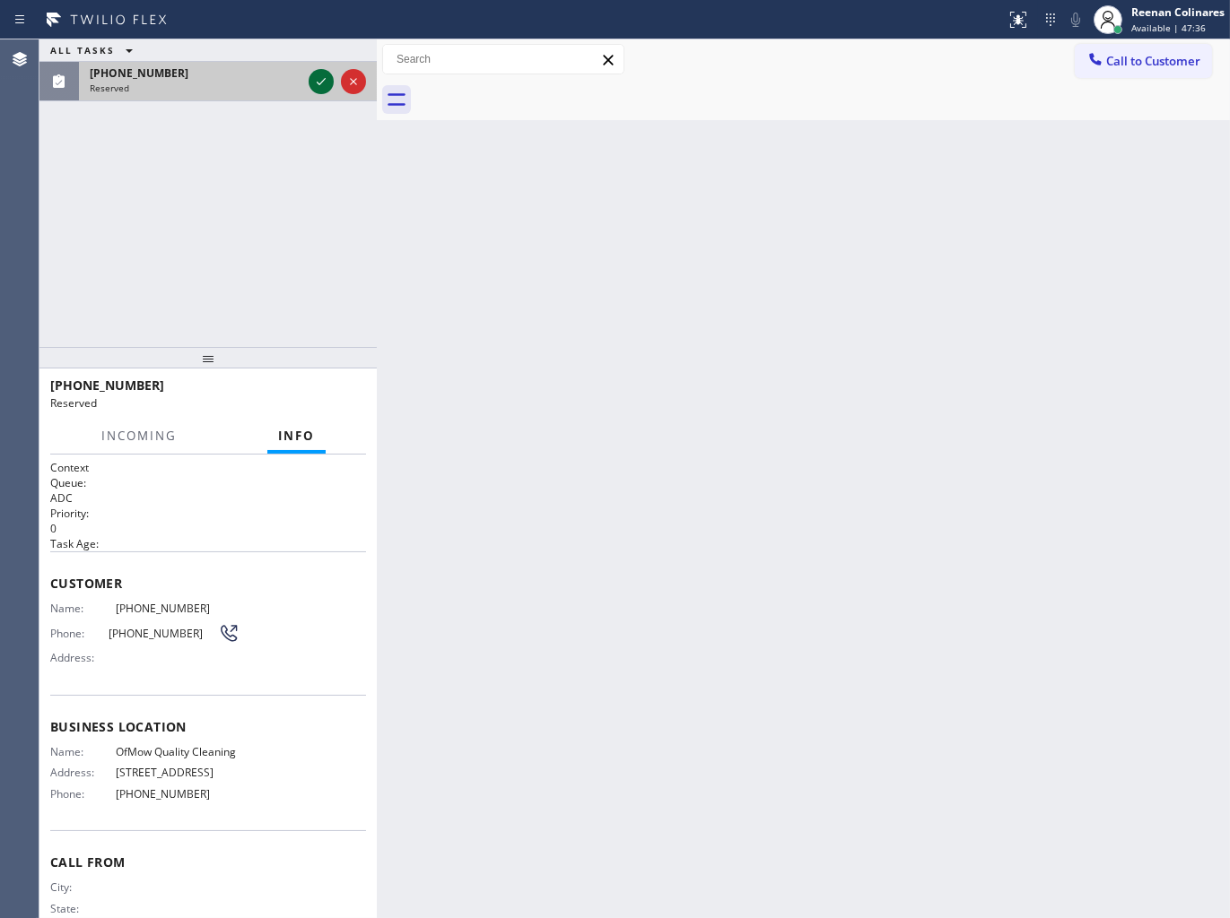
click at [321, 86] on icon at bounding box center [321, 82] width 22 height 22
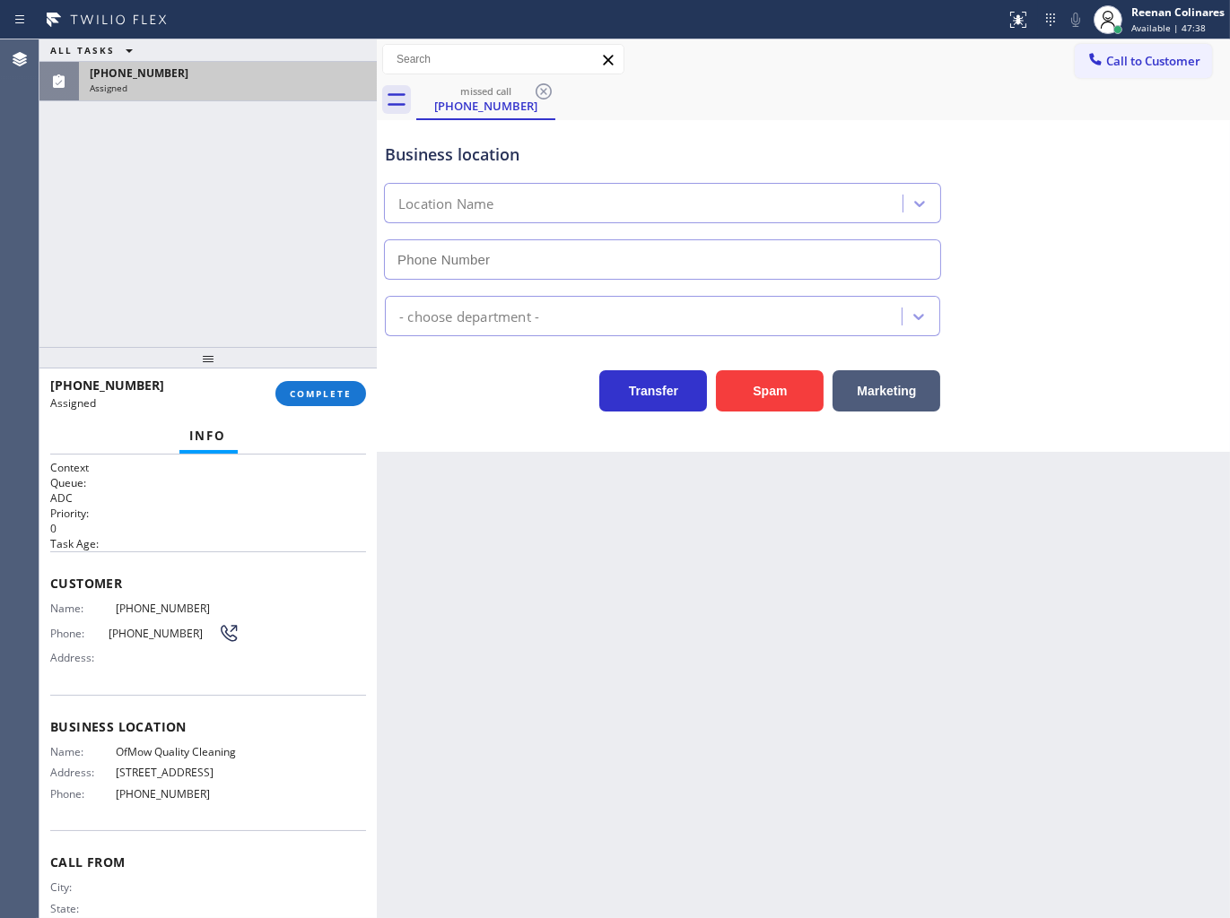
type input "[PHONE_NUMBER]"
click at [346, 391] on span "COMPLETE" at bounding box center [321, 393] width 62 height 13
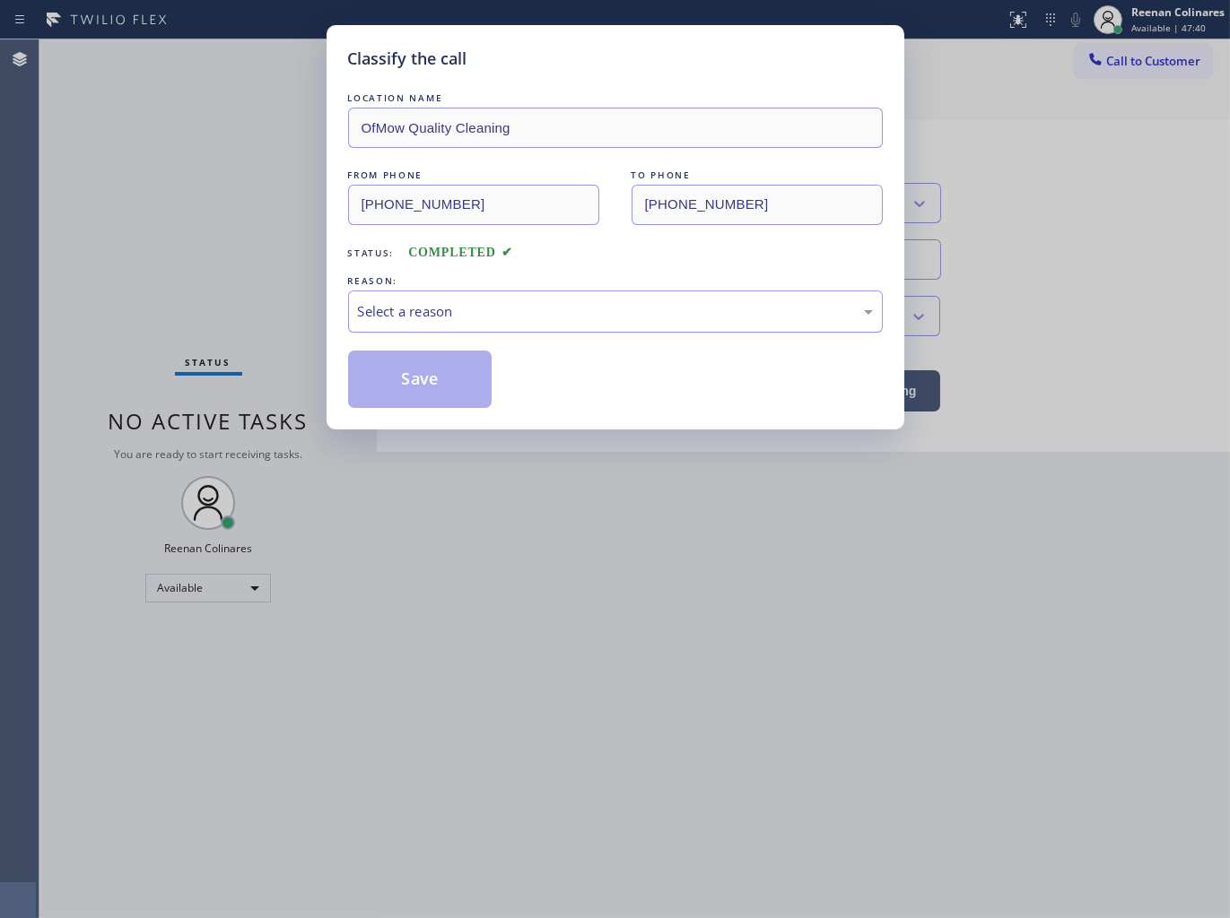
click at [433, 317] on div "Select a reason" at bounding box center [615, 311] width 515 height 21
click at [409, 371] on button "Save" at bounding box center [420, 379] width 144 height 57
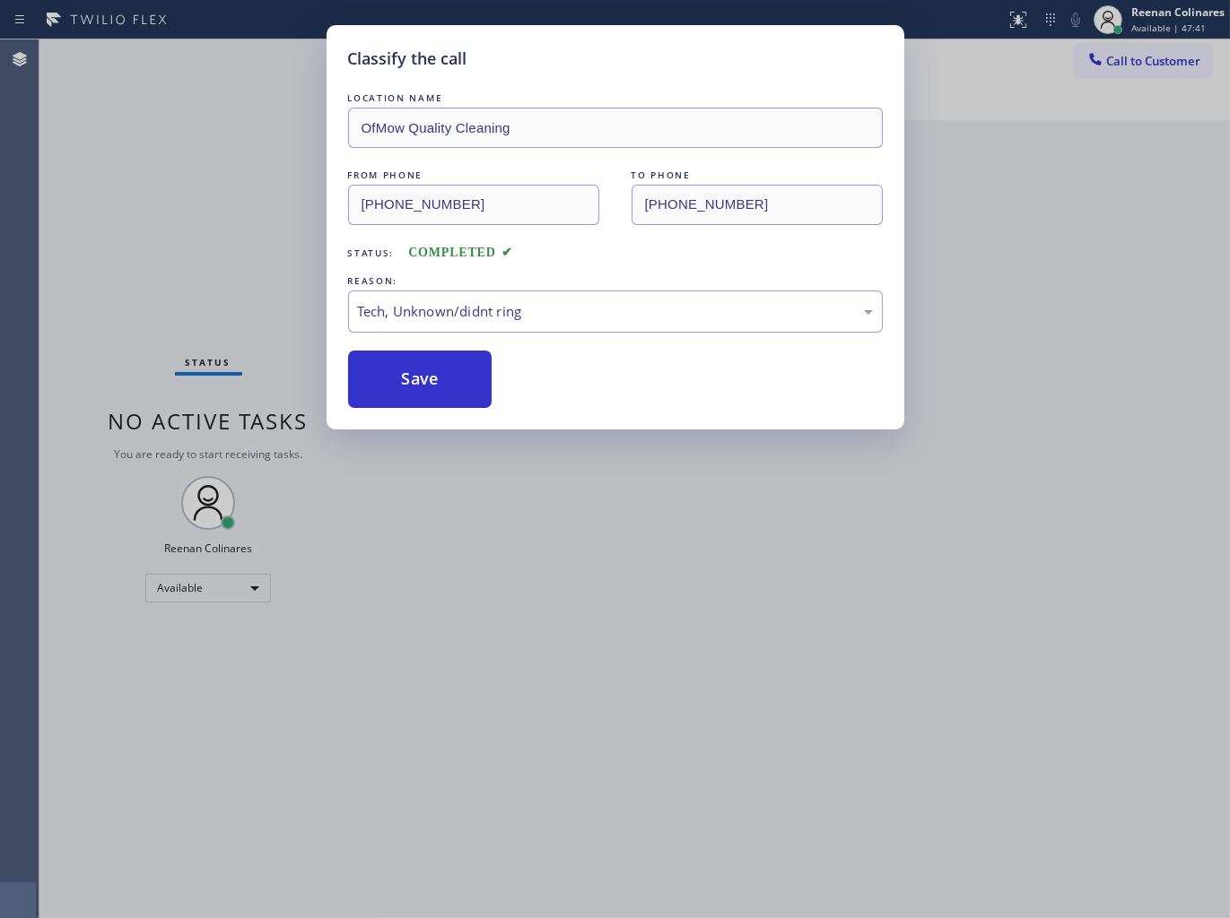
click at [209, 317] on div "Classify the call LOCATION NAME OfMow Quality Cleaning FROM PHONE [PHONE_NUMBER…" at bounding box center [615, 459] width 1230 height 918
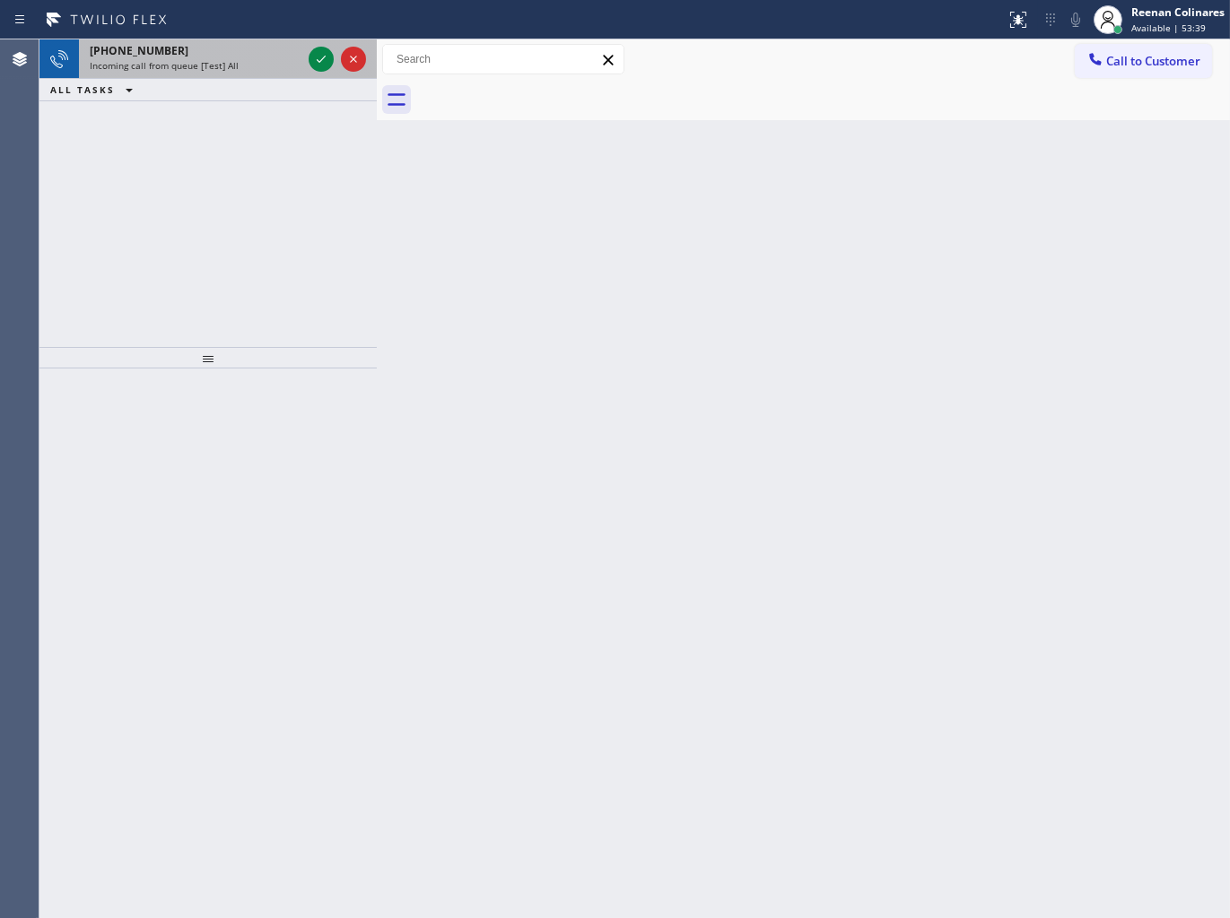
click at [215, 64] on span "Incoming call from queue [Test] All" at bounding box center [164, 65] width 149 height 13
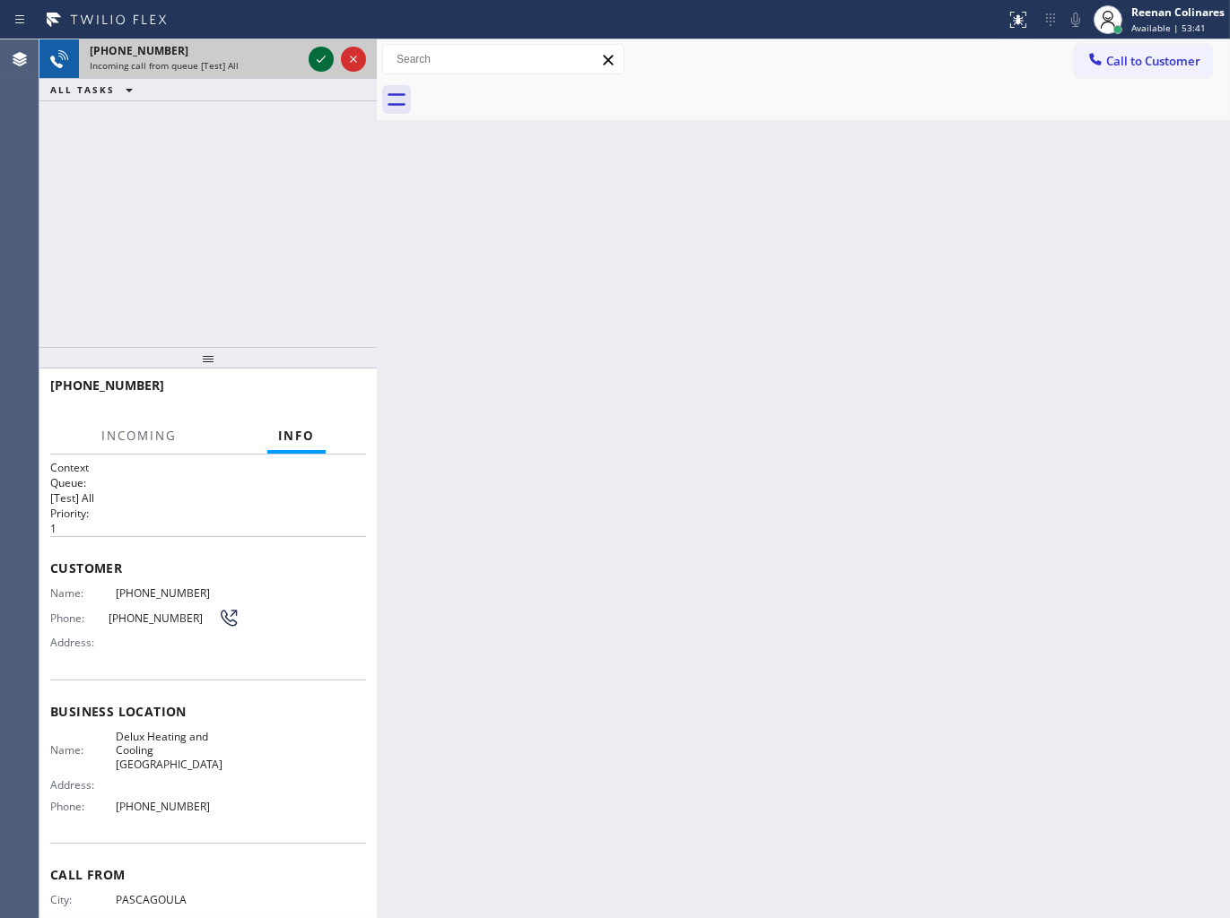
click at [319, 58] on icon at bounding box center [321, 59] width 22 height 22
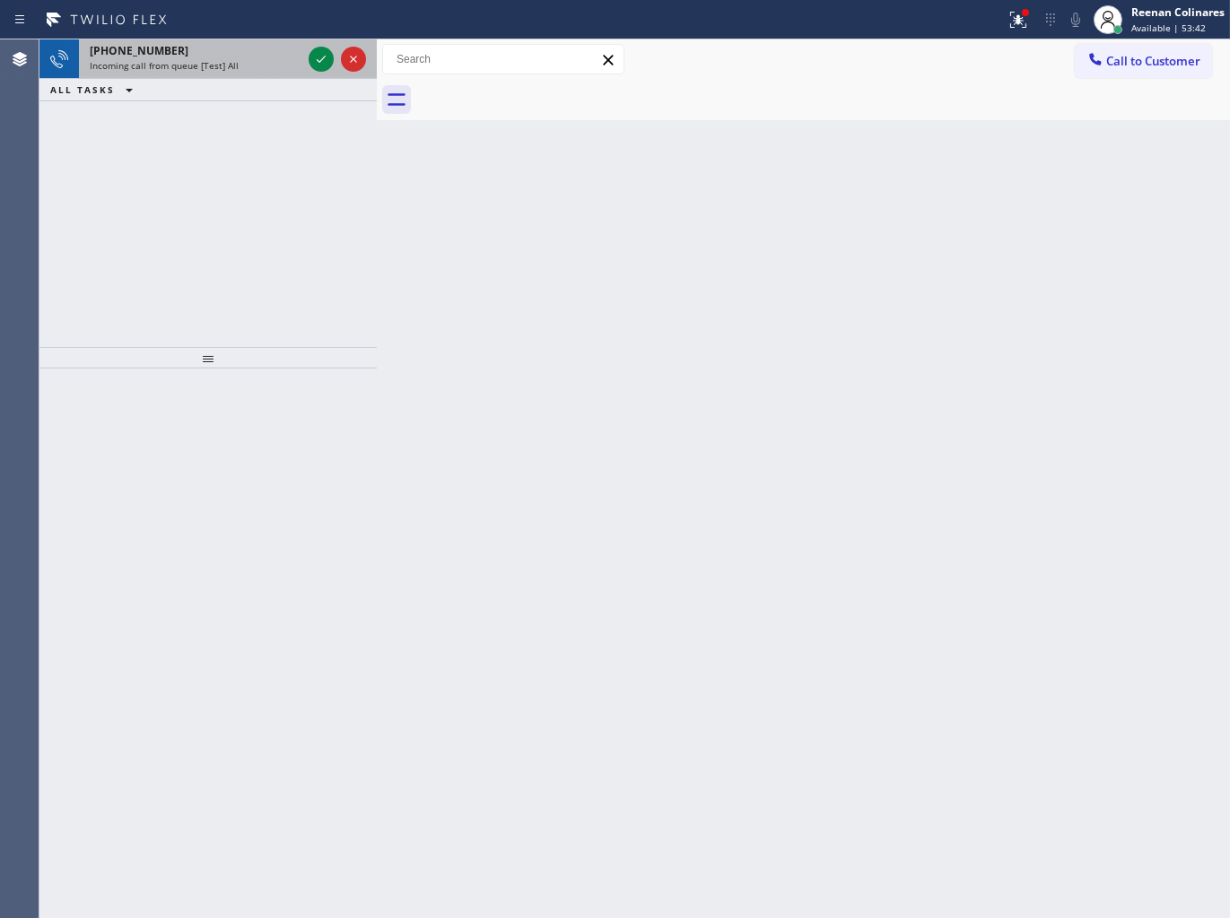
click at [225, 45] on div "[PHONE_NUMBER]" at bounding box center [196, 50] width 212 height 15
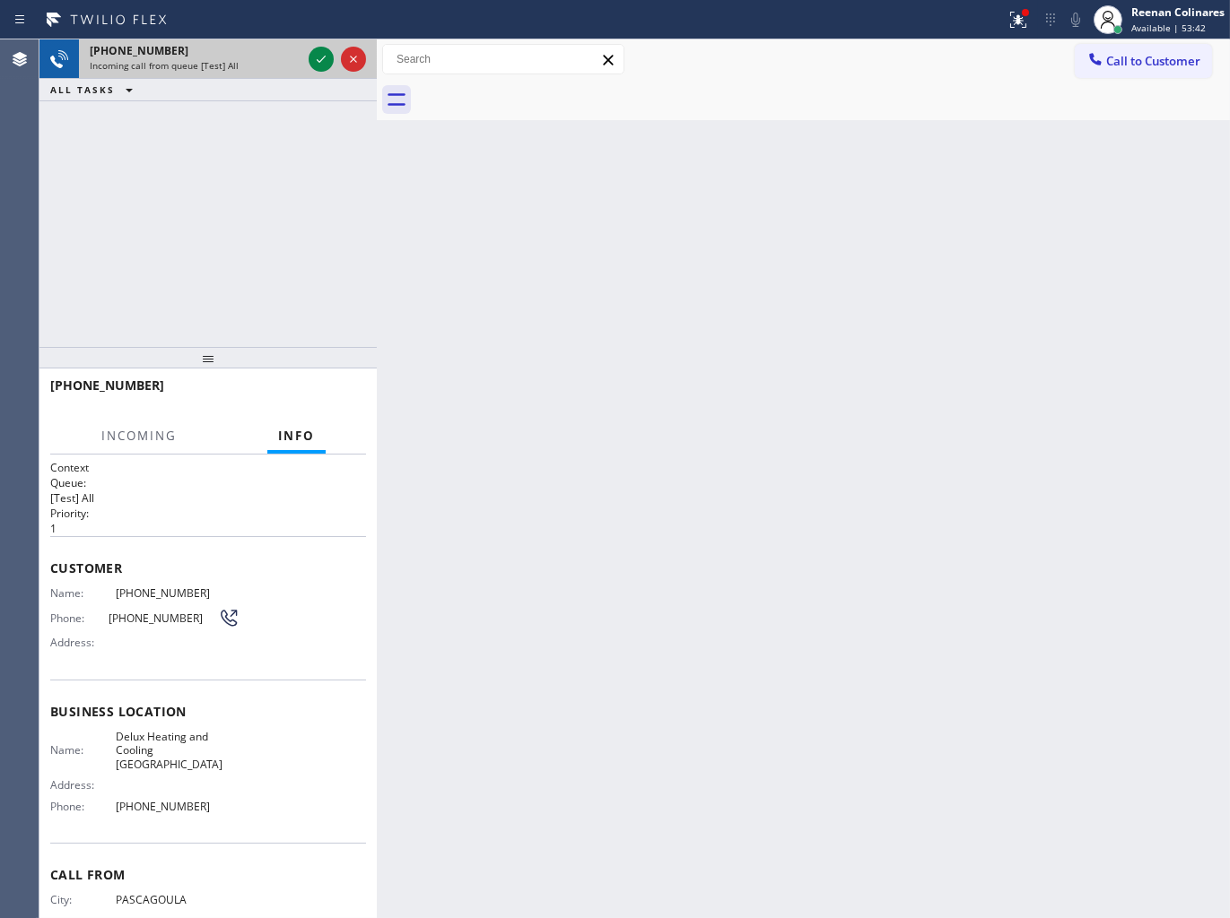
click at [226, 45] on div "[PHONE_NUMBER]" at bounding box center [196, 50] width 212 height 15
click at [325, 61] on icon at bounding box center [321, 59] width 22 height 22
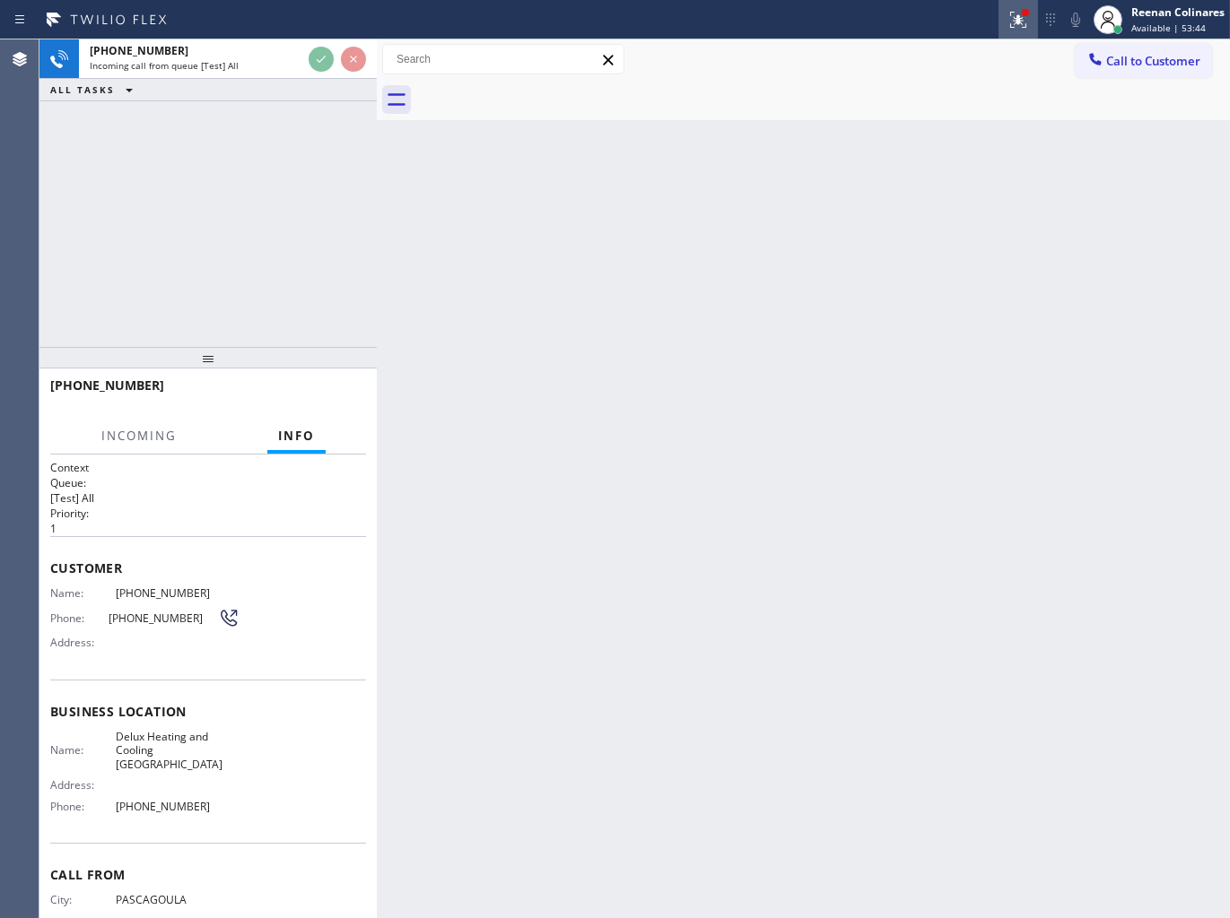
drag, startPoint x: 1019, startPoint y: 21, endPoint x: 939, endPoint y: 194, distance: 190.6
click at [1019, 21] on icon at bounding box center [1015, 18] width 11 height 13
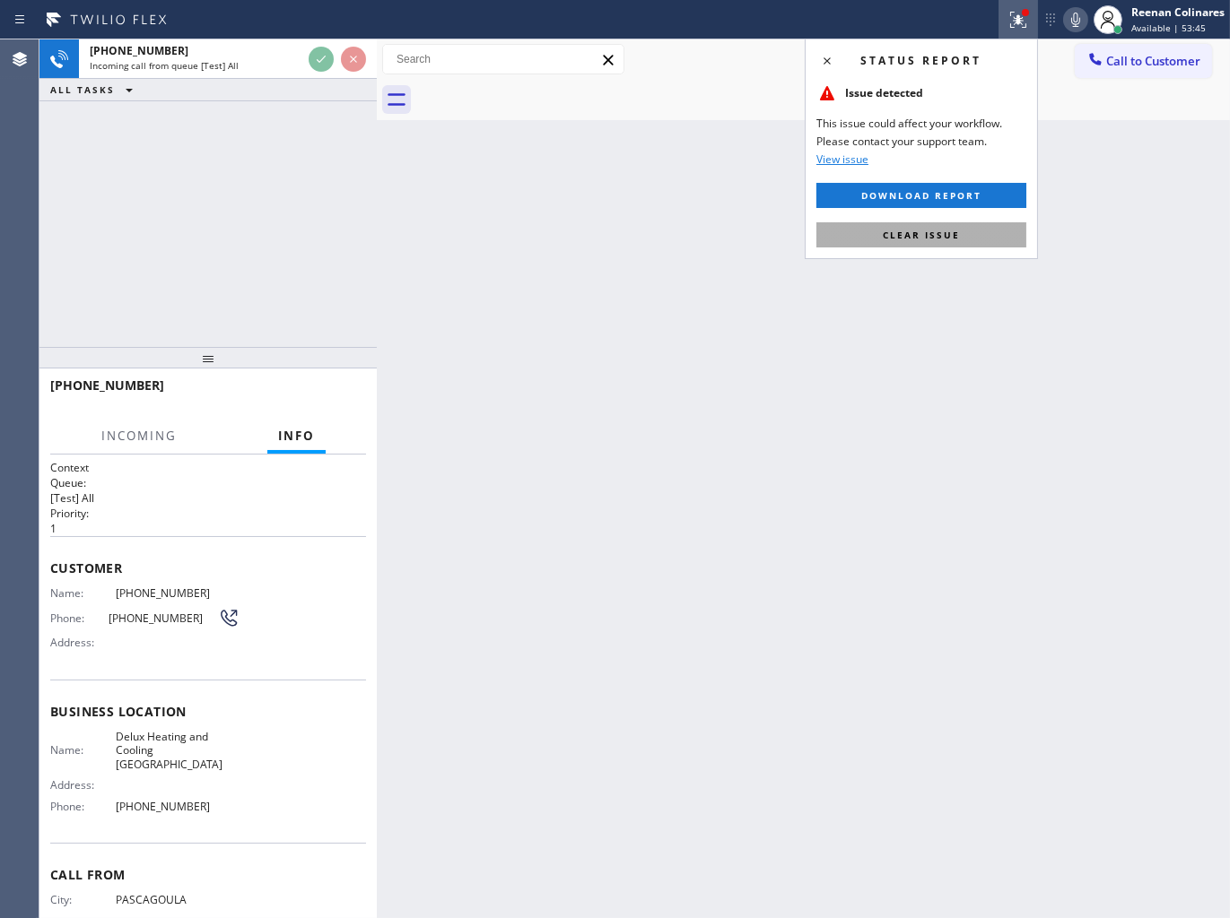
click at [916, 239] on span "Clear issue" at bounding box center [920, 235] width 77 height 13
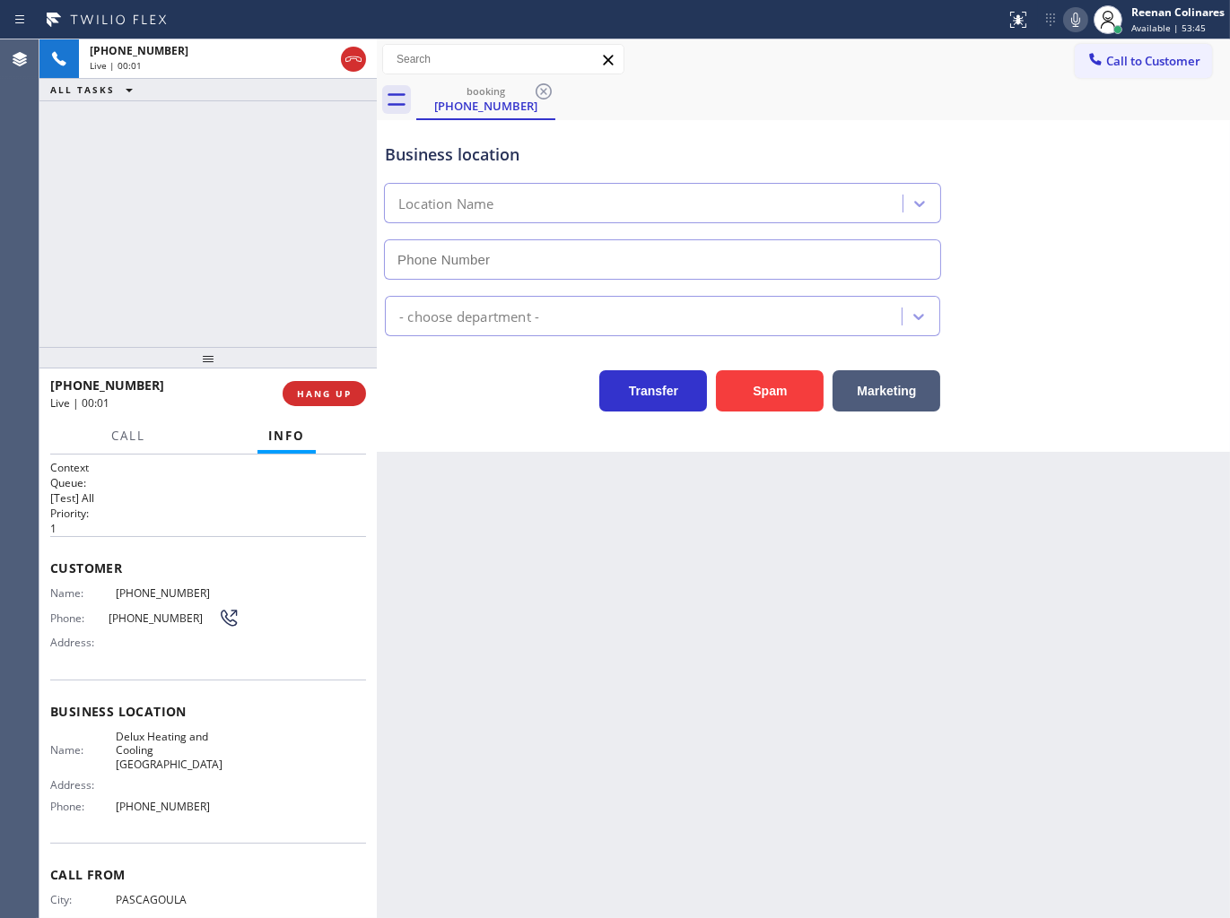
type input "[PHONE_NUMBER]"
drag, startPoint x: 755, startPoint y: 398, endPoint x: 880, endPoint y: 299, distance: 159.5
click at [766, 391] on button "Spam" at bounding box center [770, 390] width 108 height 41
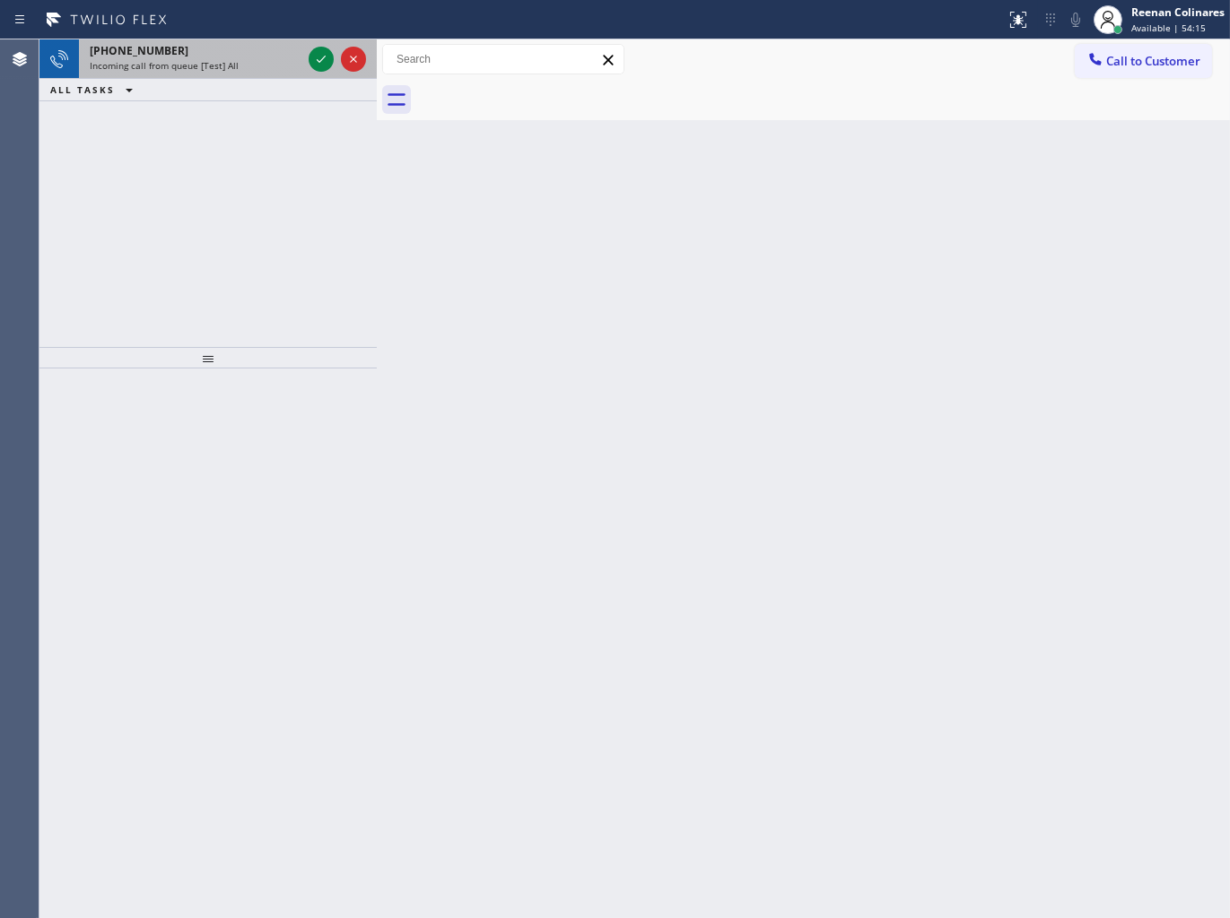
drag, startPoint x: 267, startPoint y: 56, endPoint x: 301, endPoint y: 76, distance: 39.4
click at [267, 56] on div "[PHONE_NUMBER]" at bounding box center [196, 50] width 212 height 15
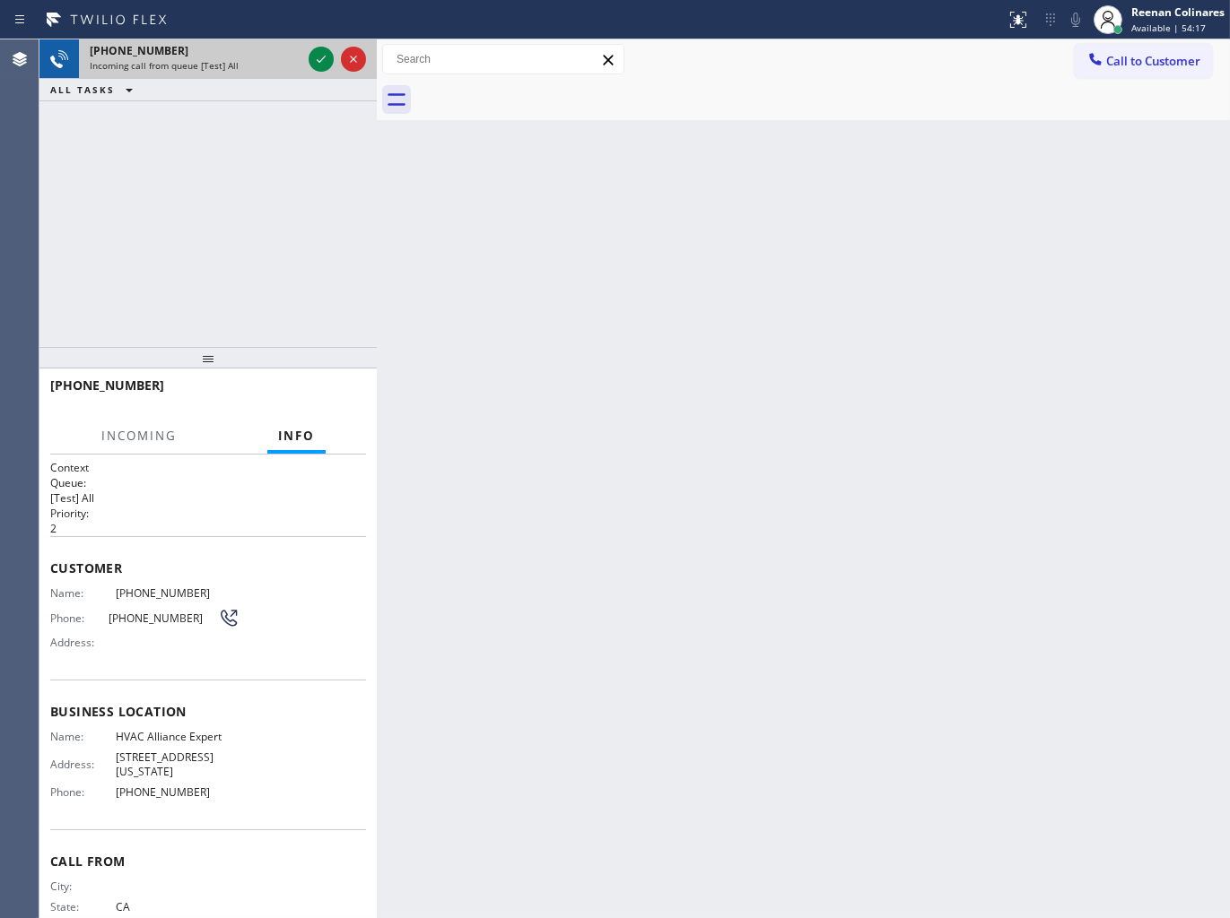
click at [274, 68] on div "Incoming call from queue [Test] All" at bounding box center [196, 65] width 212 height 13
click at [291, 59] on div "Incoming call from queue [Test] All" at bounding box center [196, 65] width 212 height 13
click at [310, 57] on icon at bounding box center [321, 59] width 22 height 22
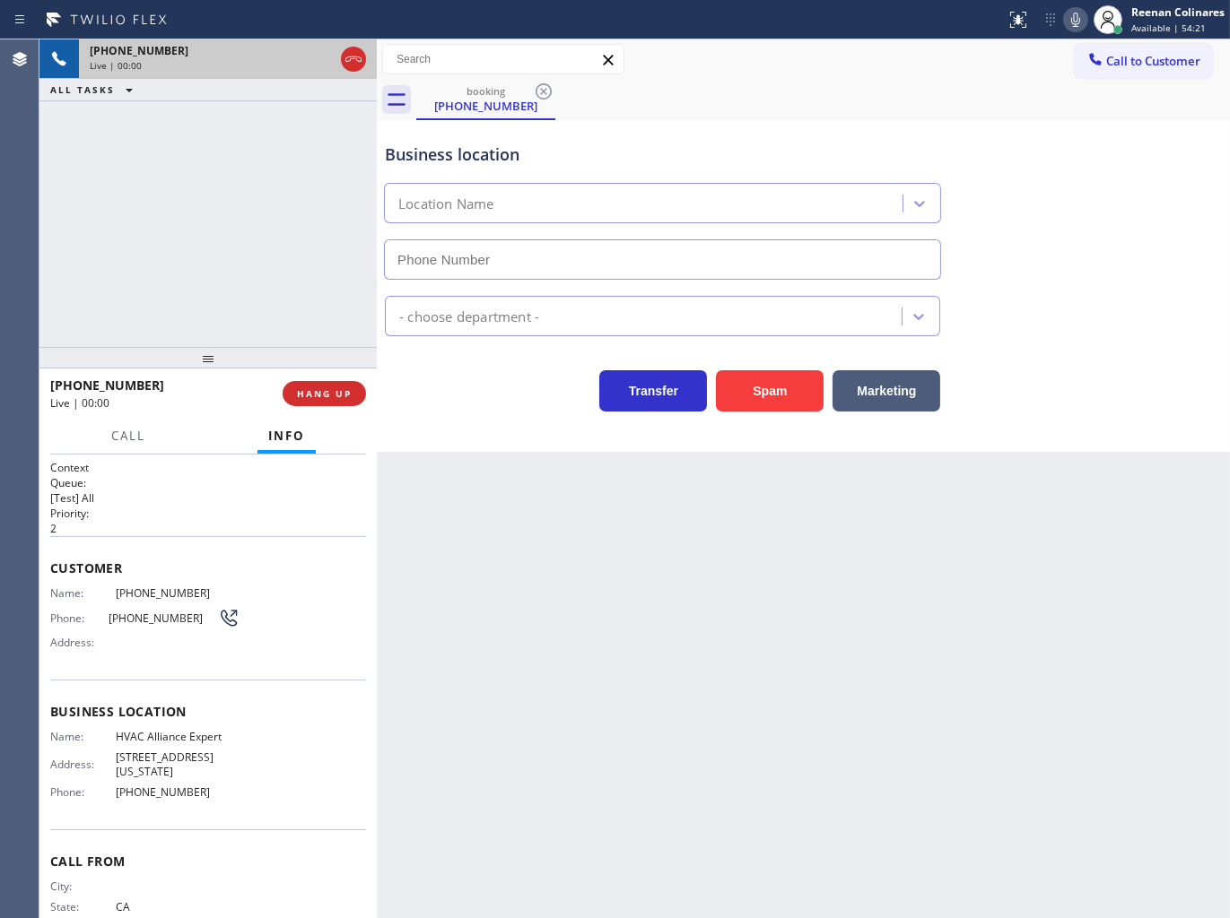
type input "[PHONE_NUMBER]"
click at [1069, 21] on icon at bounding box center [1076, 20] width 22 height 22
click at [122, 448] on button "Call" at bounding box center [128, 436] width 56 height 35
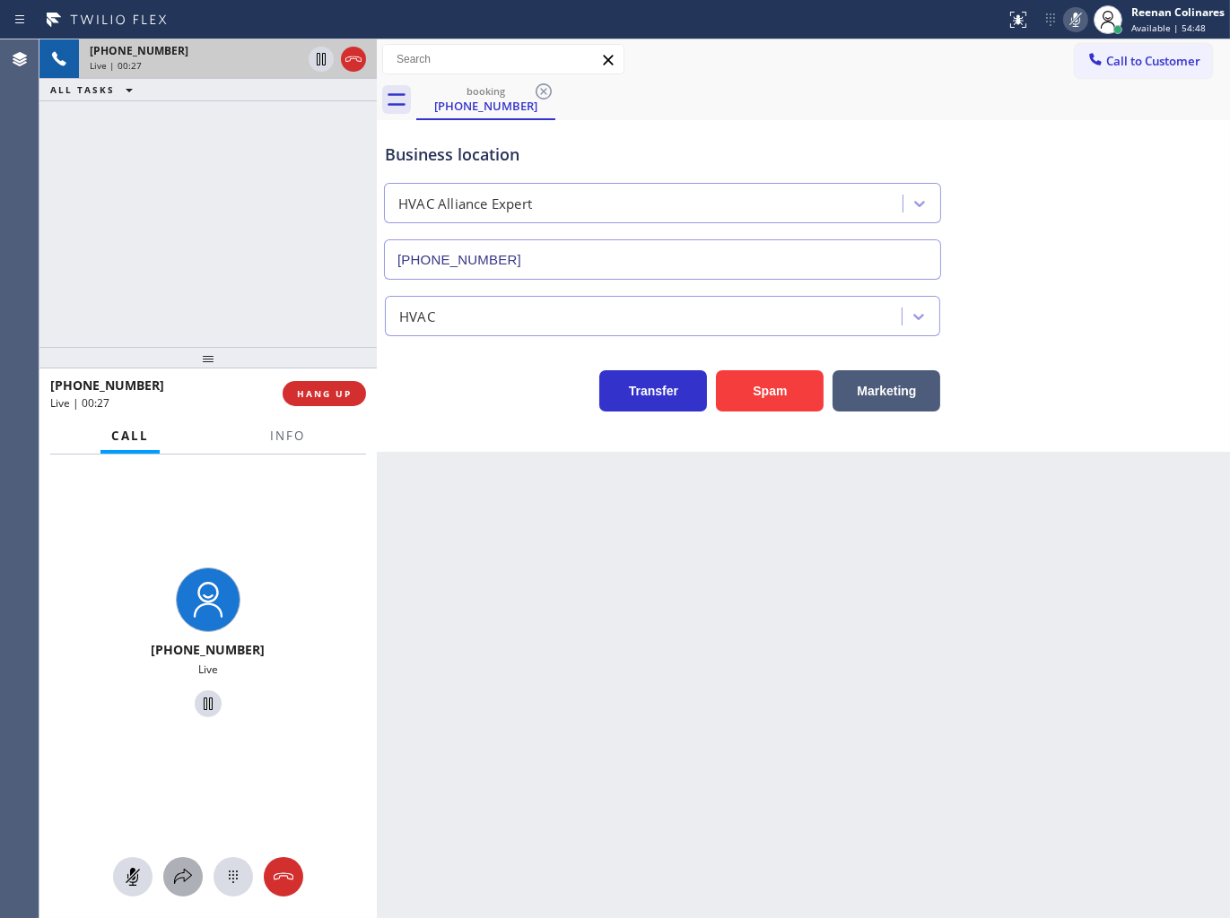
click at [183, 875] on icon at bounding box center [183, 877] width 22 height 22
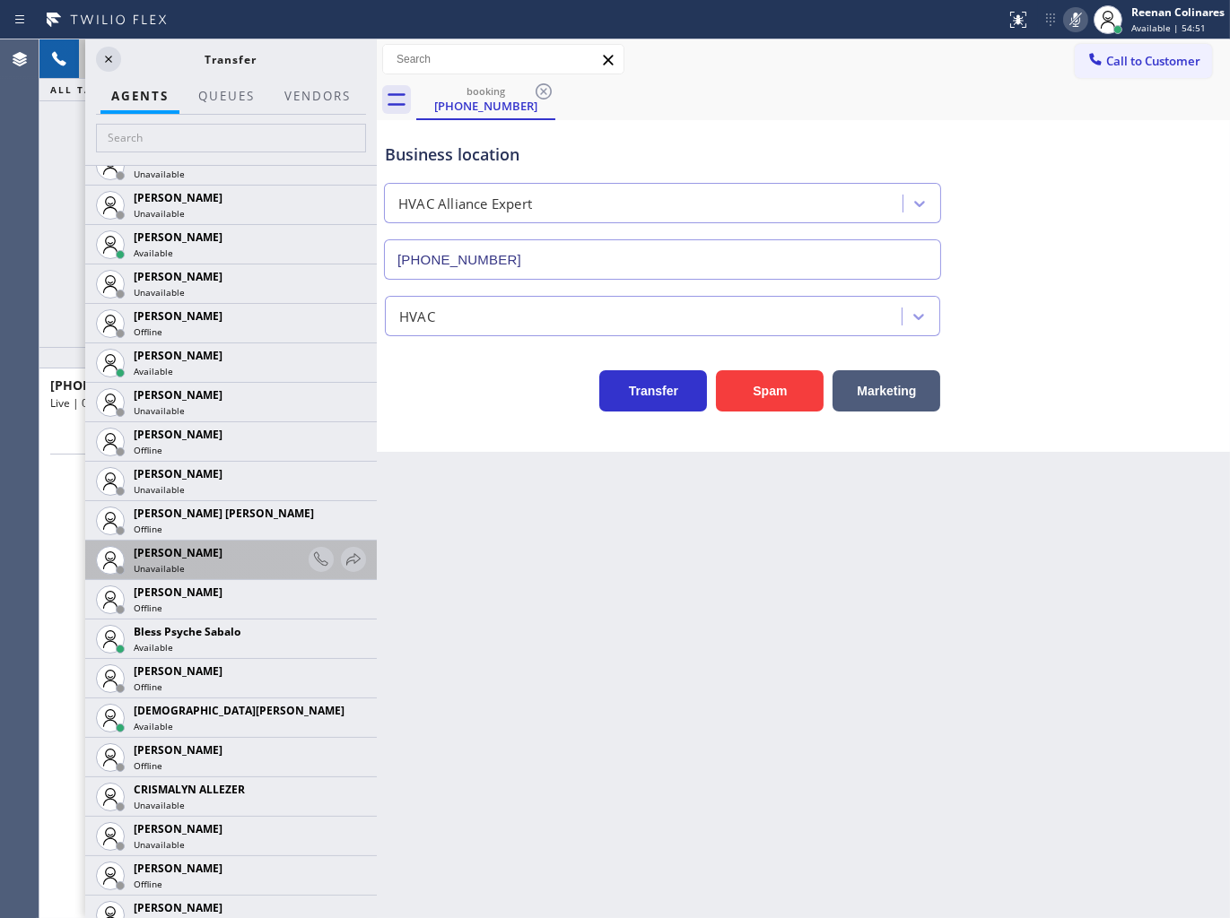
scroll to position [199, 0]
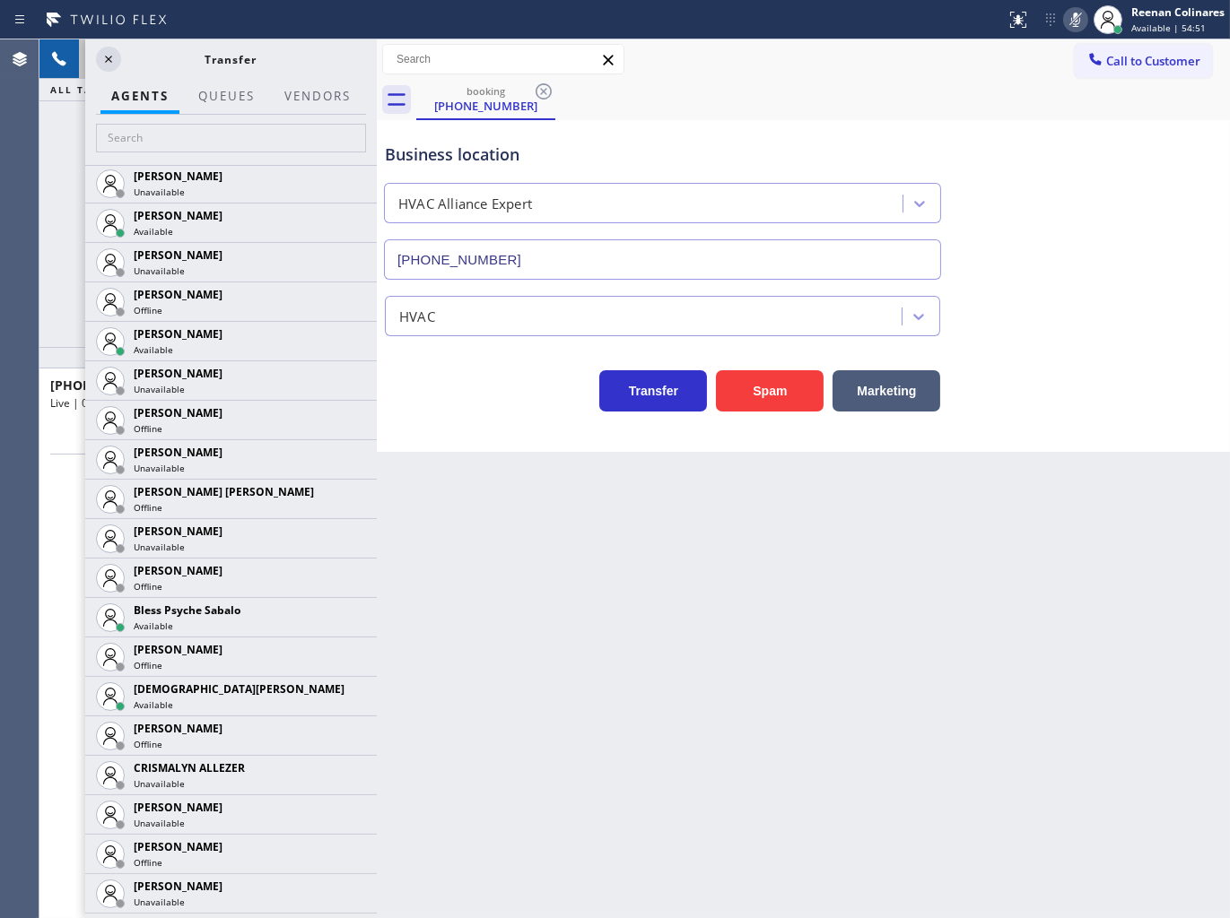
click at [0, 0] on icon at bounding box center [0, 0] width 0 height 0
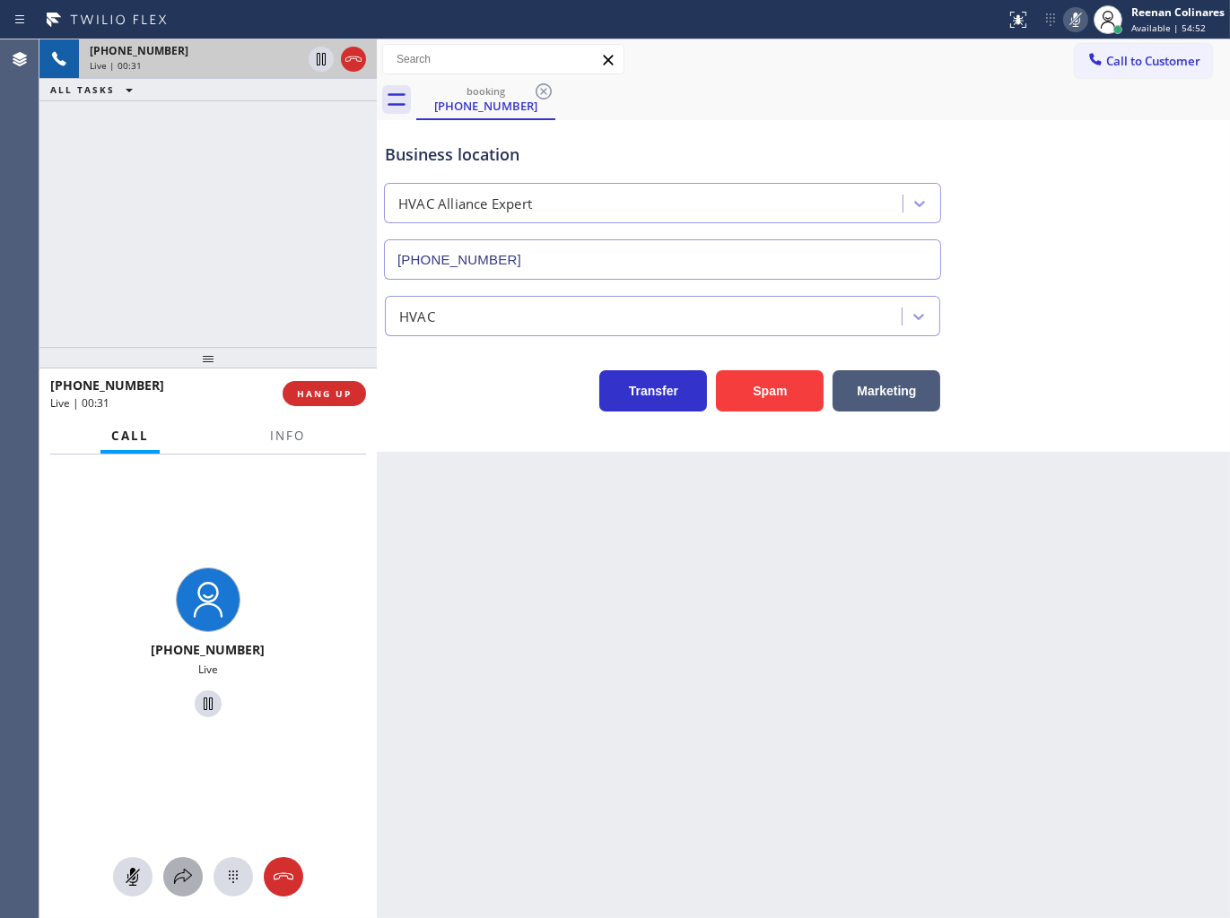
click at [179, 875] on icon at bounding box center [183, 877] width 22 height 22
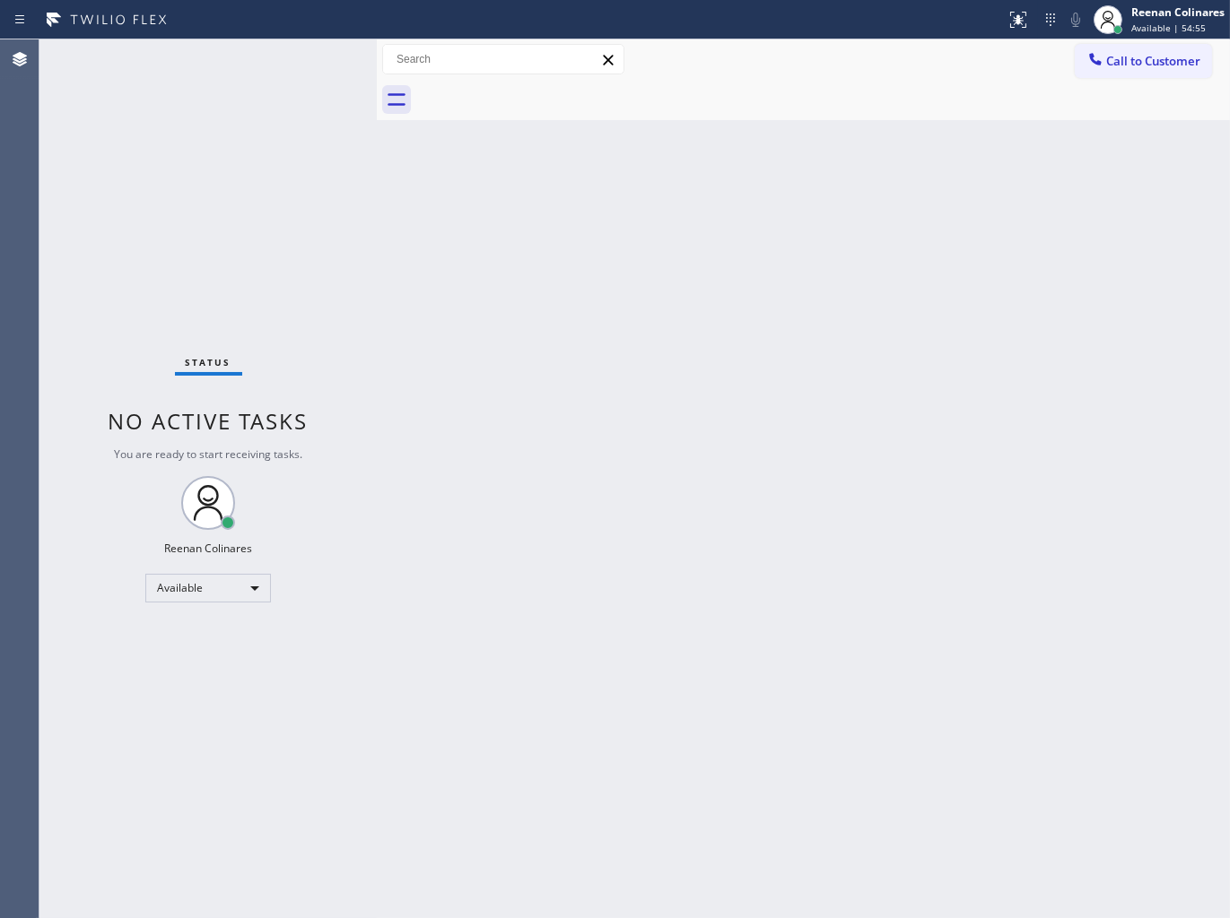
click at [769, 363] on div "Back to Dashboard Change Sender ID Customers Technicians Select a contact Outbo…" at bounding box center [803, 478] width 853 height 879
click at [246, 66] on div "Status No active tasks You are ready to start receiving tasks. Reenan Colinares…" at bounding box center [207, 478] width 337 height 879
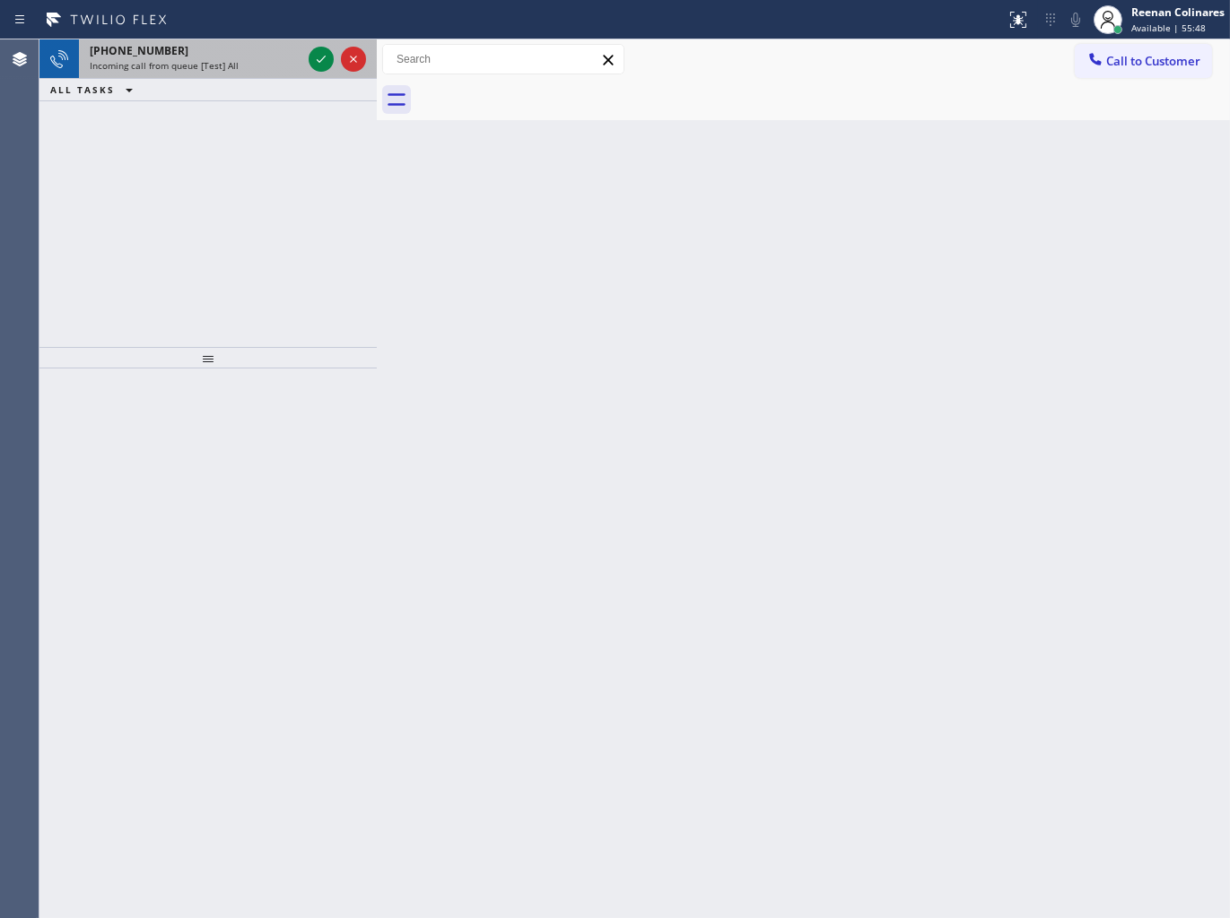
click at [229, 64] on span "Incoming call from queue [Test] All" at bounding box center [164, 65] width 149 height 13
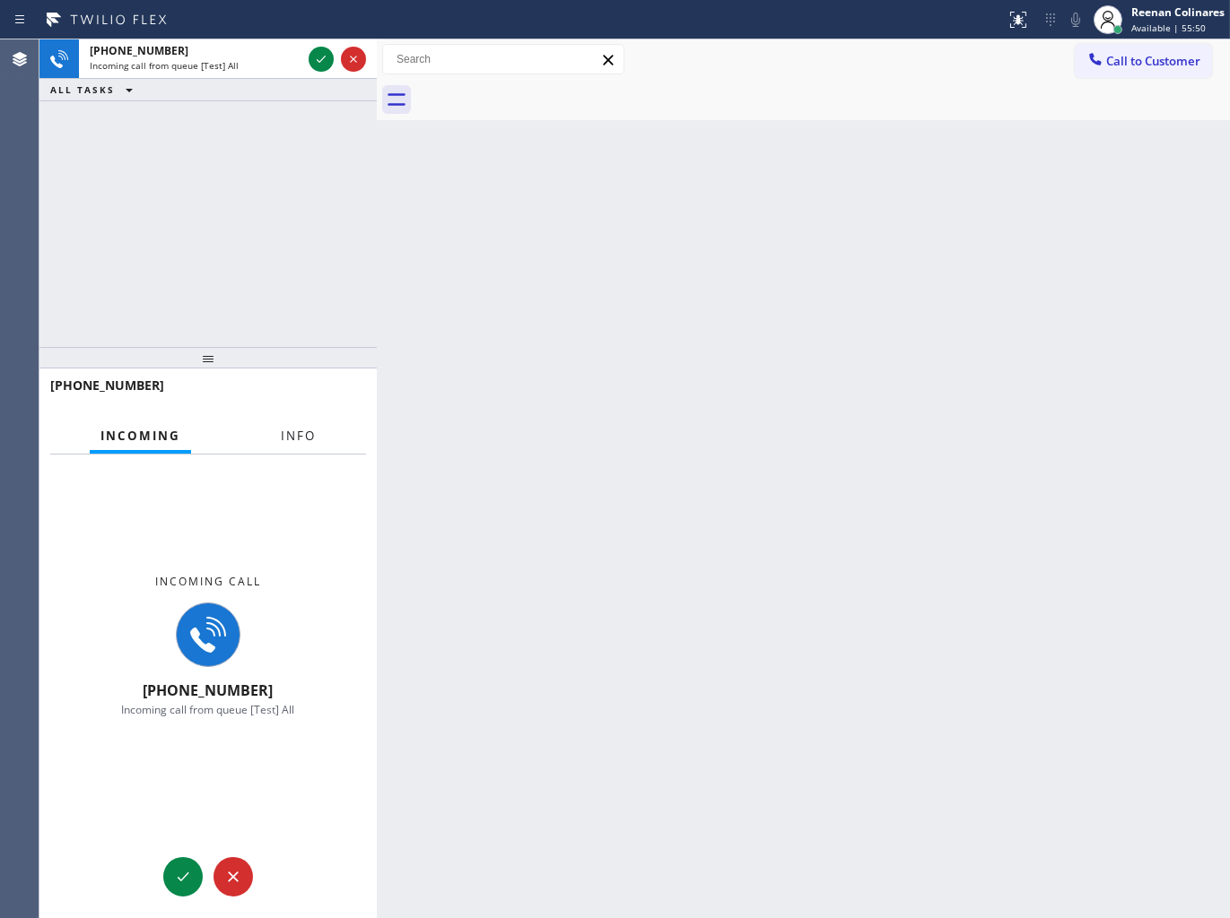
click at [274, 433] on button "Info" at bounding box center [298, 436] width 56 height 35
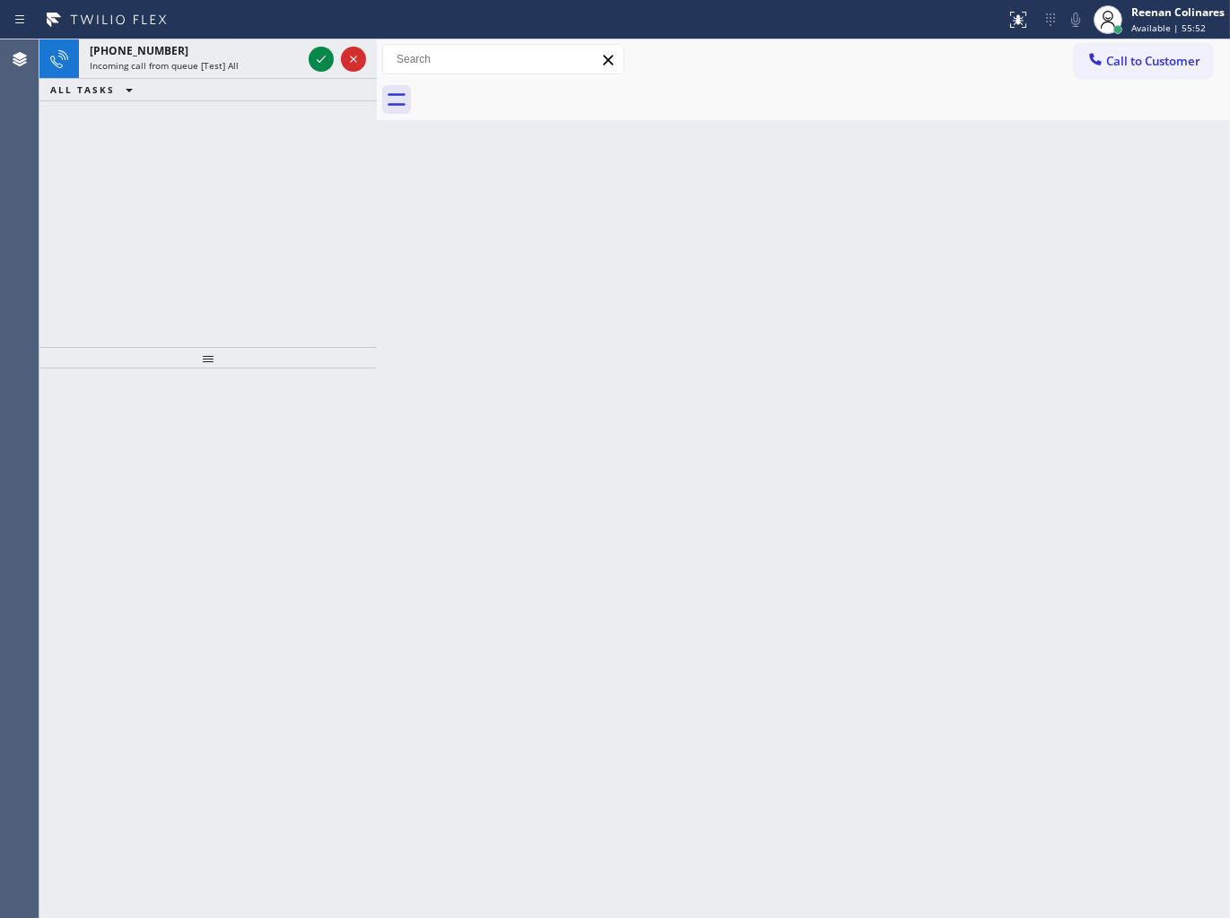
click at [263, 61] on div "Incoming call from queue [Test] All" at bounding box center [196, 65] width 212 height 13
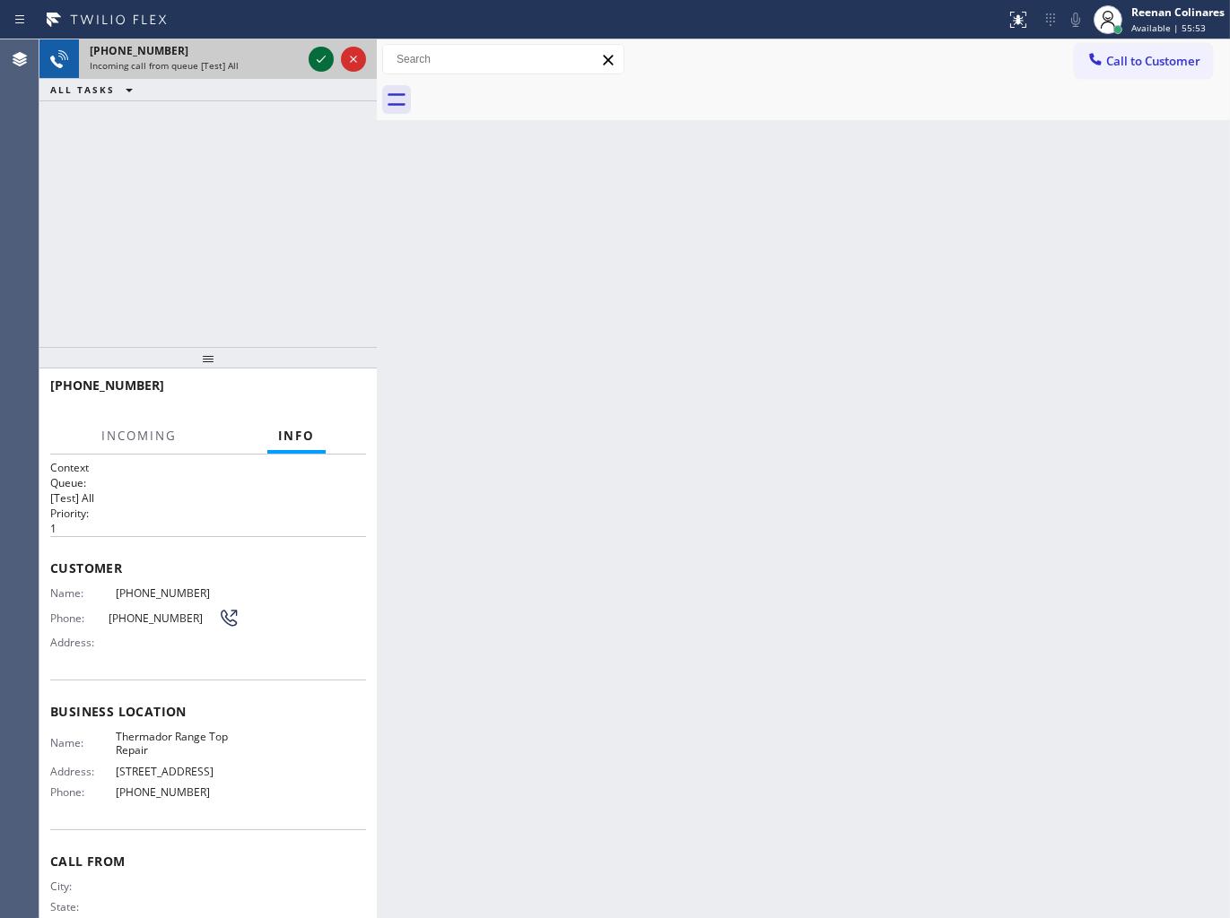
click at [317, 56] on icon at bounding box center [321, 59] width 22 height 22
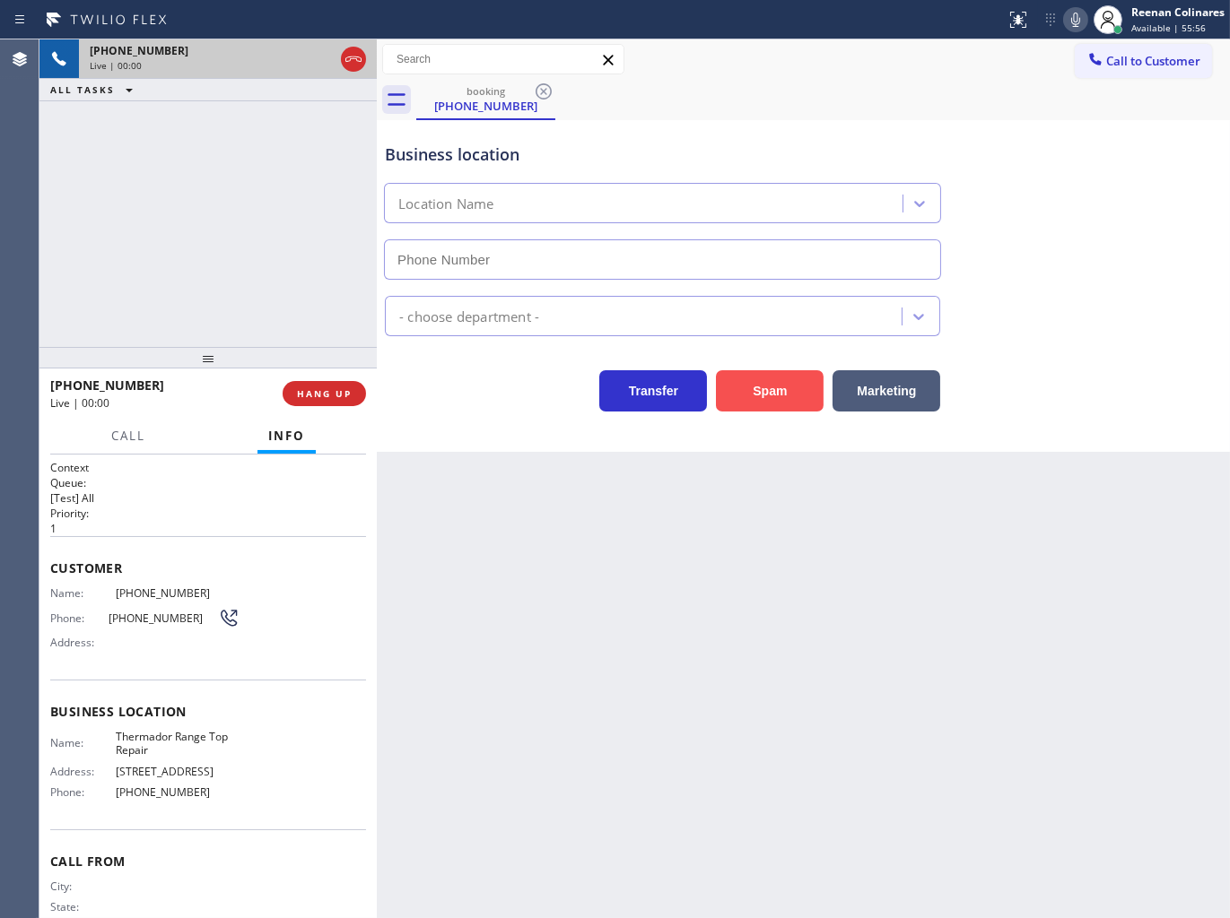
type input "[PHONE_NUMBER]"
drag, startPoint x: 762, startPoint y: 399, endPoint x: 778, endPoint y: 392, distance: 17.7
click at [778, 392] on button "Spam" at bounding box center [770, 390] width 108 height 41
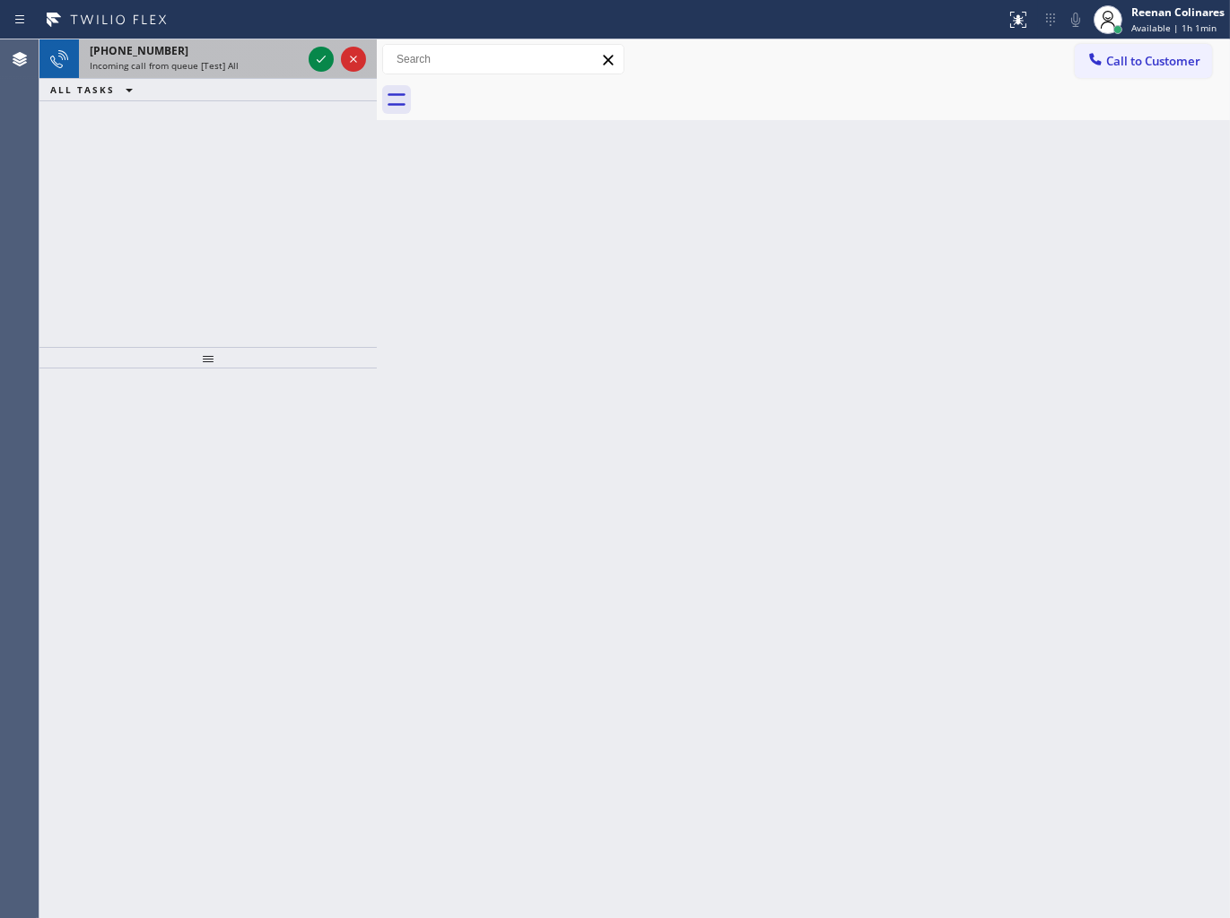
click at [226, 67] on span "Incoming call from queue [Test] All" at bounding box center [164, 65] width 149 height 13
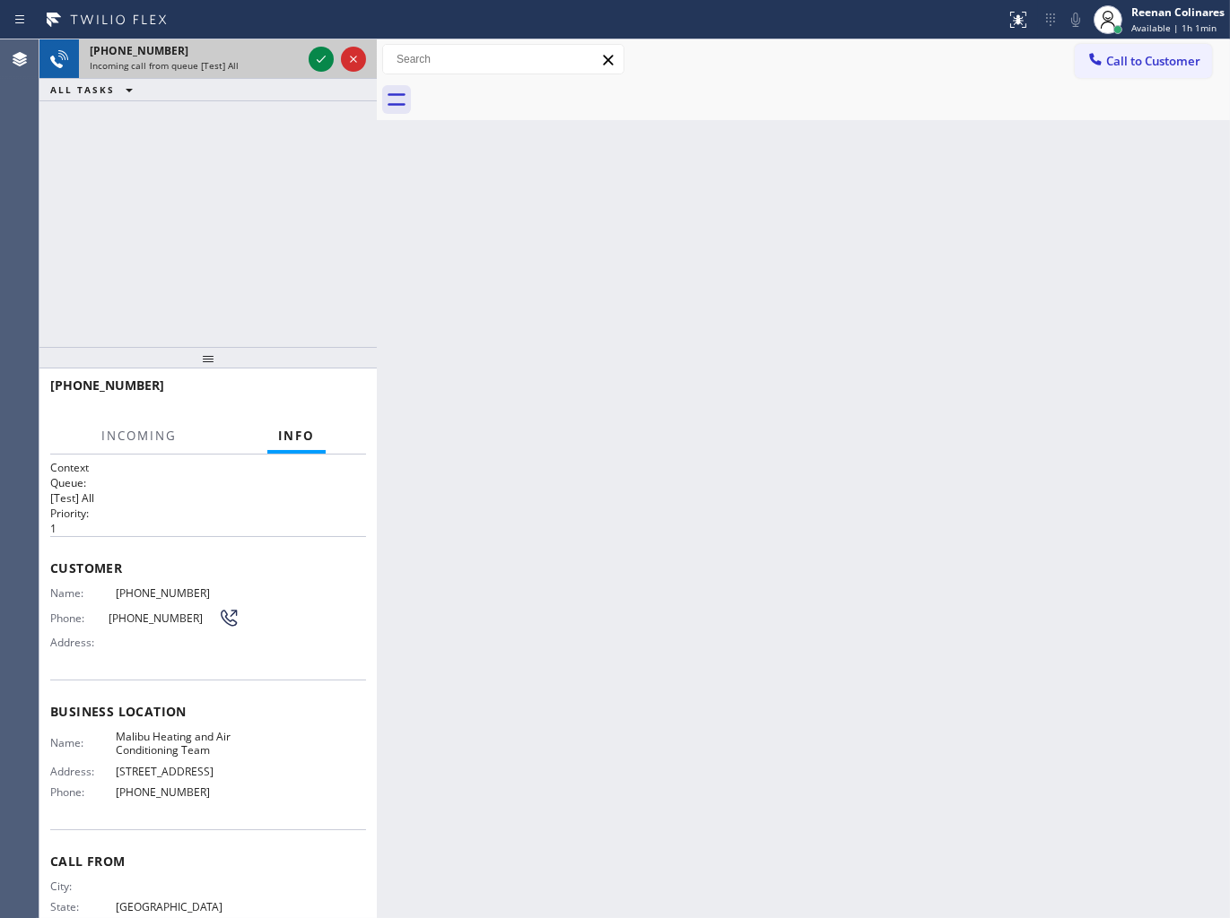
drag, startPoint x: 211, startPoint y: 63, endPoint x: 289, endPoint y: 49, distance: 79.2
click at [213, 63] on span "Incoming call from queue [Test] All" at bounding box center [164, 65] width 149 height 13
click at [323, 56] on icon at bounding box center [321, 59] width 22 height 22
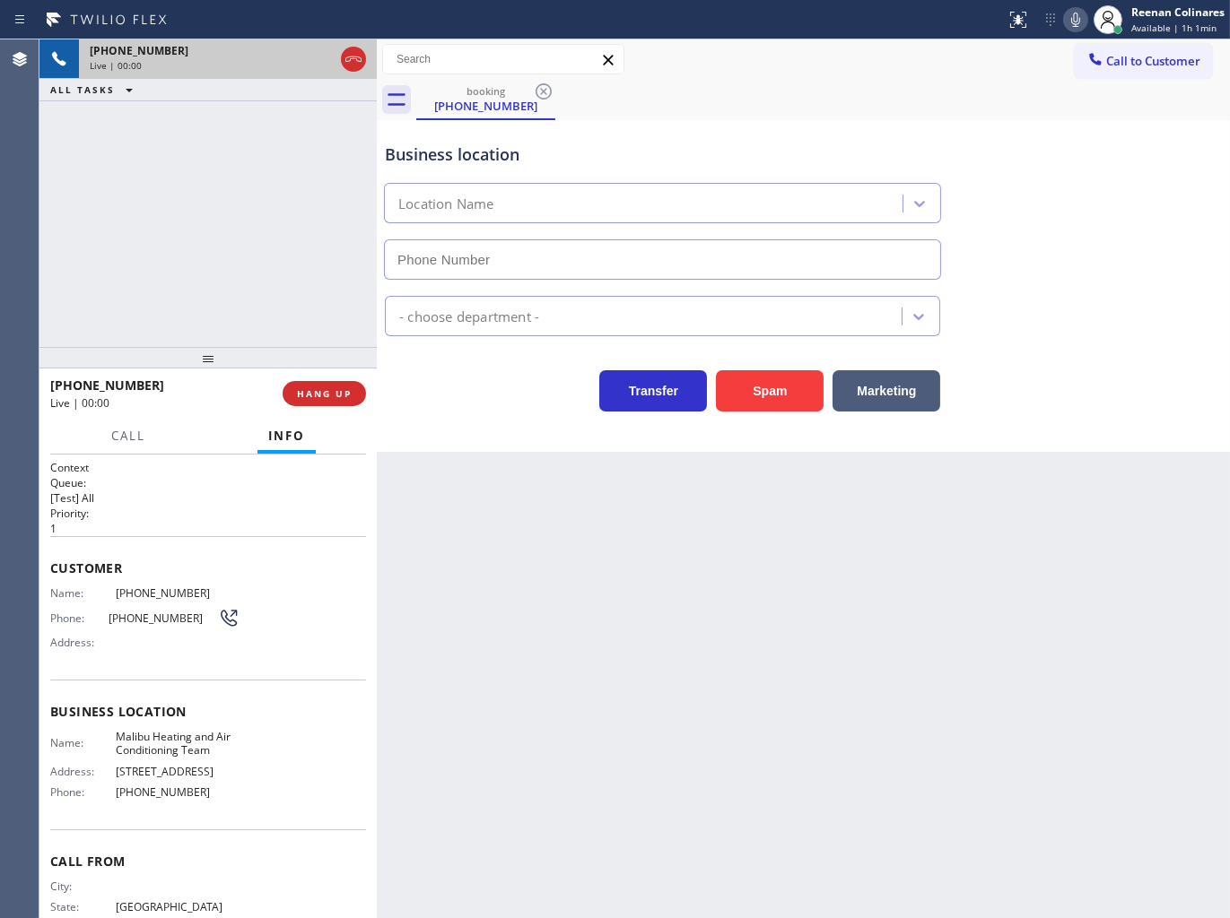
type input "[PHONE_NUMBER]"
click at [1071, 22] on icon at bounding box center [1075, 20] width 9 height 14
click at [915, 374] on button "Marketing" at bounding box center [886, 390] width 108 height 41
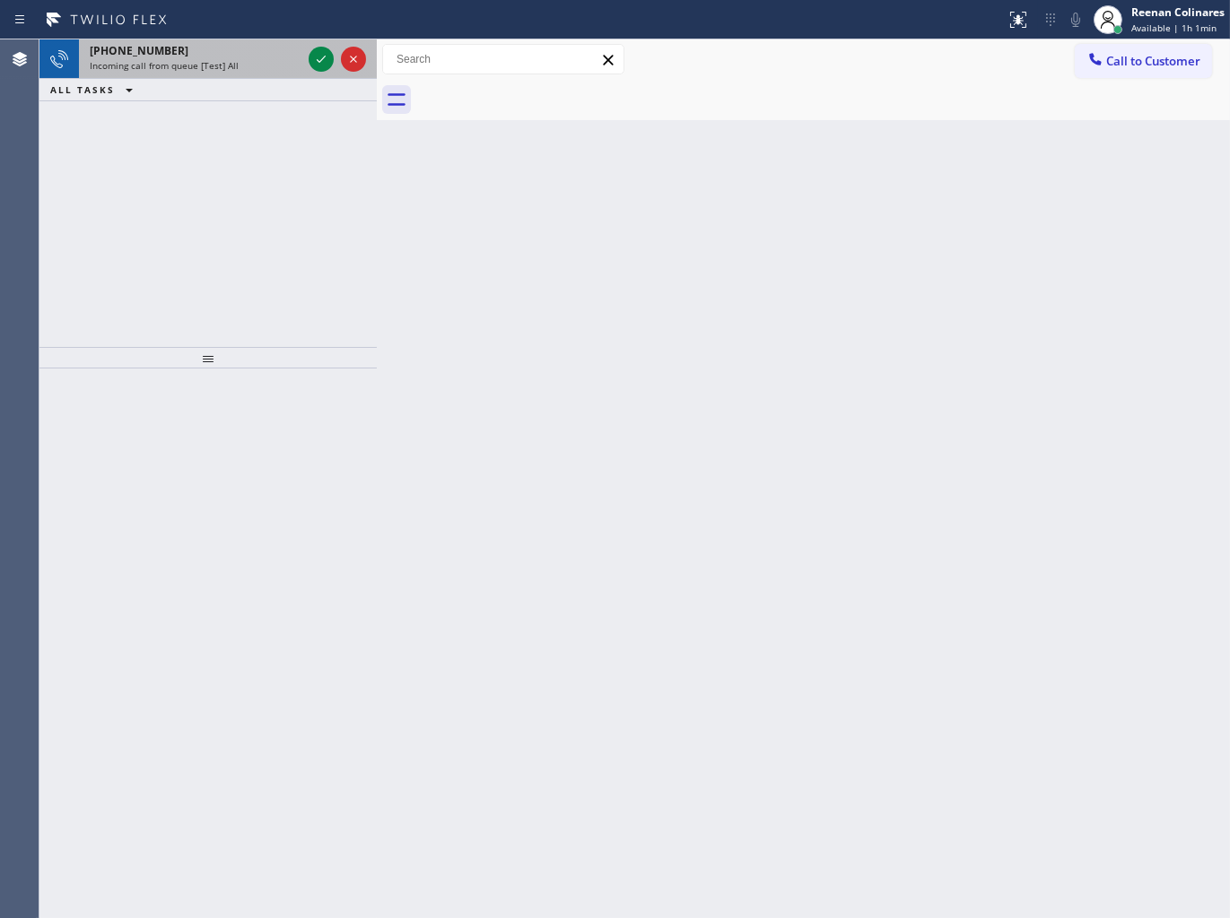
click at [246, 65] on div "Incoming call from queue [Test] All" at bounding box center [196, 65] width 212 height 13
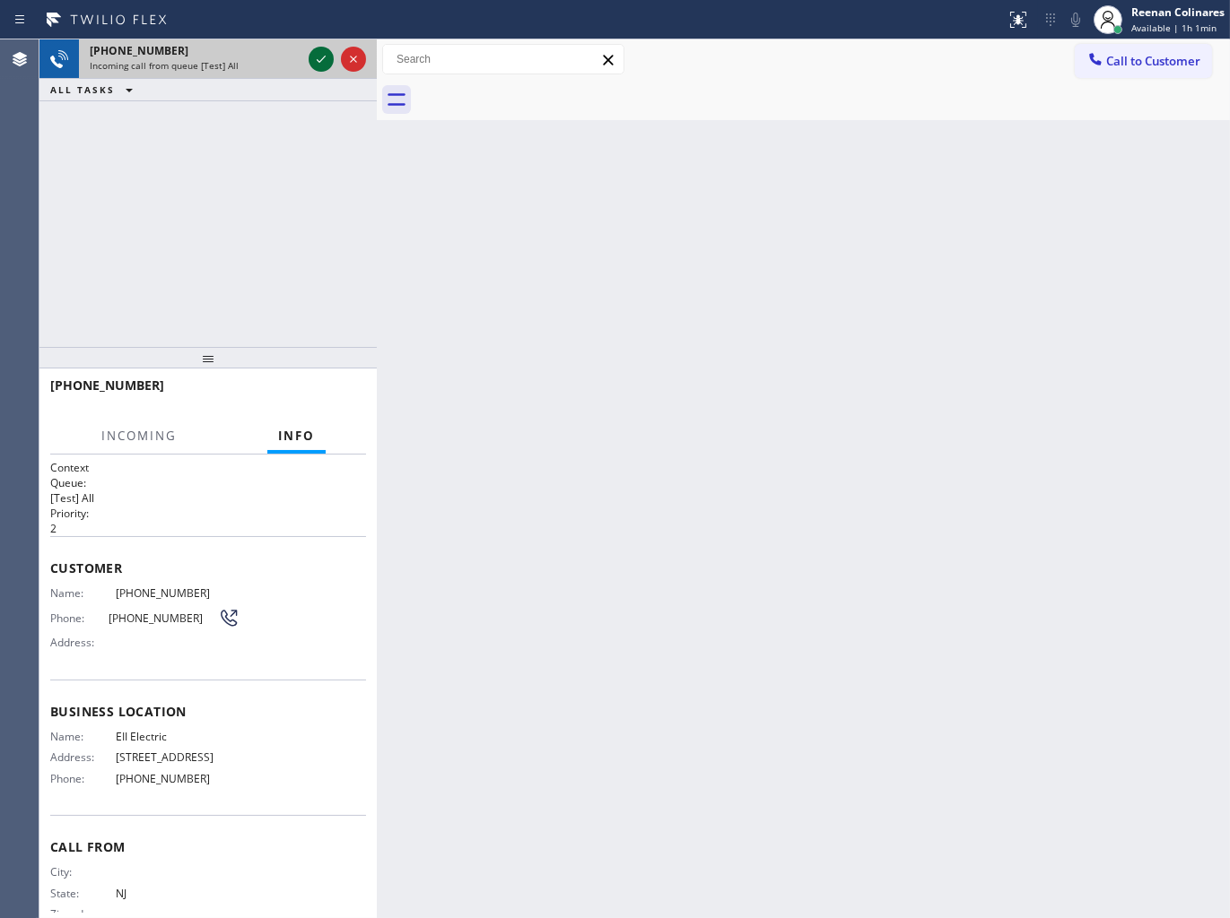
click at [317, 57] on icon at bounding box center [321, 59] width 22 height 22
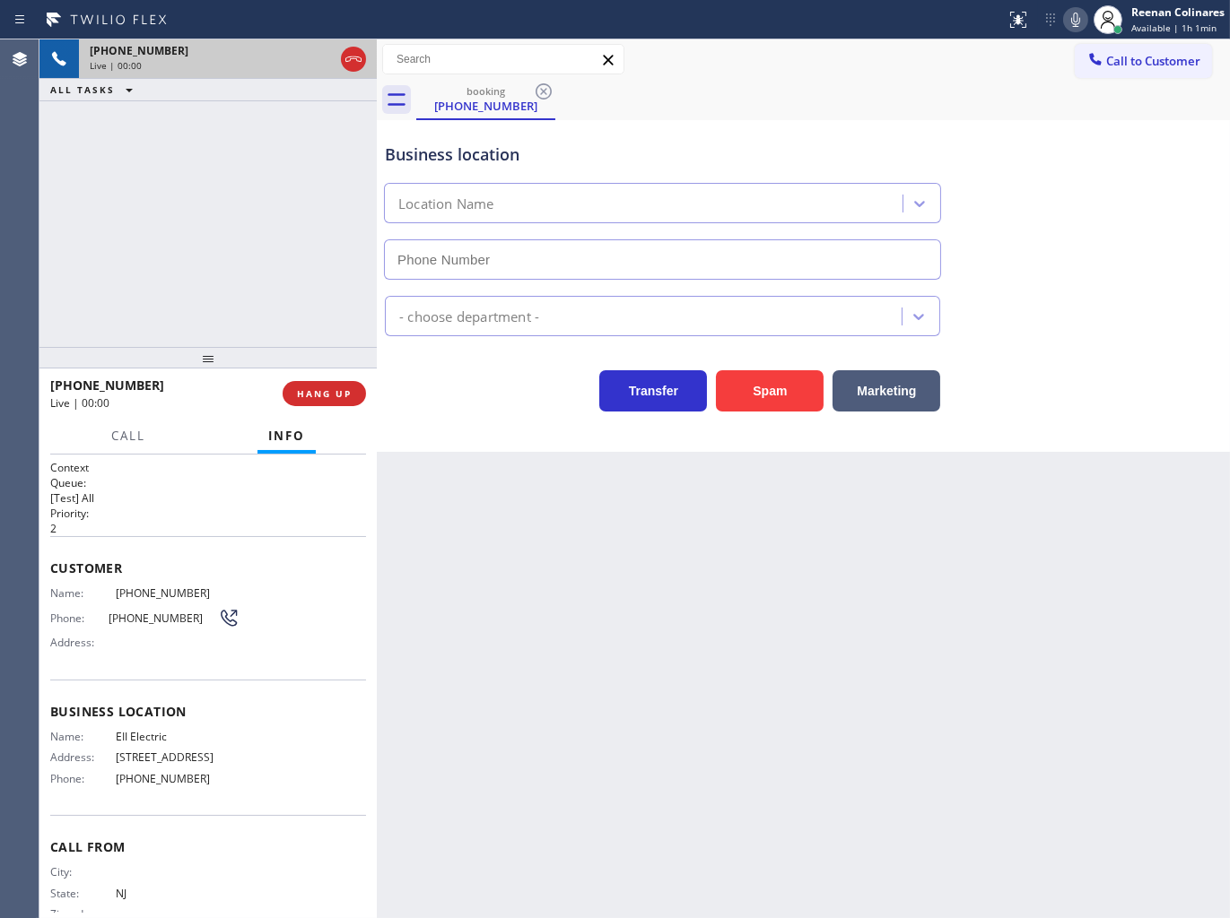
type input "[PHONE_NUMBER]"
click at [778, 392] on button "Spam" at bounding box center [770, 390] width 108 height 41
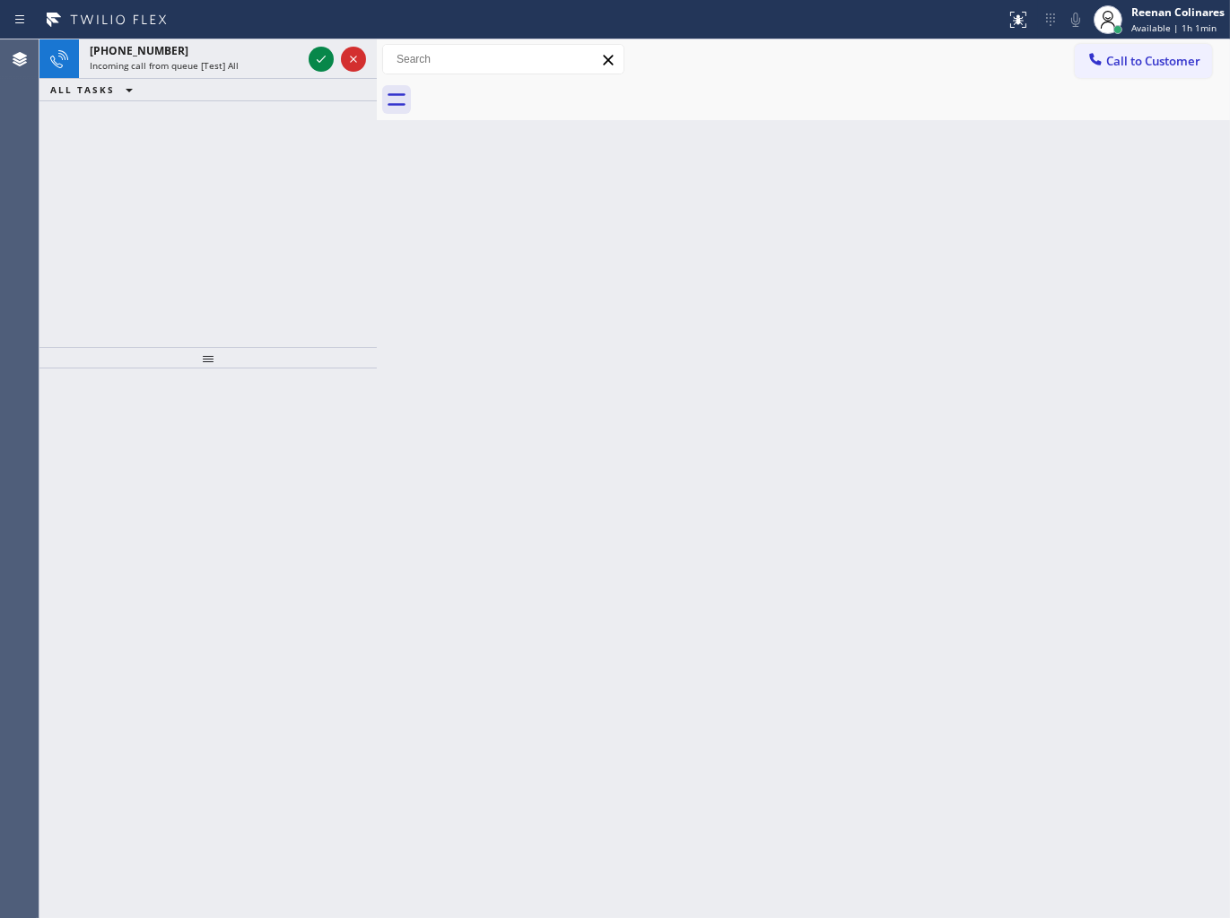
click at [248, 79] on div "ALL TASKS ALL TASKS ACTIVE TASKS TASKS IN WRAP UP" at bounding box center [207, 90] width 337 height 22
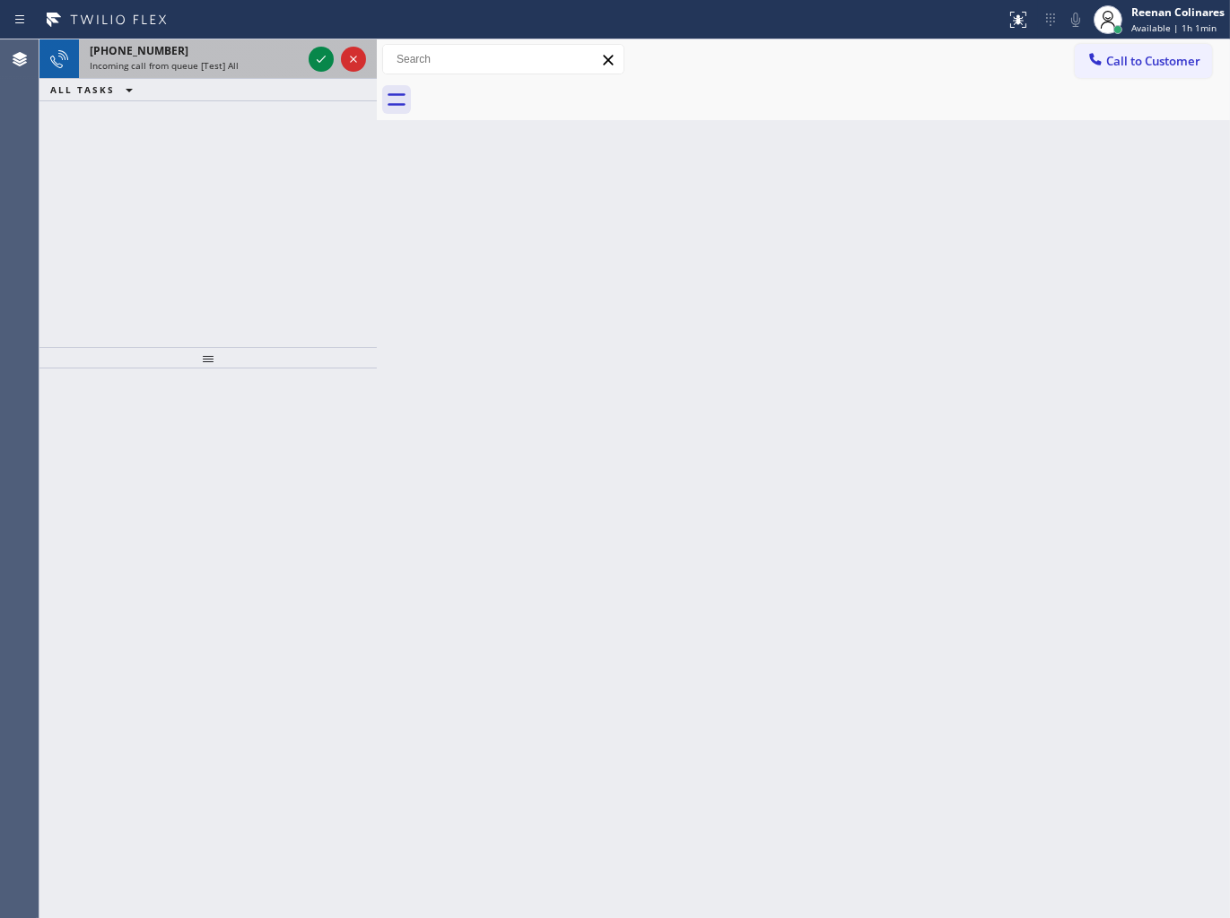
click at [269, 66] on div "Incoming call from queue [Test] All" at bounding box center [196, 65] width 212 height 13
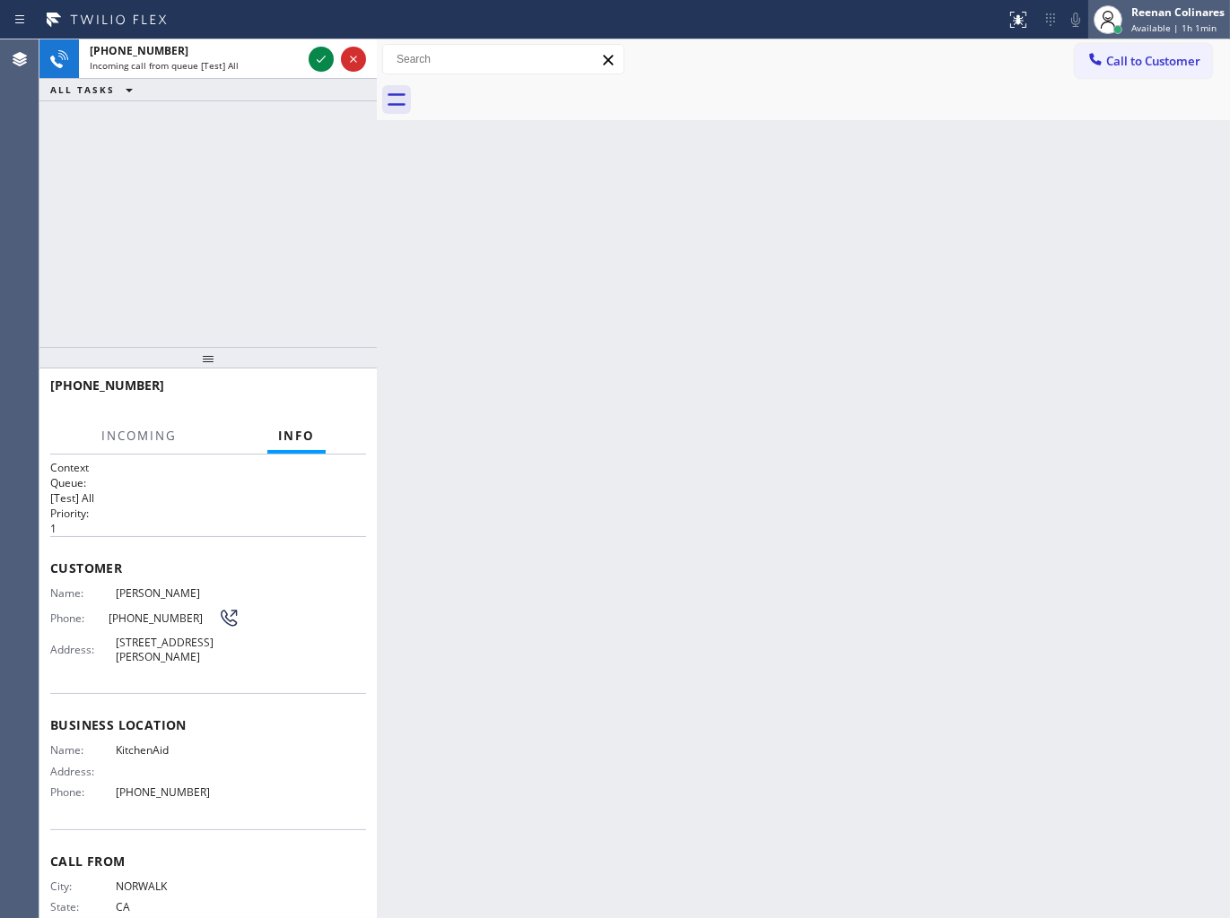
click at [1160, 22] on span "Available | 1h 1min" at bounding box center [1173, 28] width 85 height 13
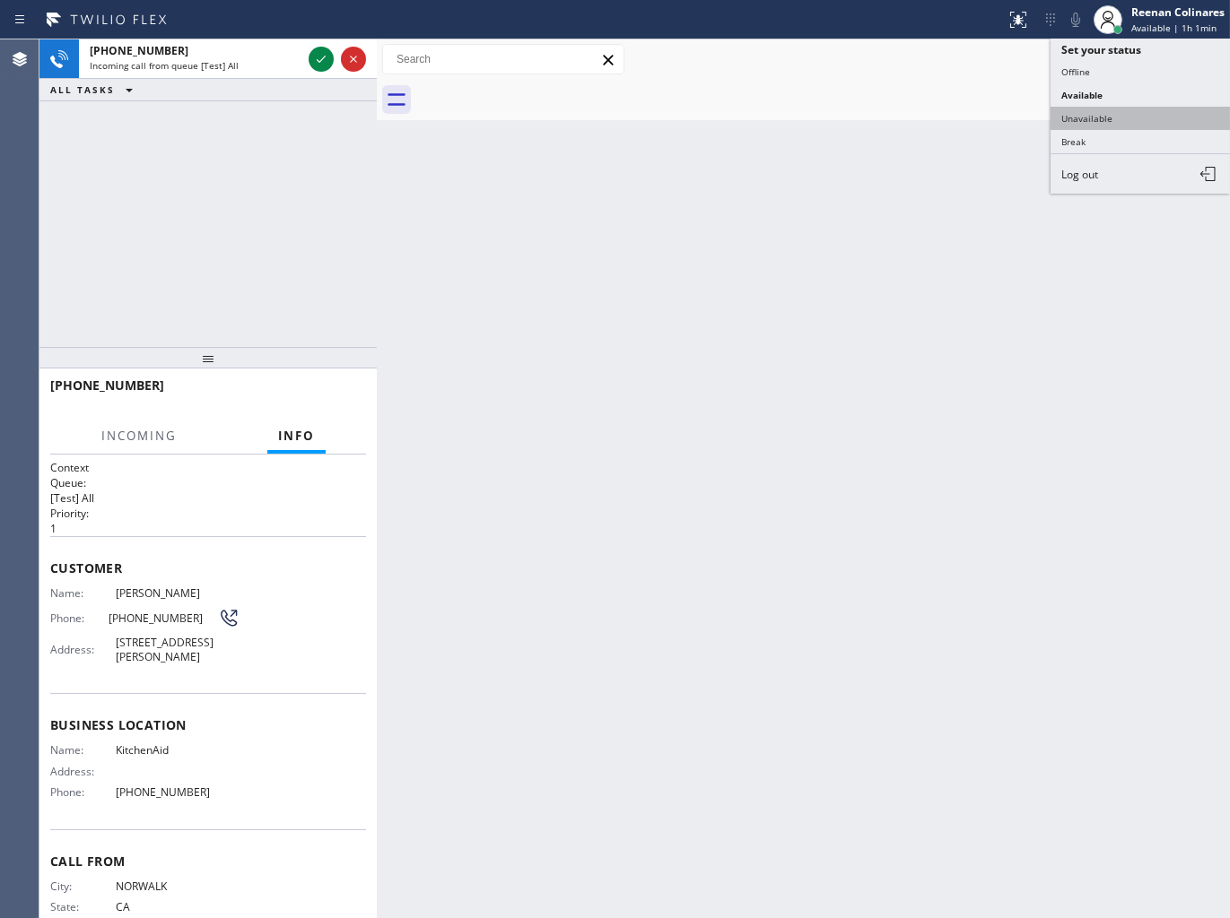
click at [1089, 120] on button "Unavailable" at bounding box center [1139, 118] width 179 height 23
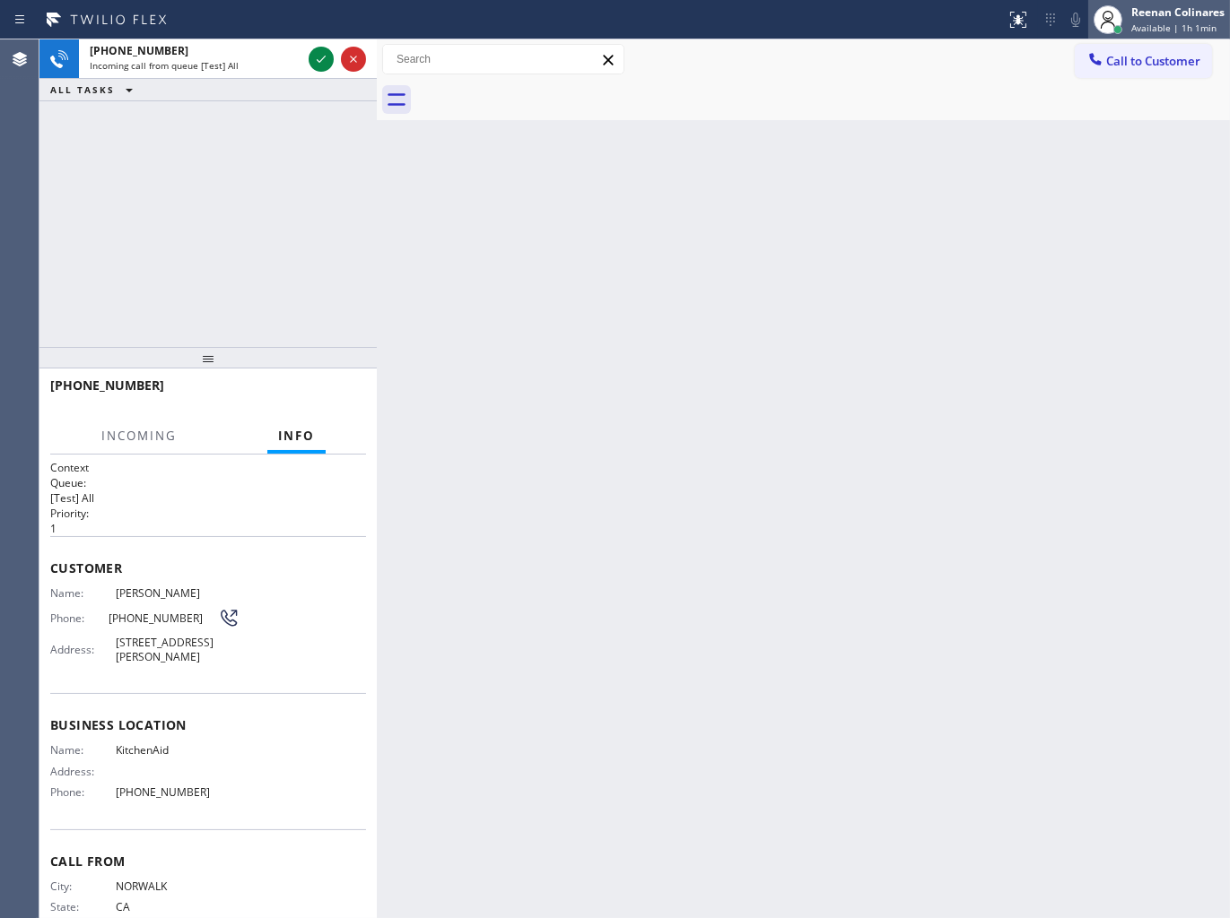
click at [1159, 14] on div "Reenan Colinares" at bounding box center [1177, 11] width 93 height 15
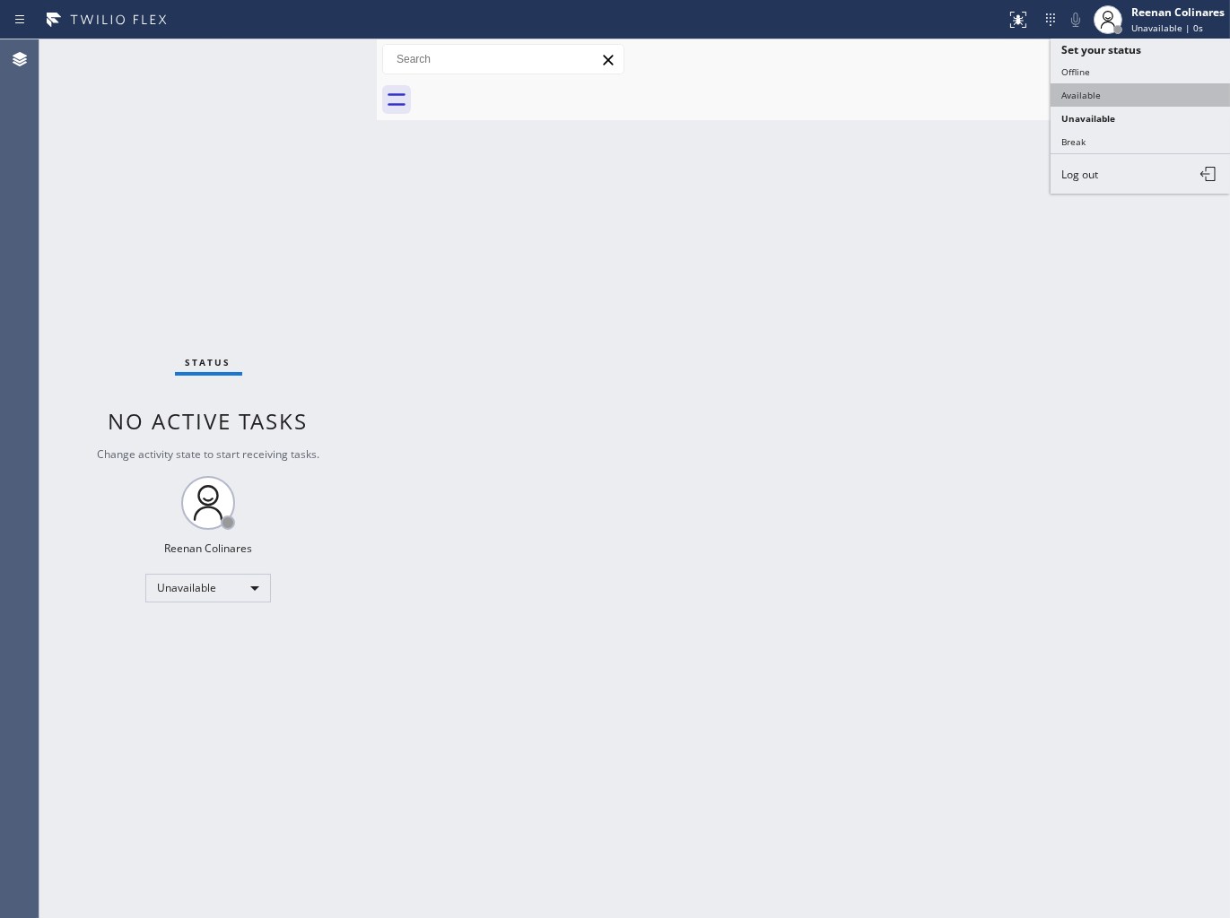
click at [1103, 91] on button "Available" at bounding box center [1139, 94] width 179 height 23
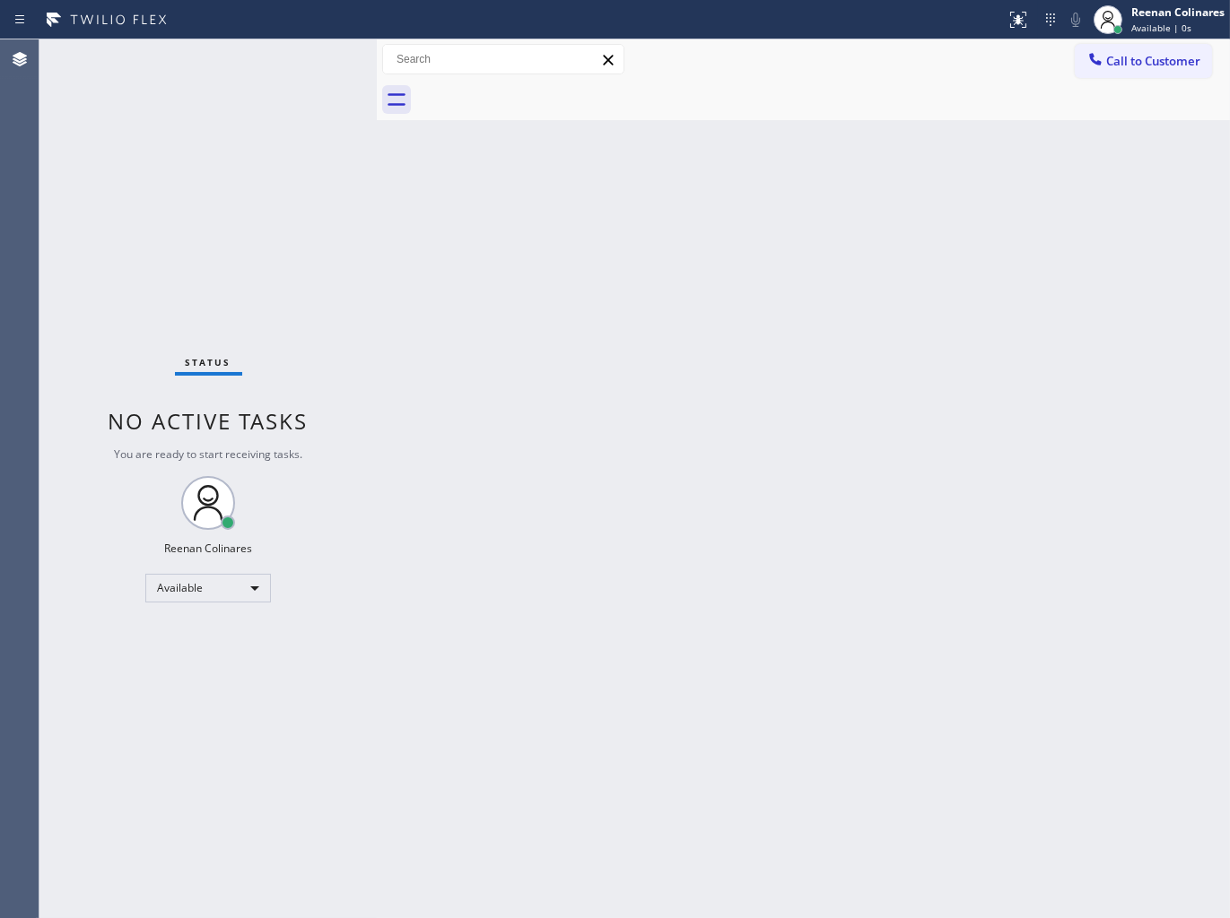
click at [674, 487] on div "Back to Dashboard Change Sender ID Customers Technicians Select a contact Outbo…" at bounding box center [803, 478] width 853 height 879
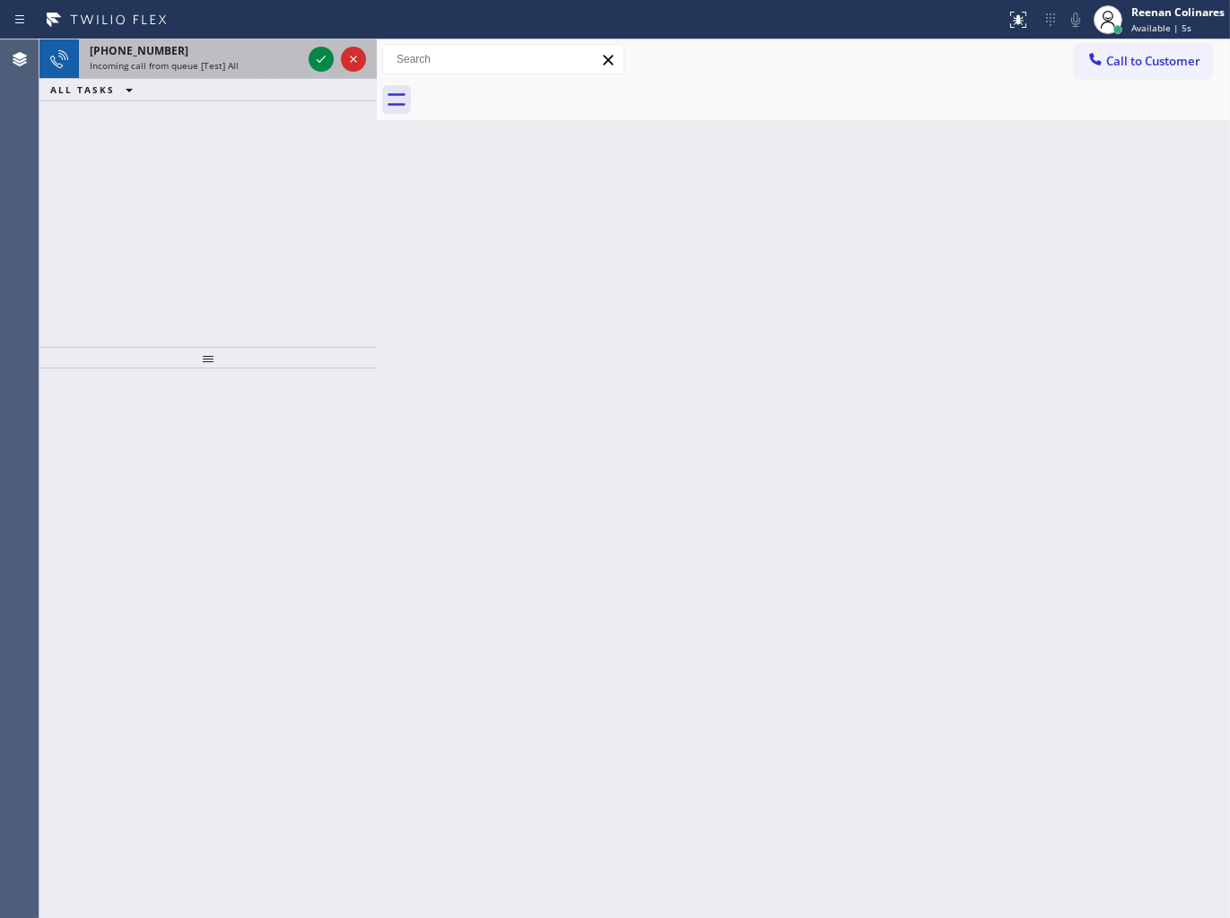
click at [243, 68] on div "Incoming call from queue [Test] All" at bounding box center [196, 65] width 212 height 13
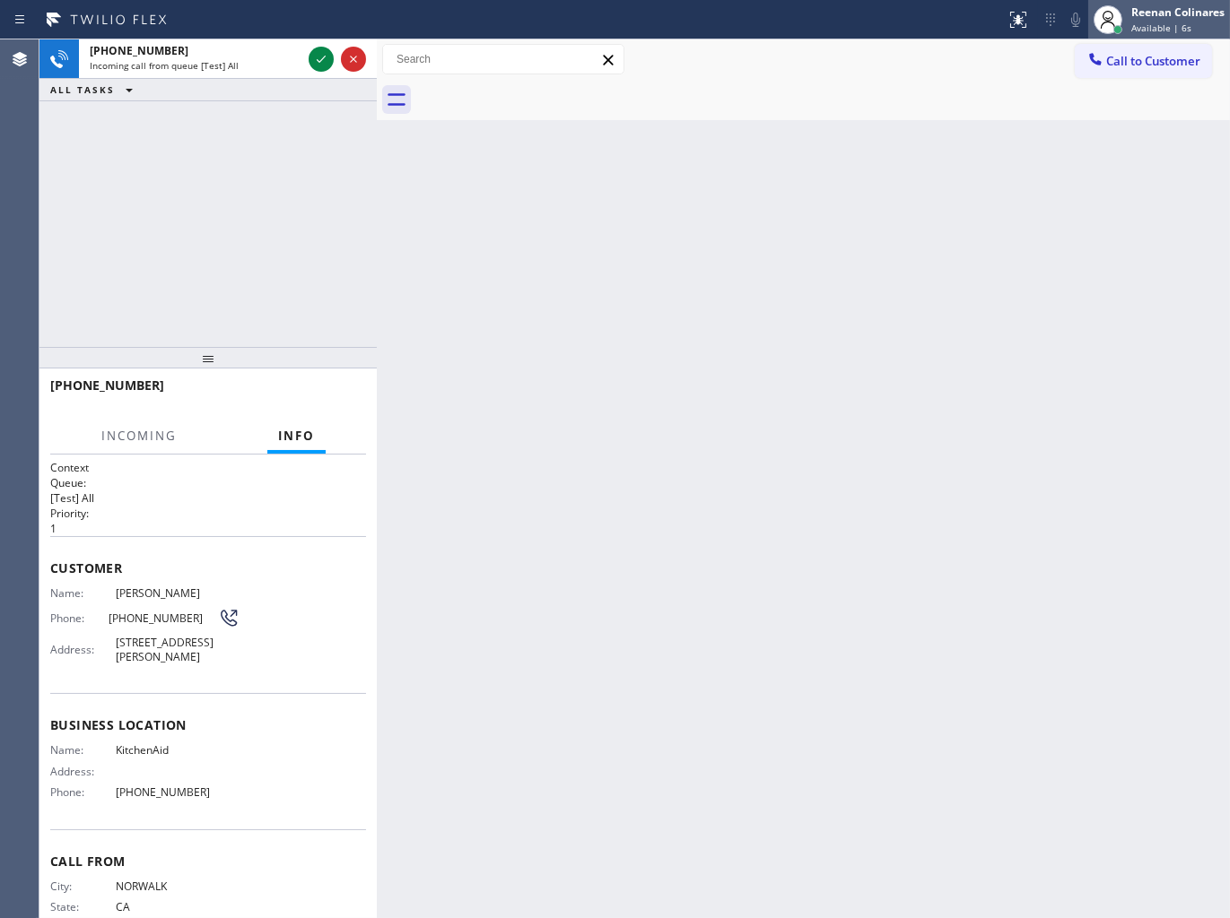
click at [1171, 22] on span "Available | 6s" at bounding box center [1161, 28] width 60 height 13
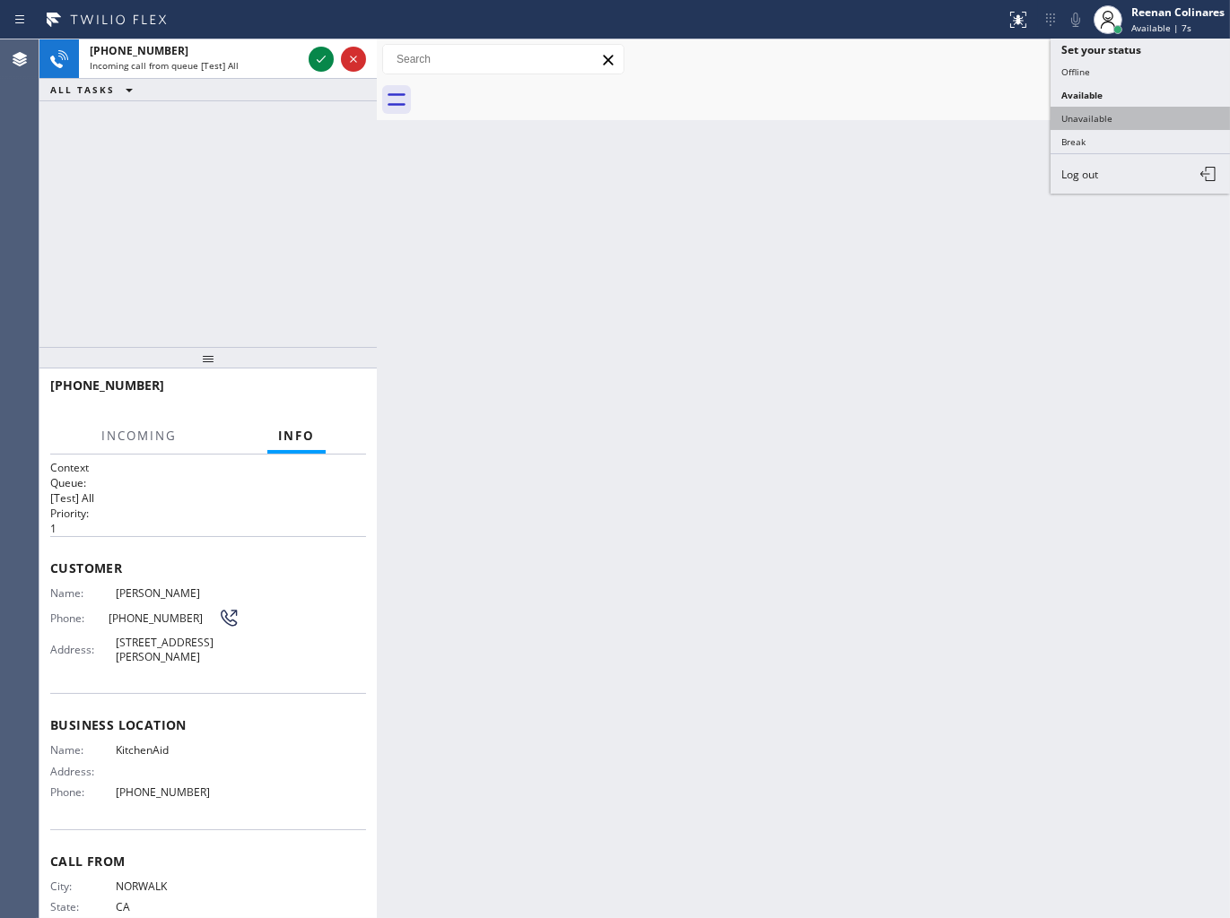
click at [1082, 111] on button "Unavailable" at bounding box center [1139, 118] width 179 height 23
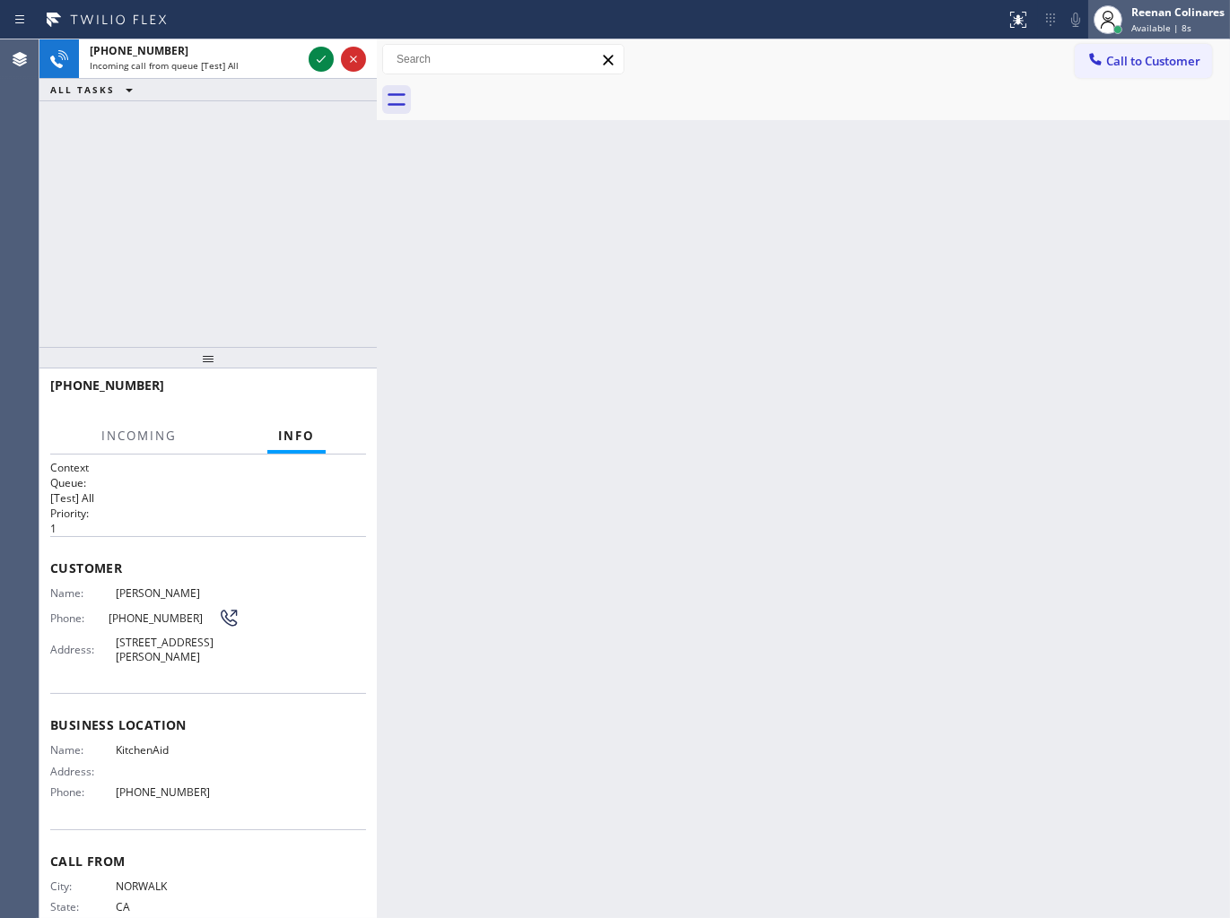
click at [1144, 22] on span "Available | 8s" at bounding box center [1161, 28] width 60 height 13
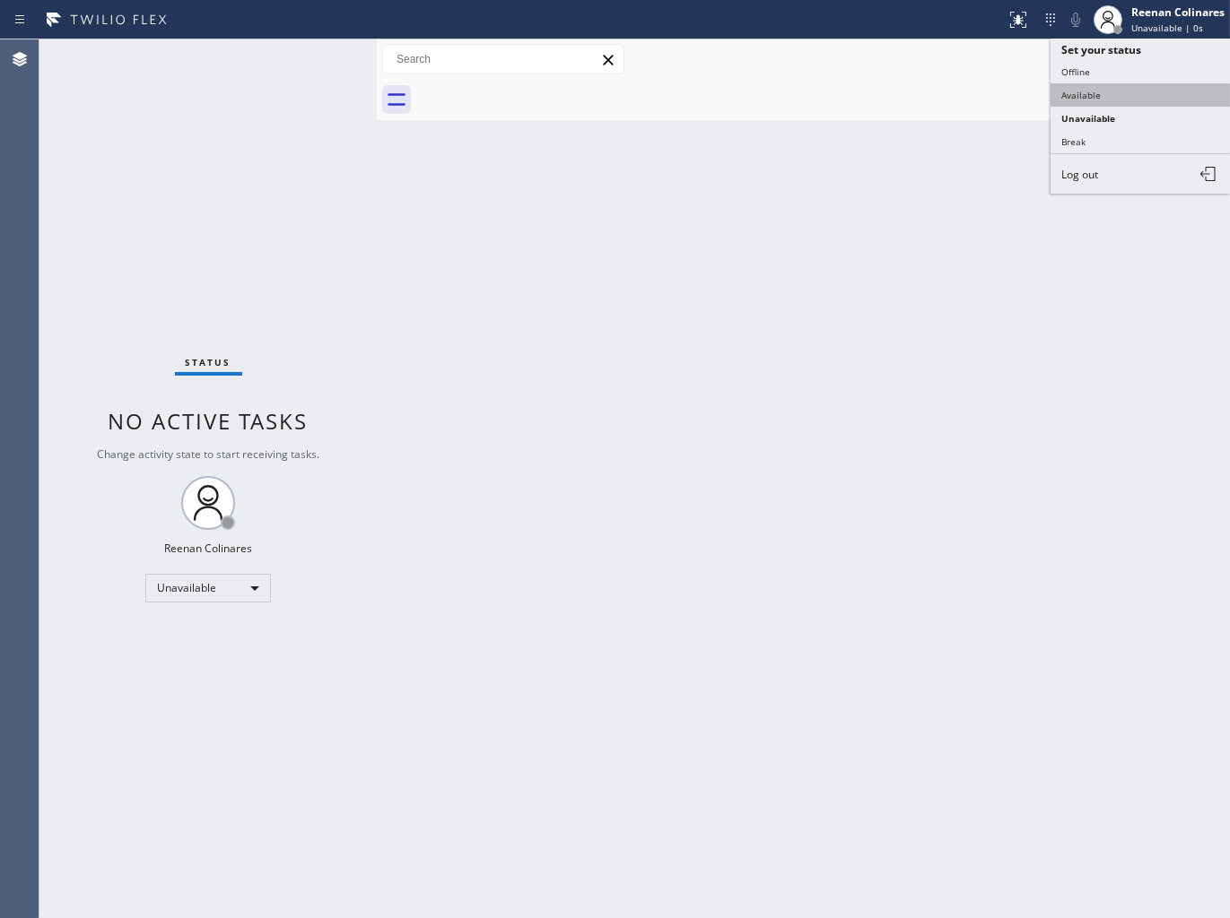
click at [1091, 94] on button "Available" at bounding box center [1139, 94] width 179 height 23
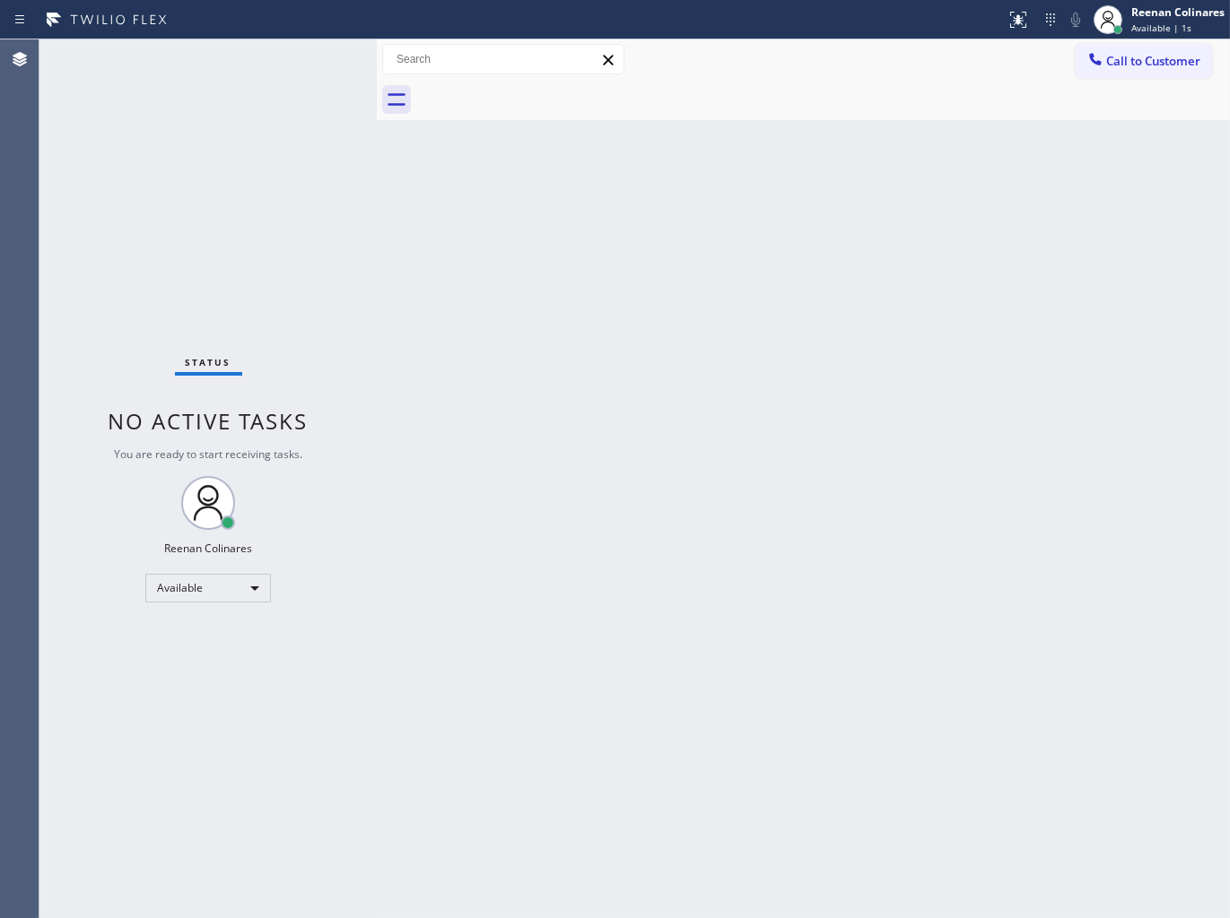
click at [661, 278] on div "Back to Dashboard Change Sender ID Customers Technicians Select a contact Outbo…" at bounding box center [803, 478] width 853 height 879
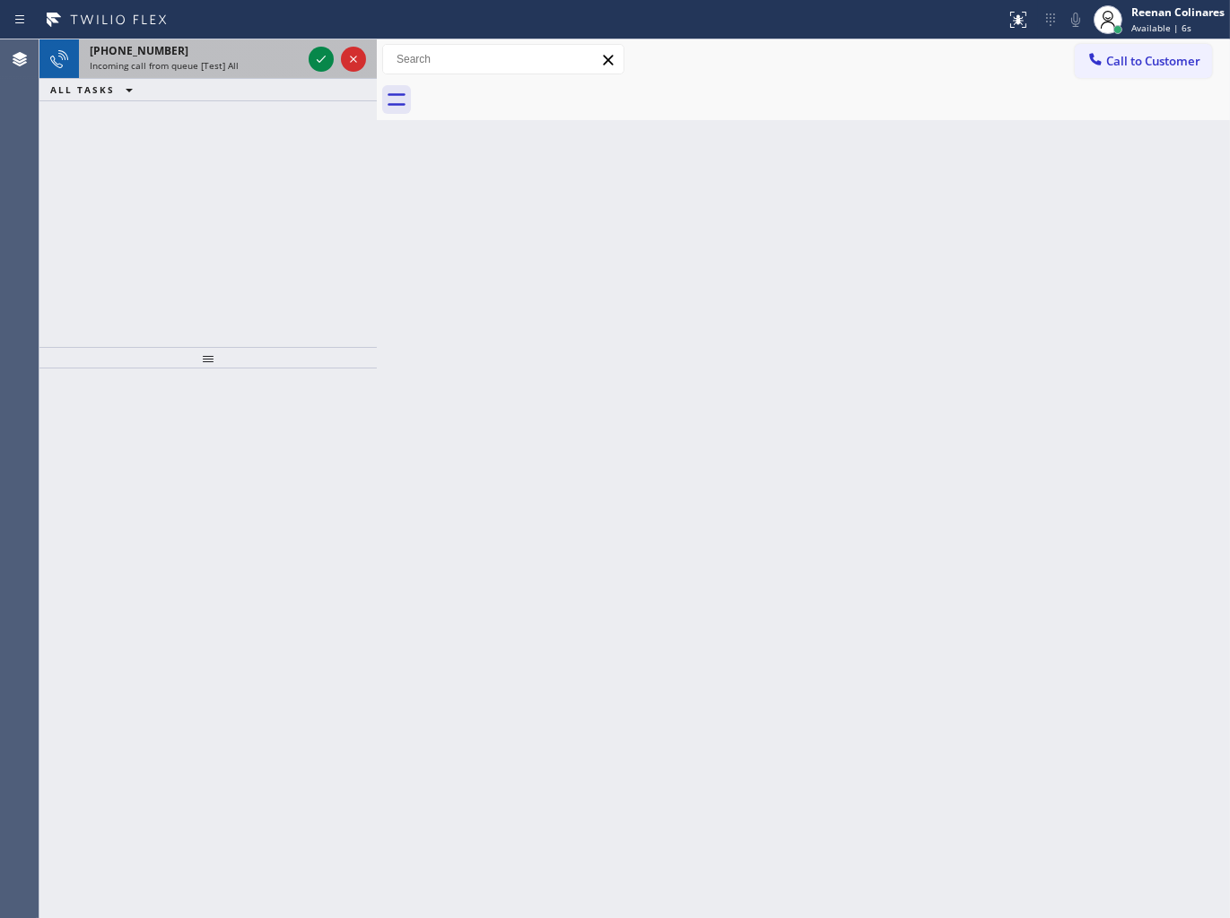
click at [217, 56] on div "[PHONE_NUMBER]" at bounding box center [196, 50] width 212 height 15
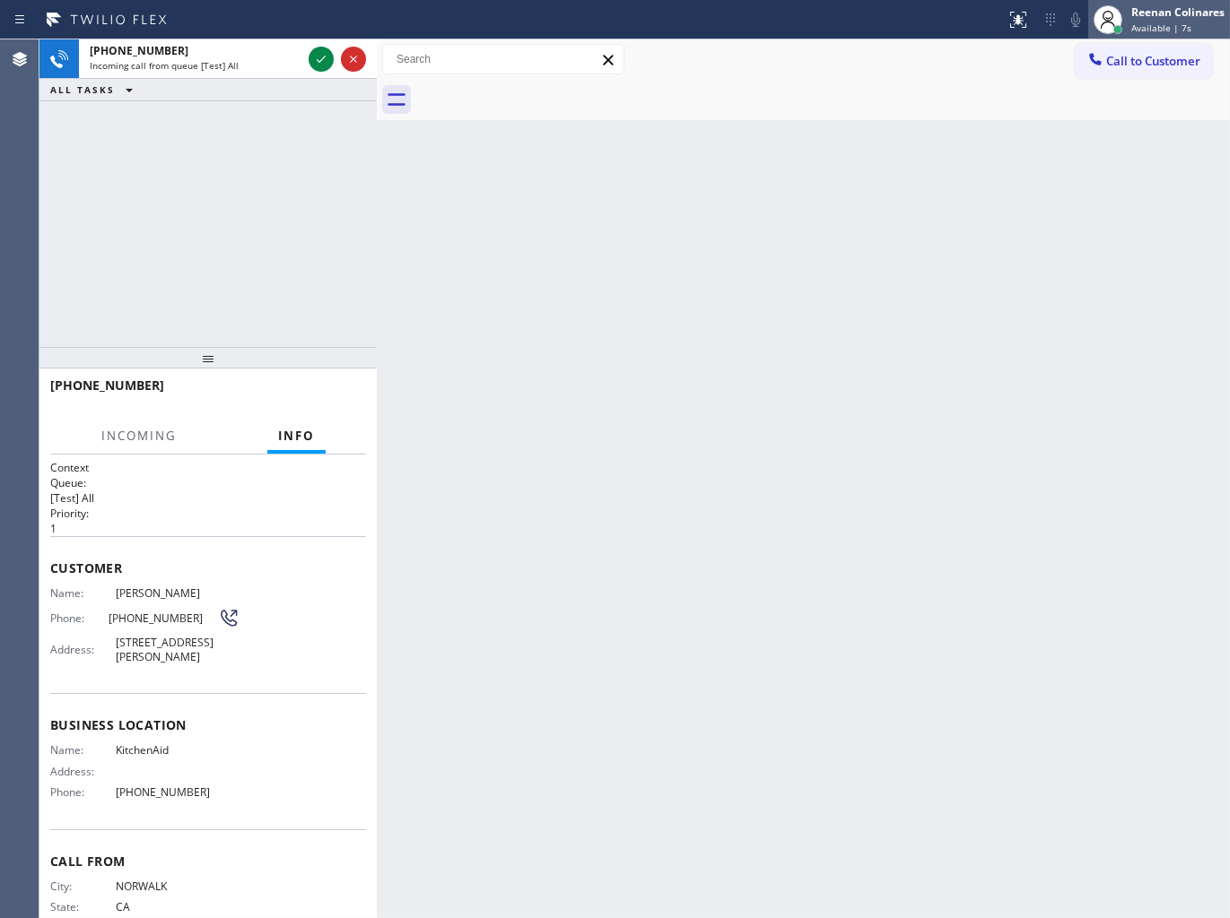
click at [1186, 7] on div "Reenan Colinares" at bounding box center [1177, 11] width 93 height 15
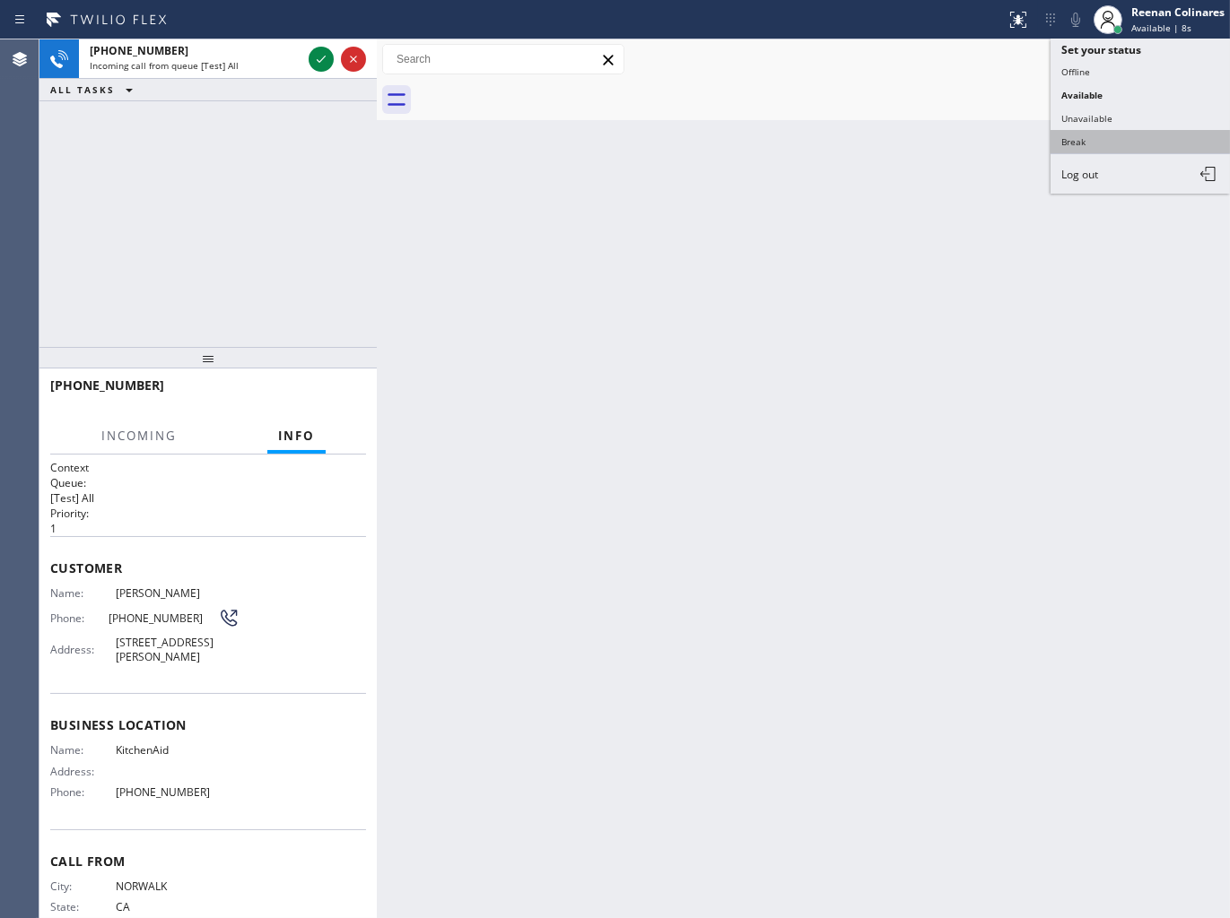
click at [1076, 141] on button "Break" at bounding box center [1139, 141] width 179 height 23
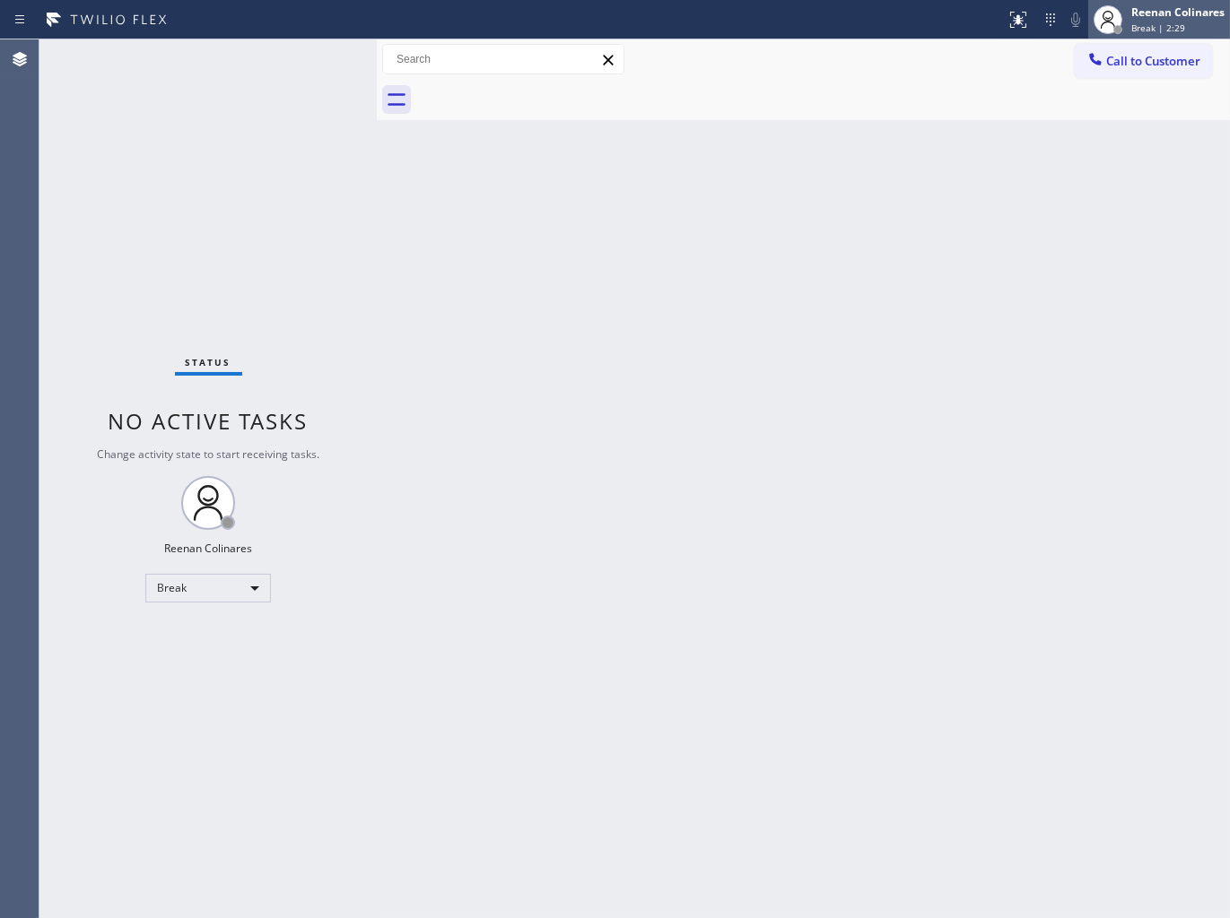
click at [1143, 22] on span "Break | 2:29" at bounding box center [1158, 28] width 54 height 13
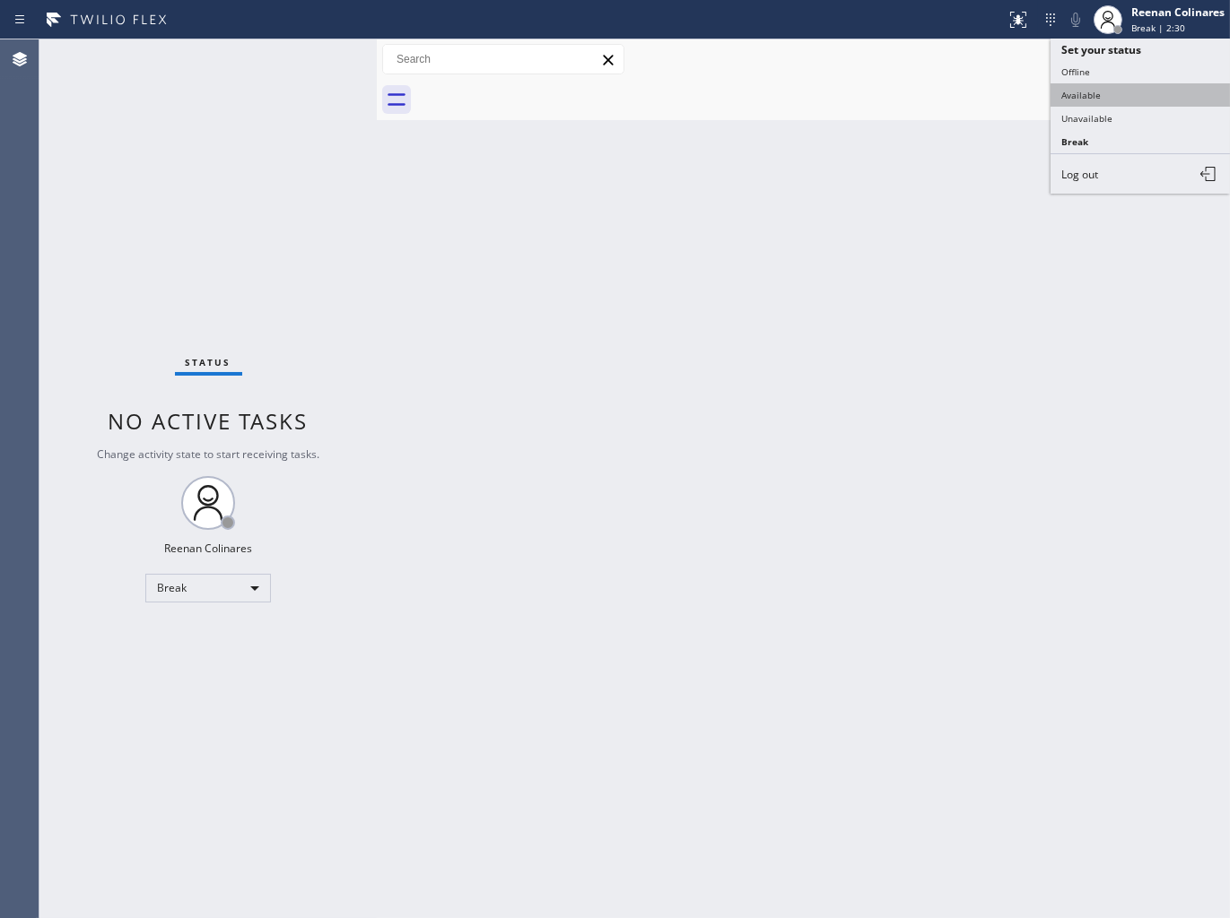
click at [1092, 84] on button "Available" at bounding box center [1139, 94] width 179 height 23
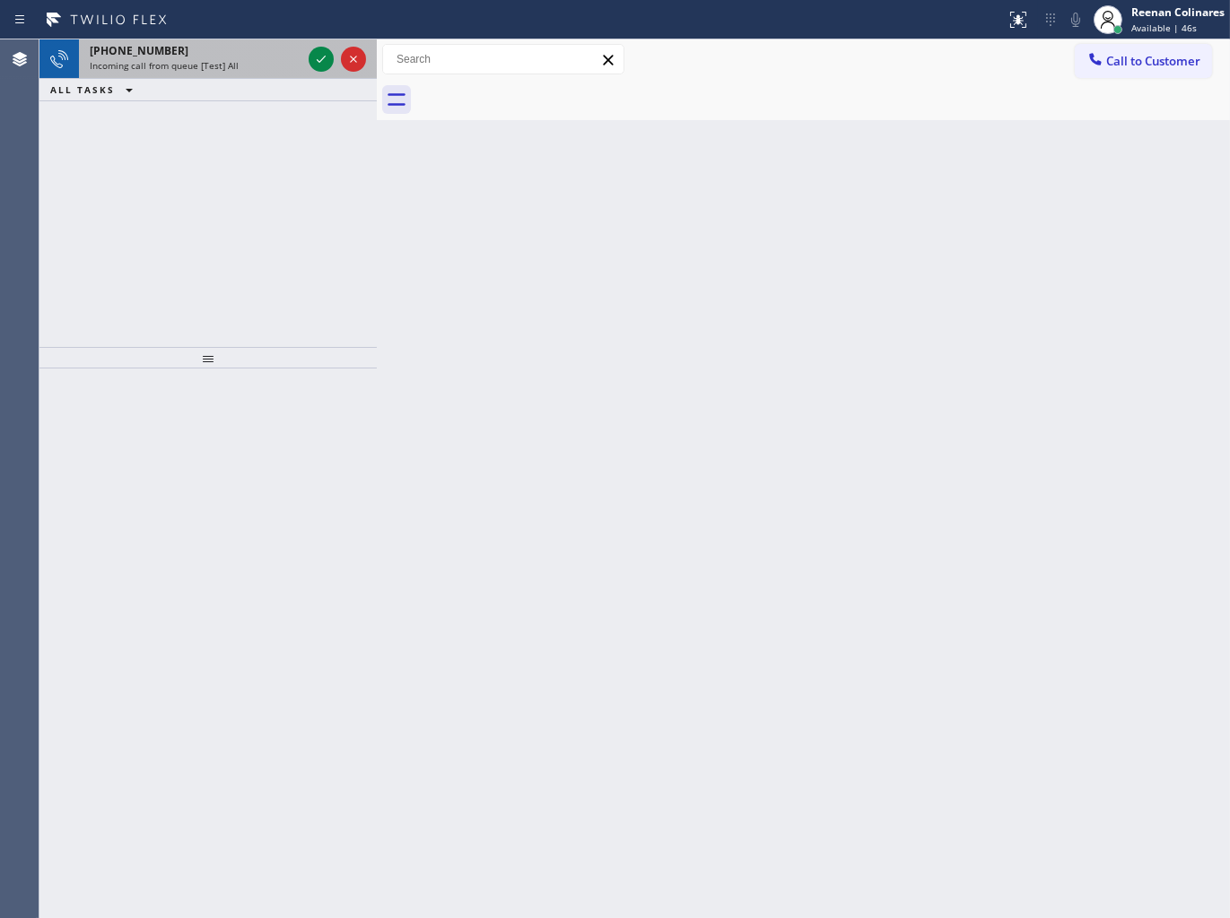
click at [208, 63] on span "Incoming call from queue [Test] All" at bounding box center [164, 65] width 149 height 13
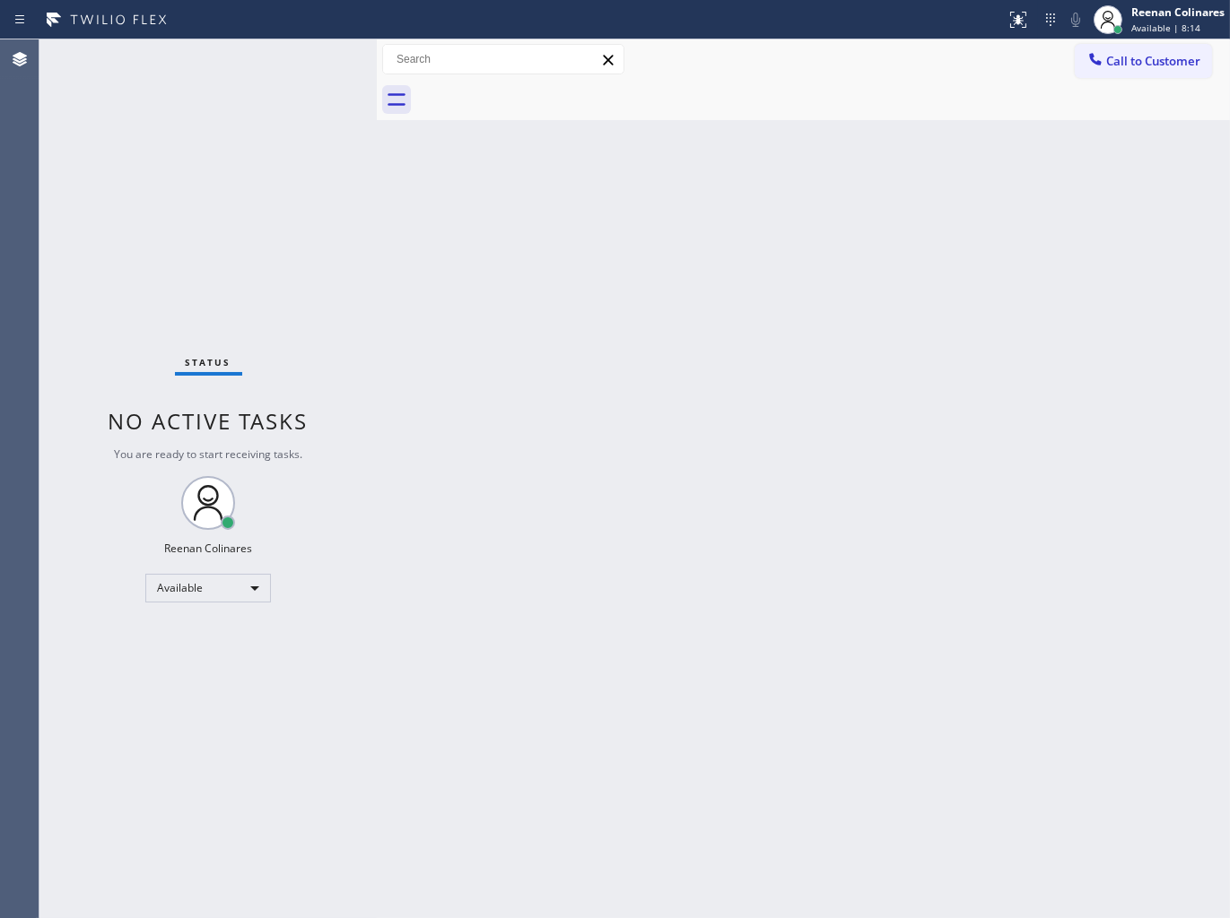
click at [631, 226] on div "Back to Dashboard Change Sender ID Customers Technicians Select a contact Outbo…" at bounding box center [803, 478] width 853 height 879
click at [630, 251] on div "Back to Dashboard Change Sender ID Customers Technicians Select a contact Outbo…" at bounding box center [803, 478] width 853 height 879
click at [795, 191] on div "Back to Dashboard Change Sender ID Customers Technicians Select a contact Outbo…" at bounding box center [803, 478] width 853 height 879
click at [960, 92] on div at bounding box center [822, 100] width 813 height 40
click at [1171, 19] on div "Reenan Colinares" at bounding box center [1177, 11] width 93 height 15
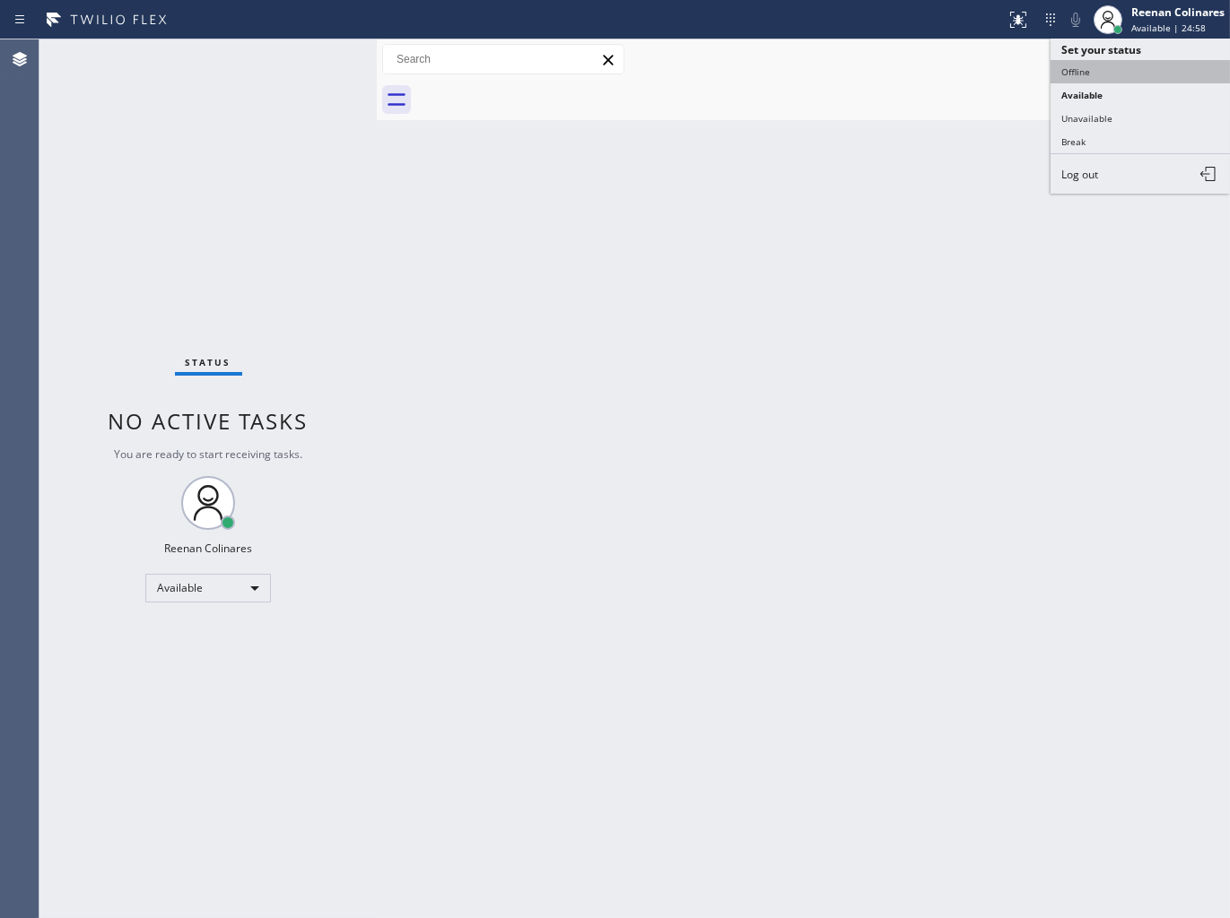
click at [1094, 74] on button "Offline" at bounding box center [1139, 71] width 179 height 23
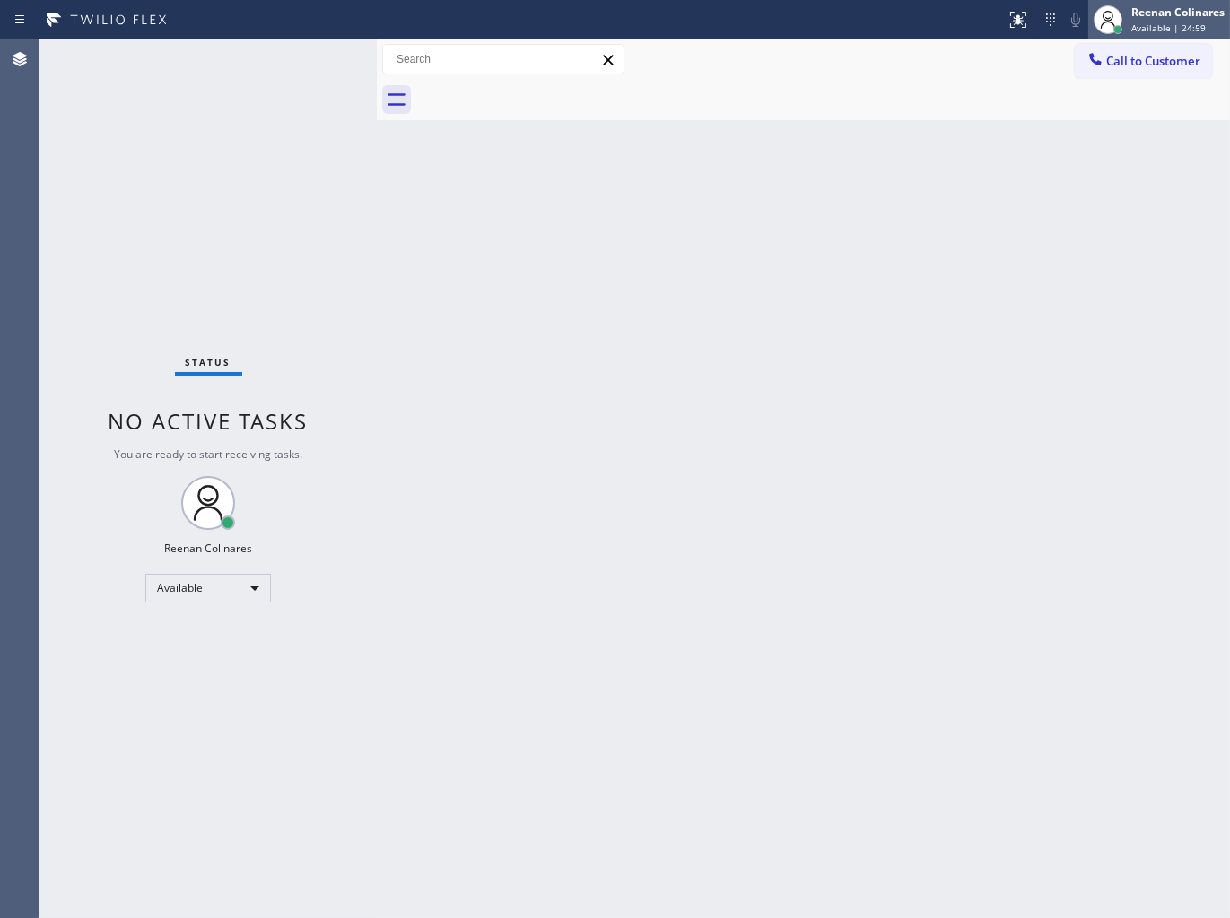
click at [1163, 19] on div "Reenan Colinares" at bounding box center [1177, 11] width 93 height 15
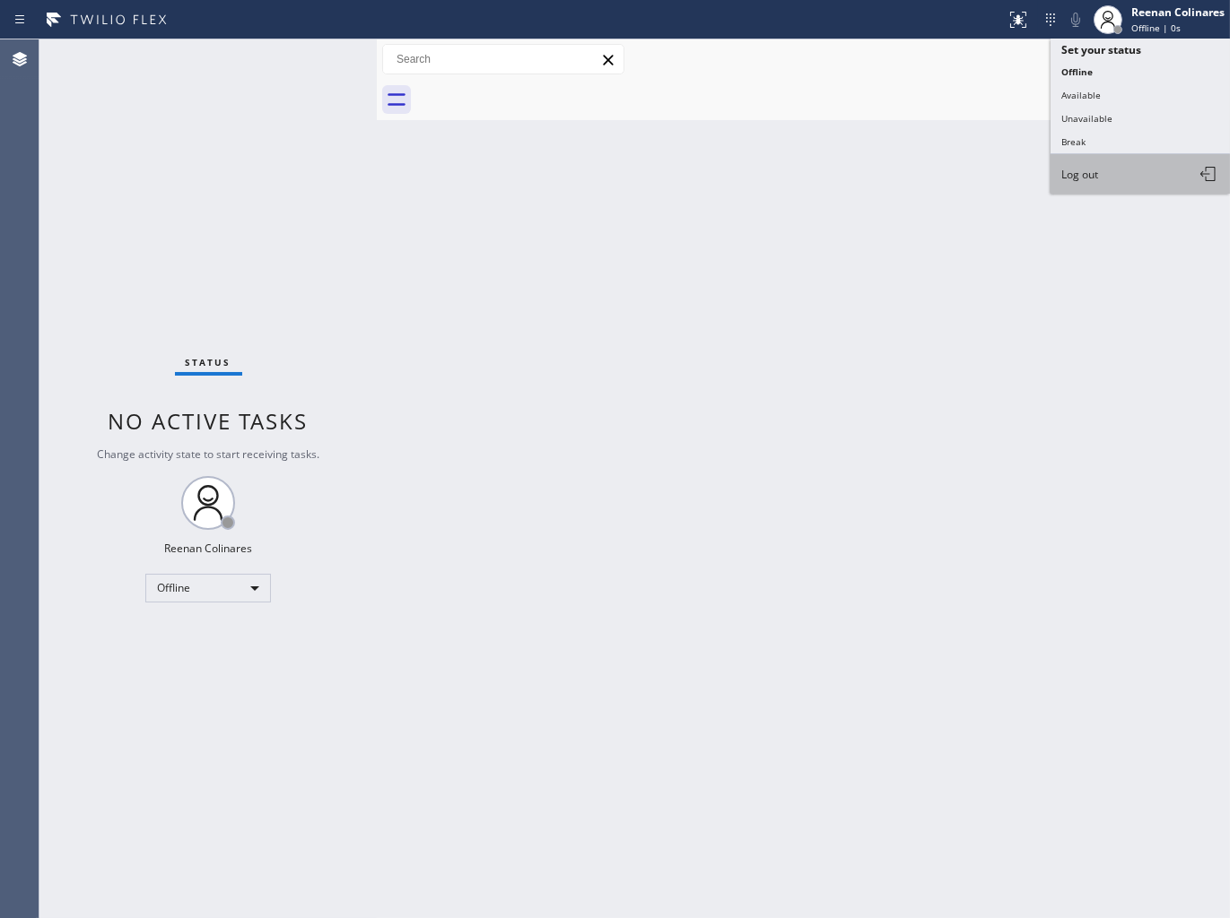
click at [1083, 177] on span "Log out" at bounding box center [1079, 174] width 37 height 15
